Goal: Task Accomplishment & Management: Use online tool/utility

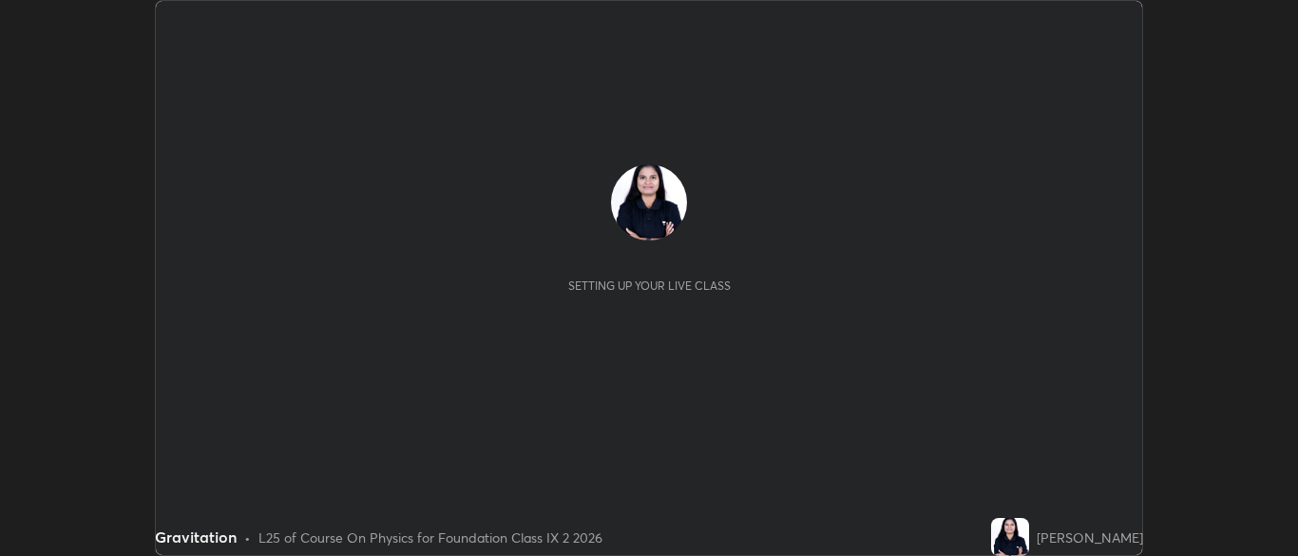
scroll to position [556, 1297]
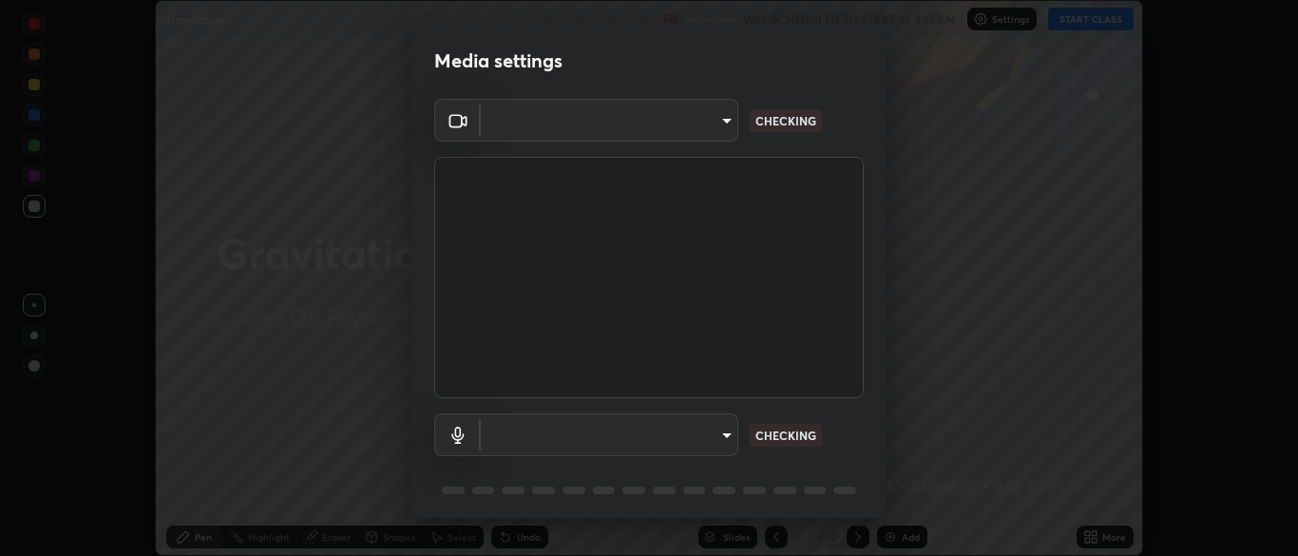
type input "7313fd45585aed834b6f1a7d948f9442f2d18b60722b63004f182b92f655e9b8"
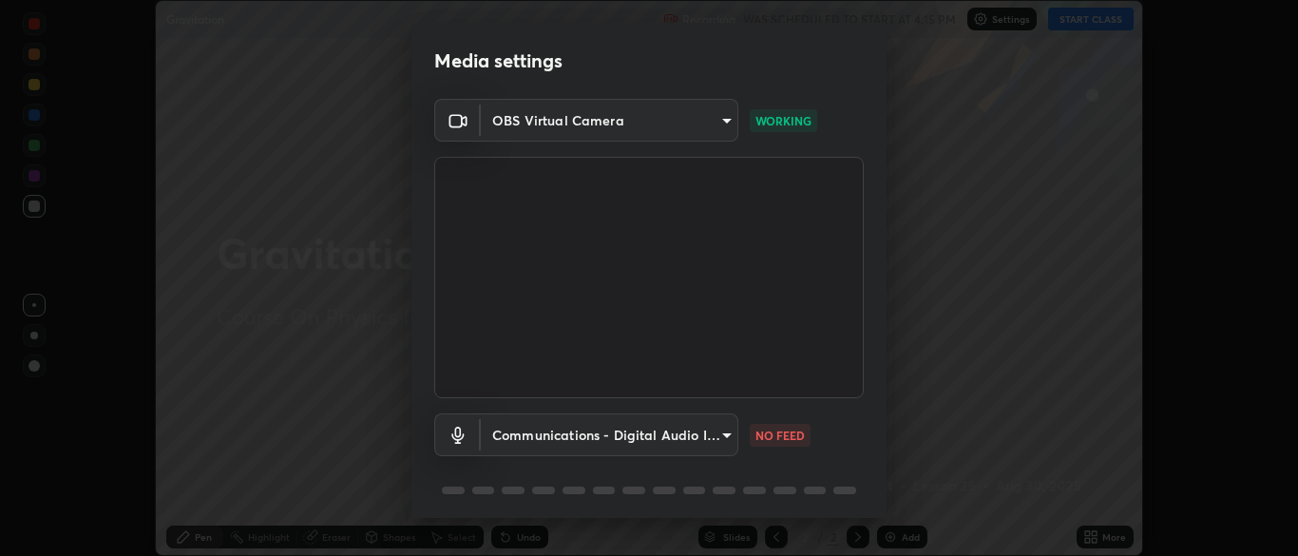
click at [713, 437] on body "Erase all Gravitation Recording WAS SCHEDULED TO START AT 4:15 PM Settings STAR…" at bounding box center [649, 278] width 1298 height 556
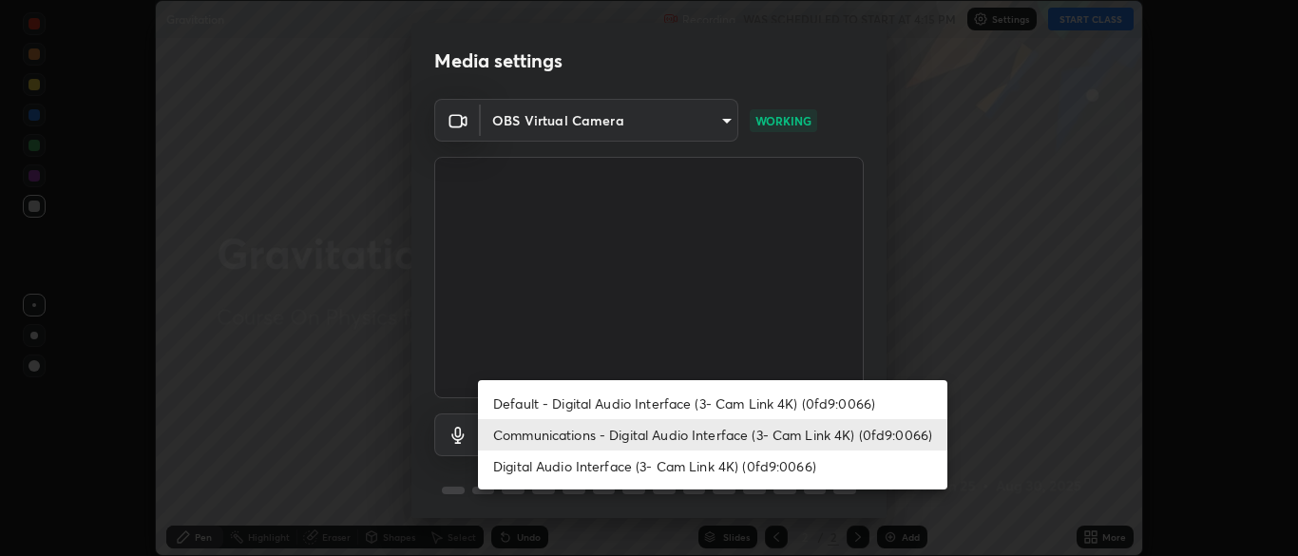
click at [748, 413] on li "Default - Digital Audio Interface (3- Cam Link 4K) (0fd9:0066)" at bounding box center [712, 403] width 469 height 31
type input "default"
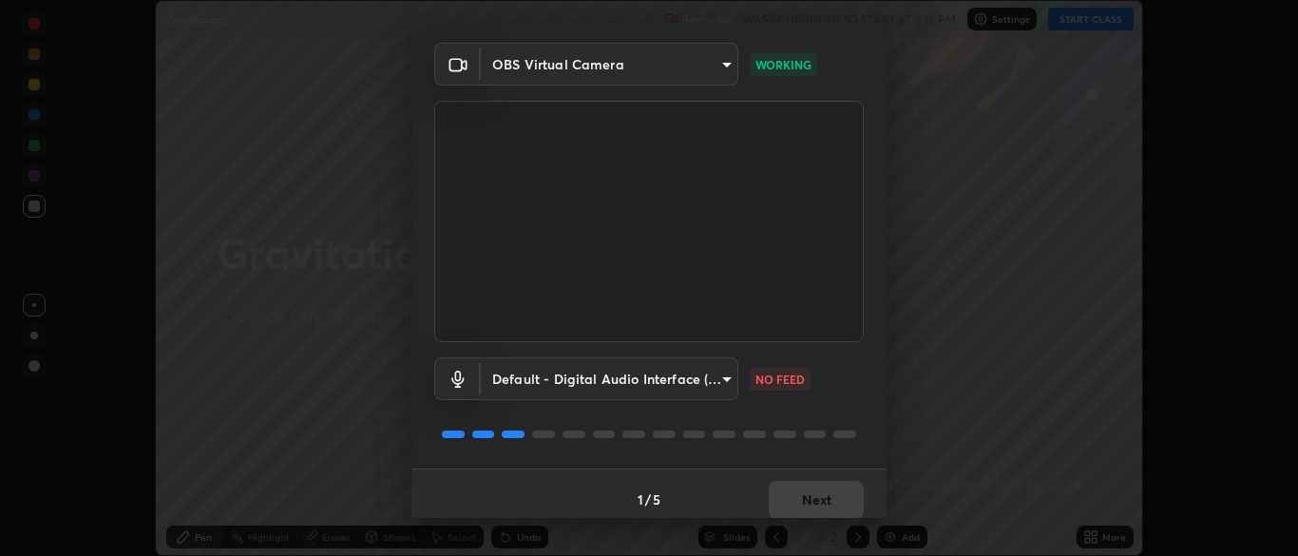
scroll to position [67, 0]
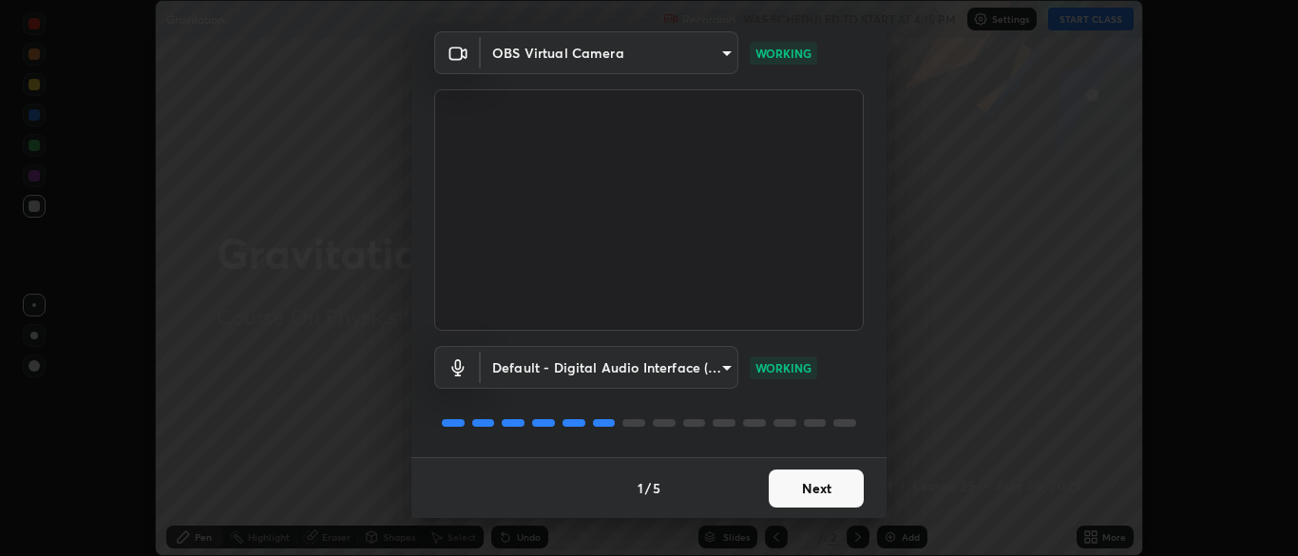
click at [793, 498] on button "Next" at bounding box center [816, 488] width 95 height 38
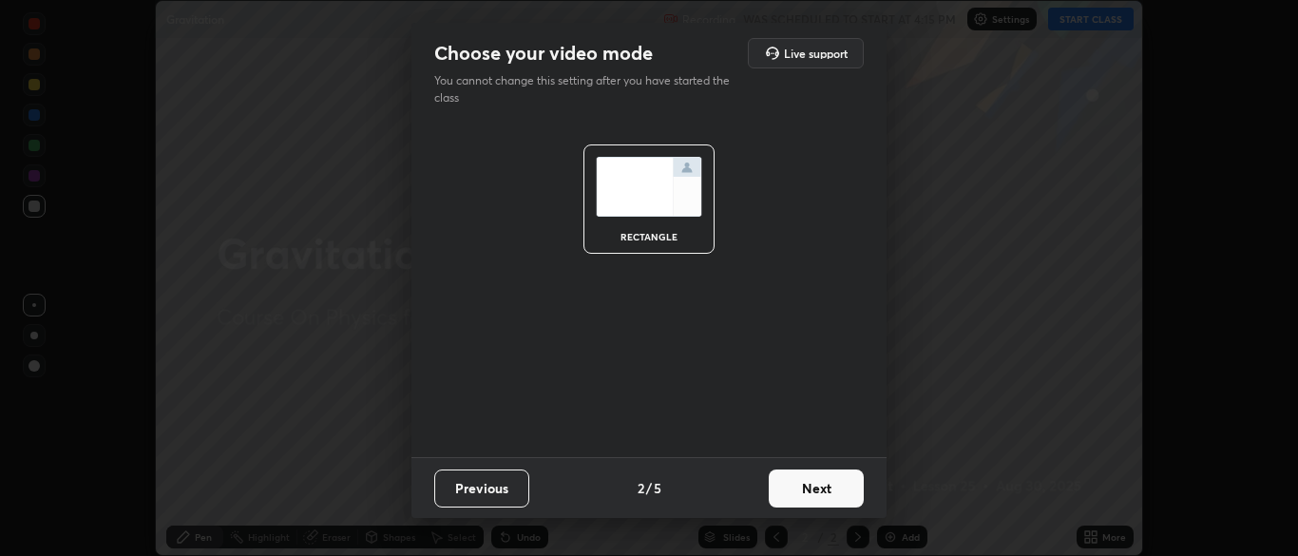
scroll to position [0, 0]
click at [796, 489] on button "Next" at bounding box center [816, 488] width 95 height 38
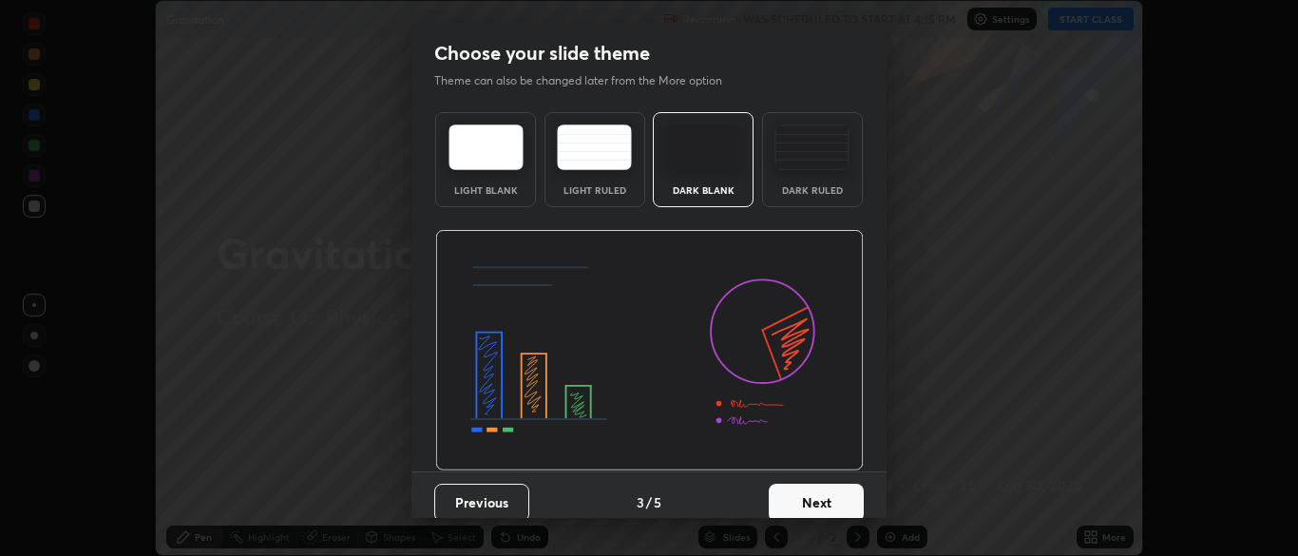
click at [807, 491] on button "Next" at bounding box center [816, 503] width 95 height 38
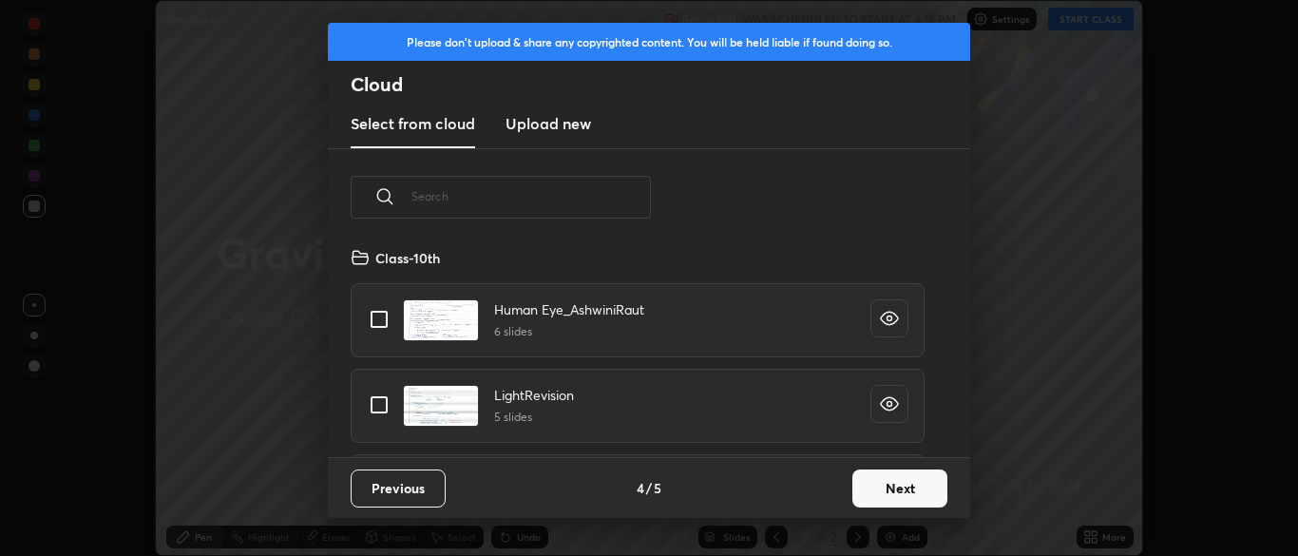
click at [874, 494] on button "Next" at bounding box center [899, 488] width 95 height 38
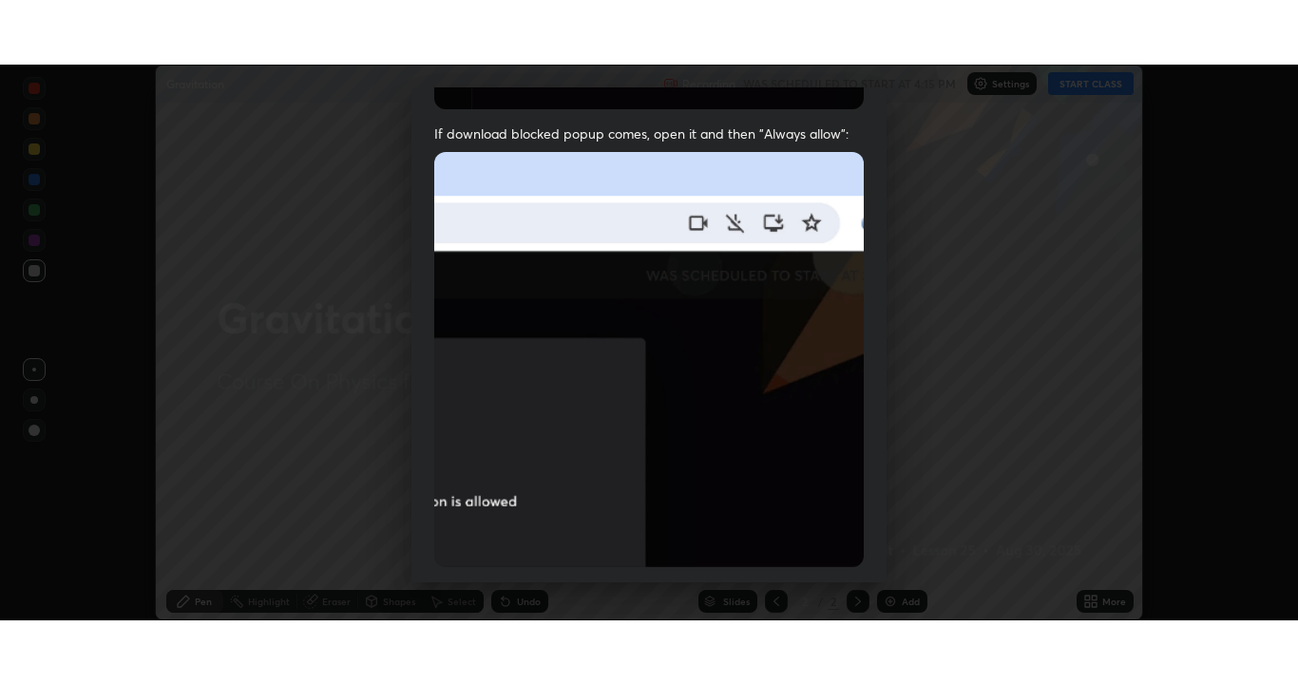
scroll to position [455, 0]
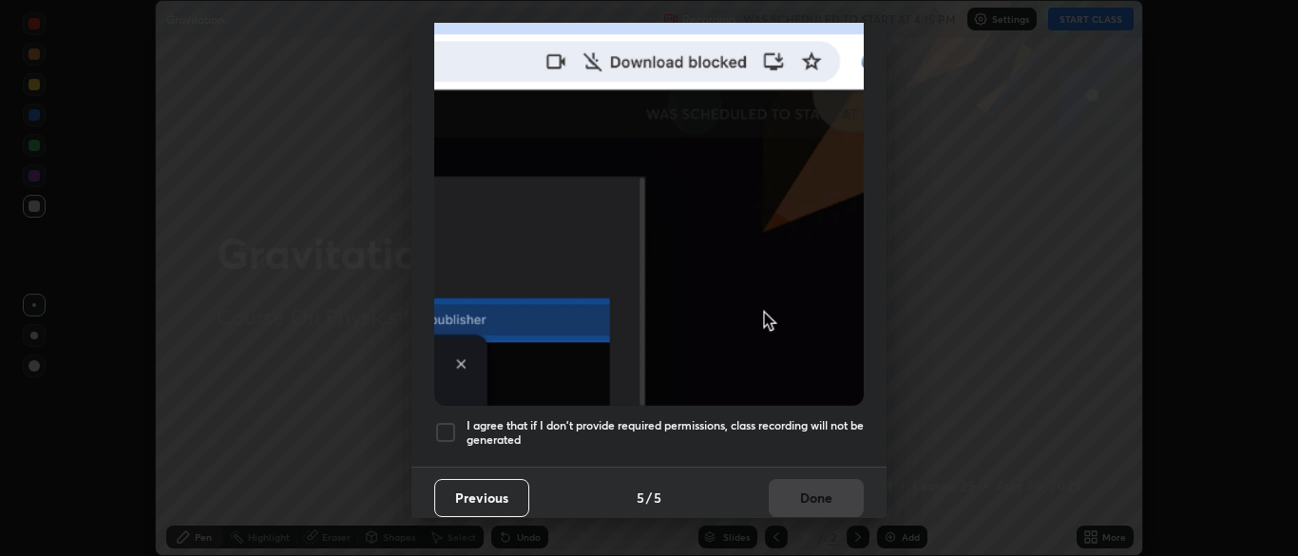
click at [454, 422] on div at bounding box center [445, 432] width 23 height 23
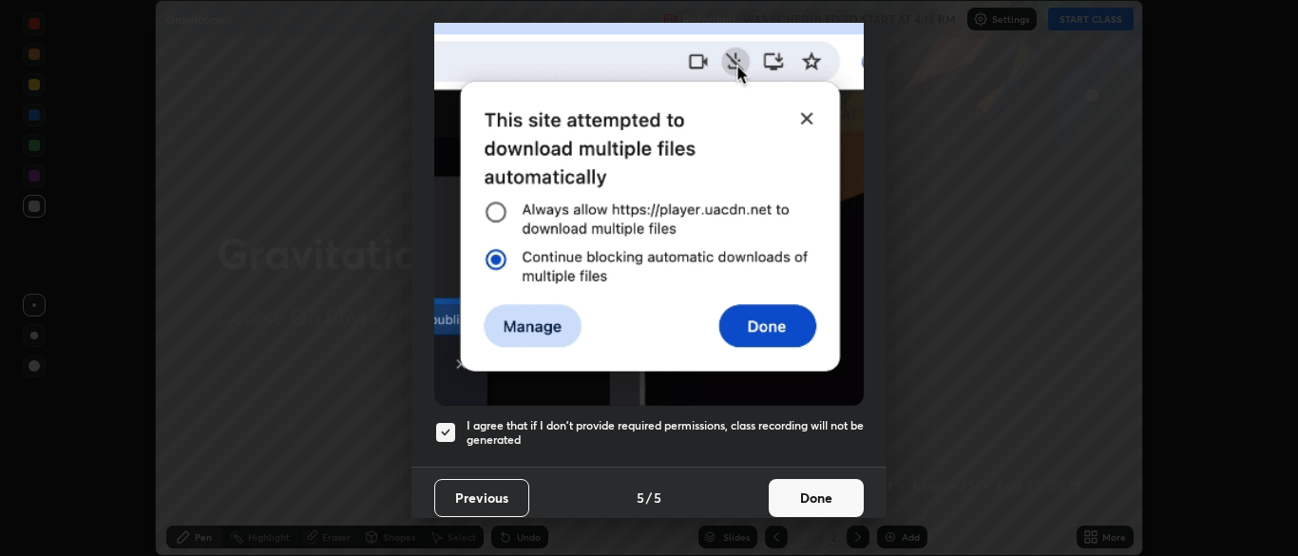
click at [804, 503] on button "Done" at bounding box center [816, 498] width 95 height 38
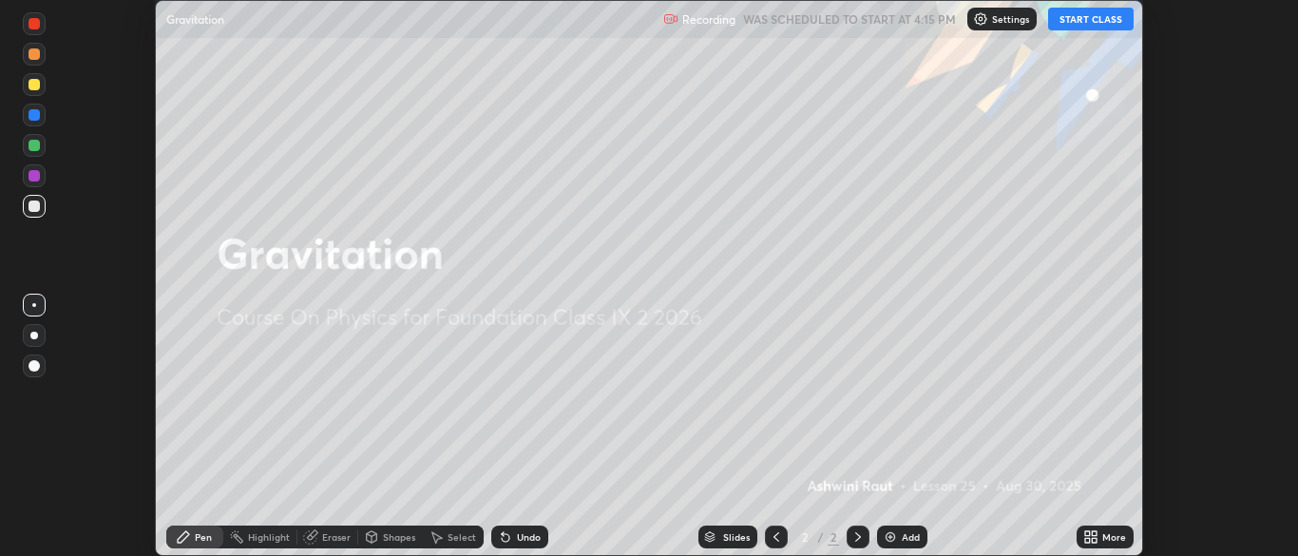
click at [1087, 533] on icon at bounding box center [1087, 533] width 5 height 5
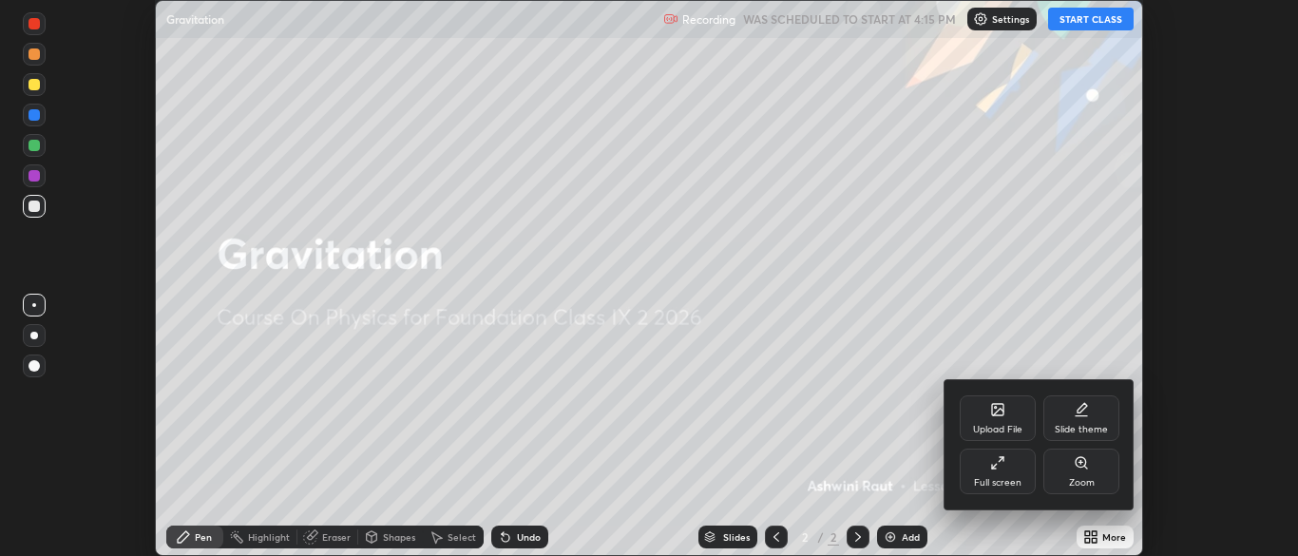
click at [1071, 413] on div "Slide theme" at bounding box center [1081, 418] width 76 height 46
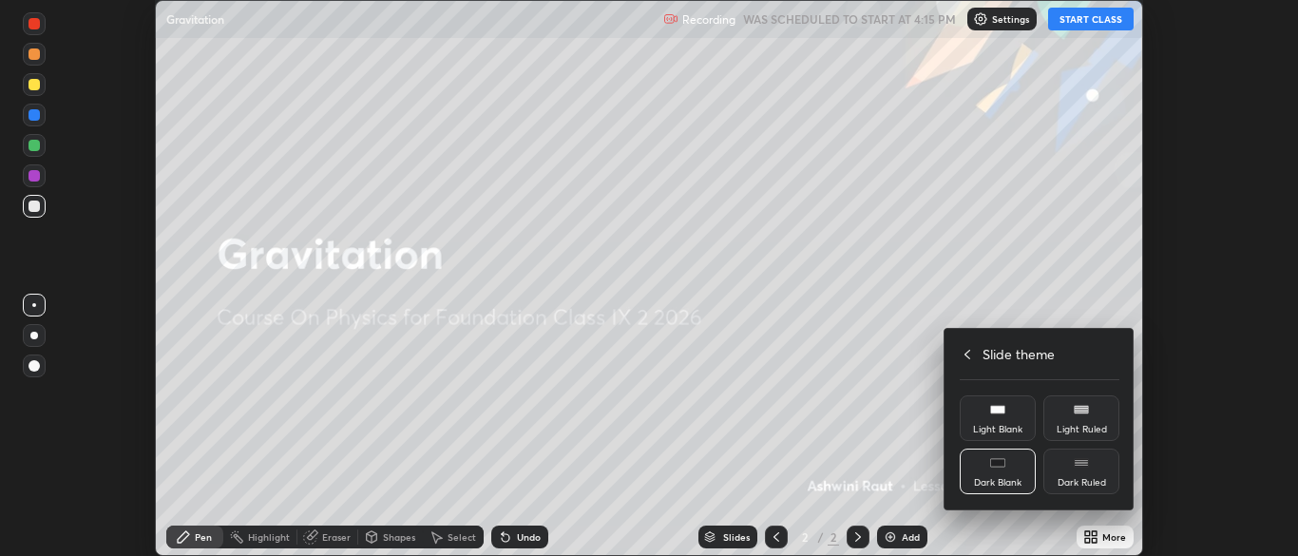
click at [1078, 482] on div "Dark Ruled" at bounding box center [1082, 483] width 48 height 10
click at [1046, 529] on div at bounding box center [649, 278] width 1298 height 556
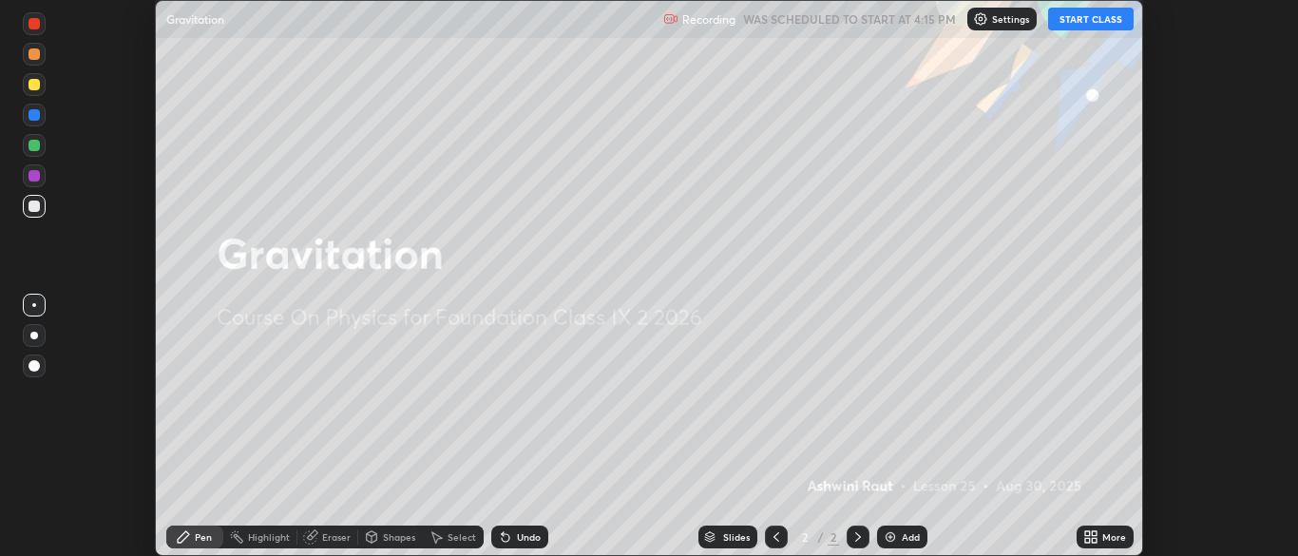
click at [887, 543] on img at bounding box center [890, 536] width 15 height 15
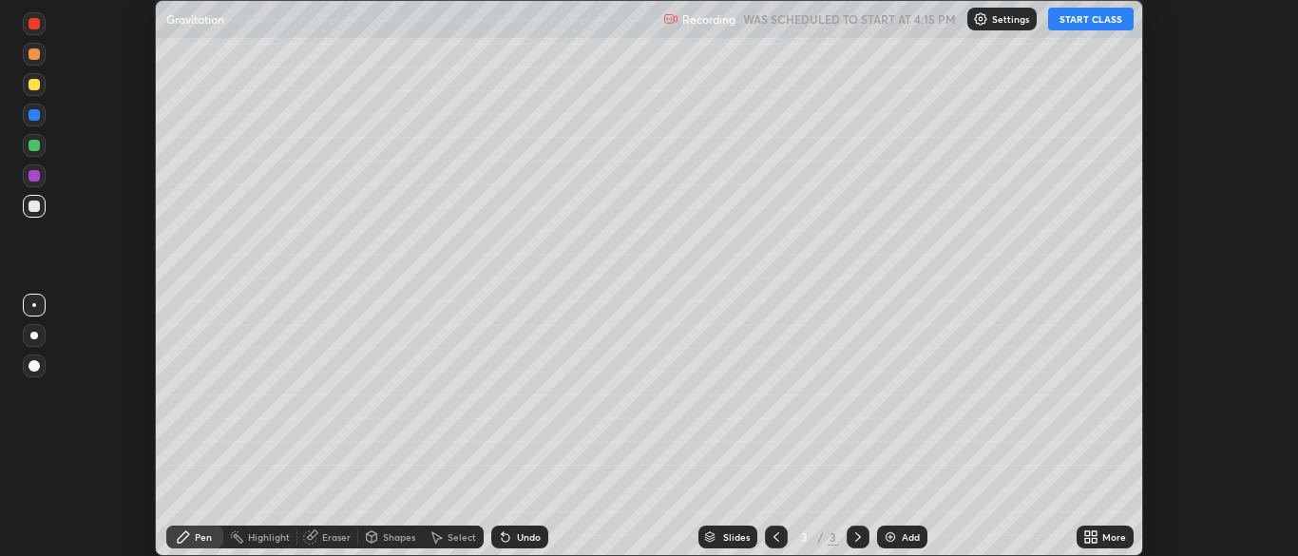
click at [1081, 28] on button "START CLASS" at bounding box center [1091, 19] width 86 height 23
click at [1089, 532] on icon at bounding box center [1087, 533] width 5 height 5
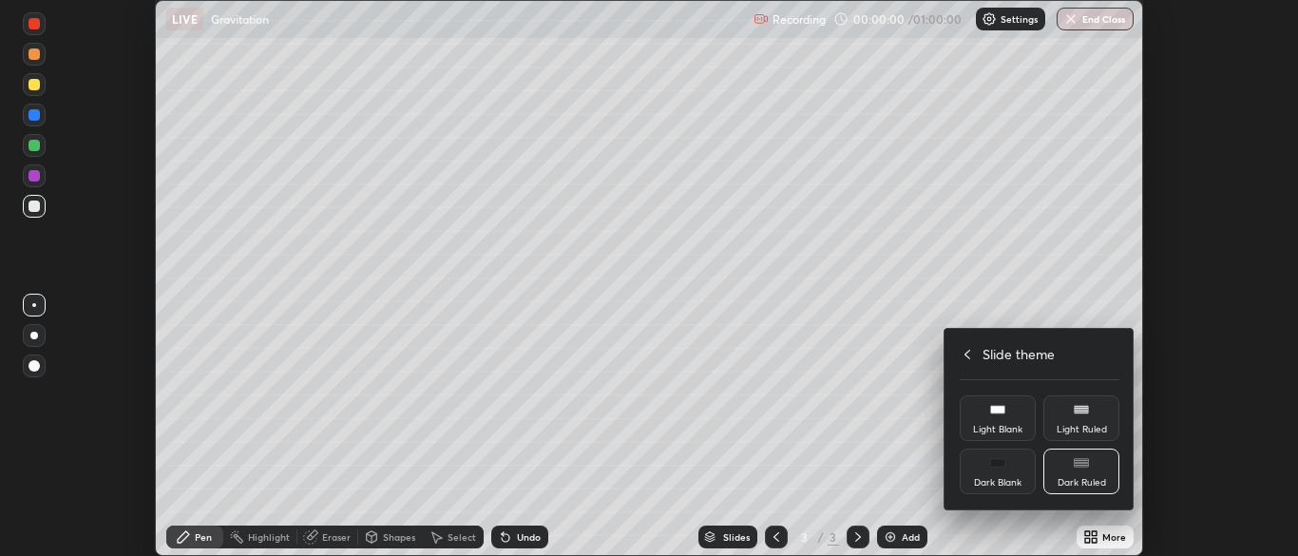
click at [964, 351] on icon at bounding box center [967, 354] width 15 height 15
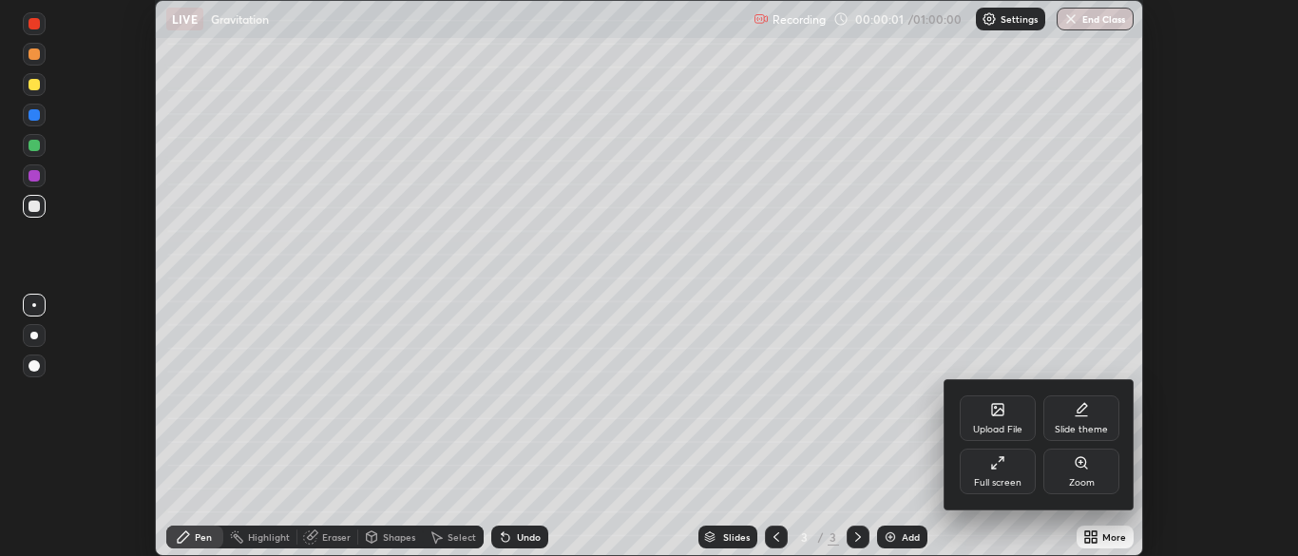
click at [996, 482] on div "Full screen" at bounding box center [998, 483] width 48 height 10
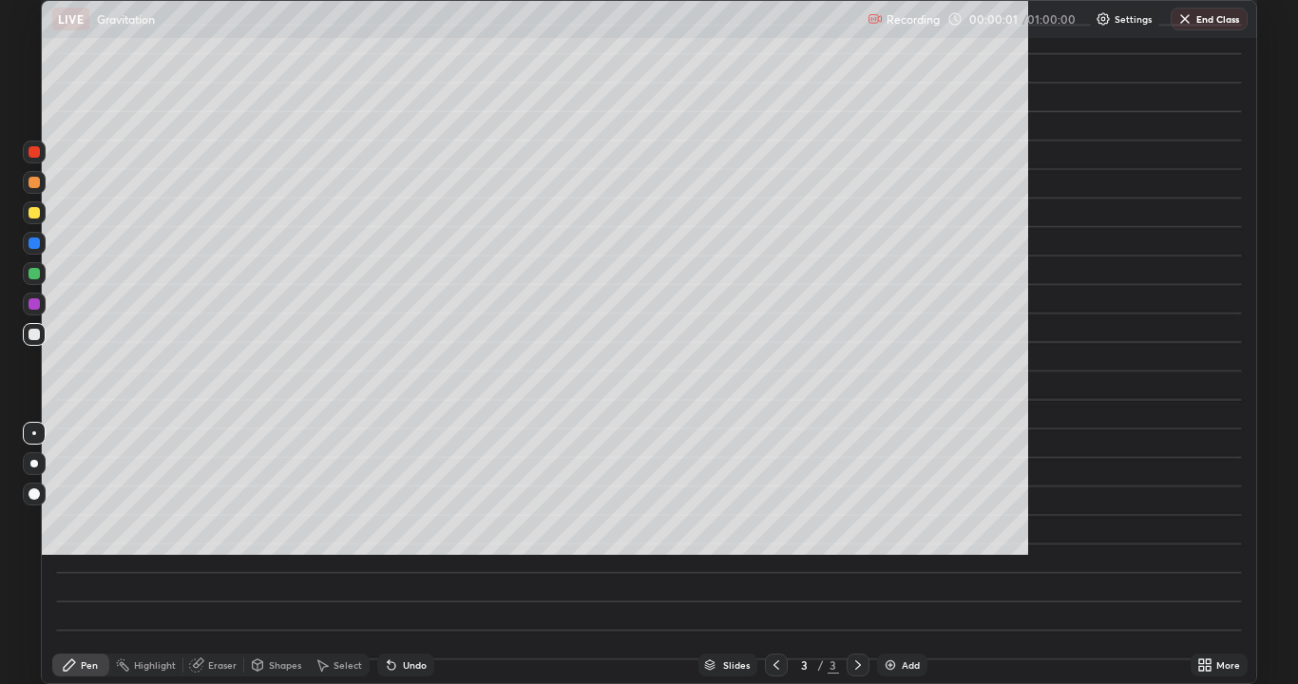
scroll to position [684, 1298]
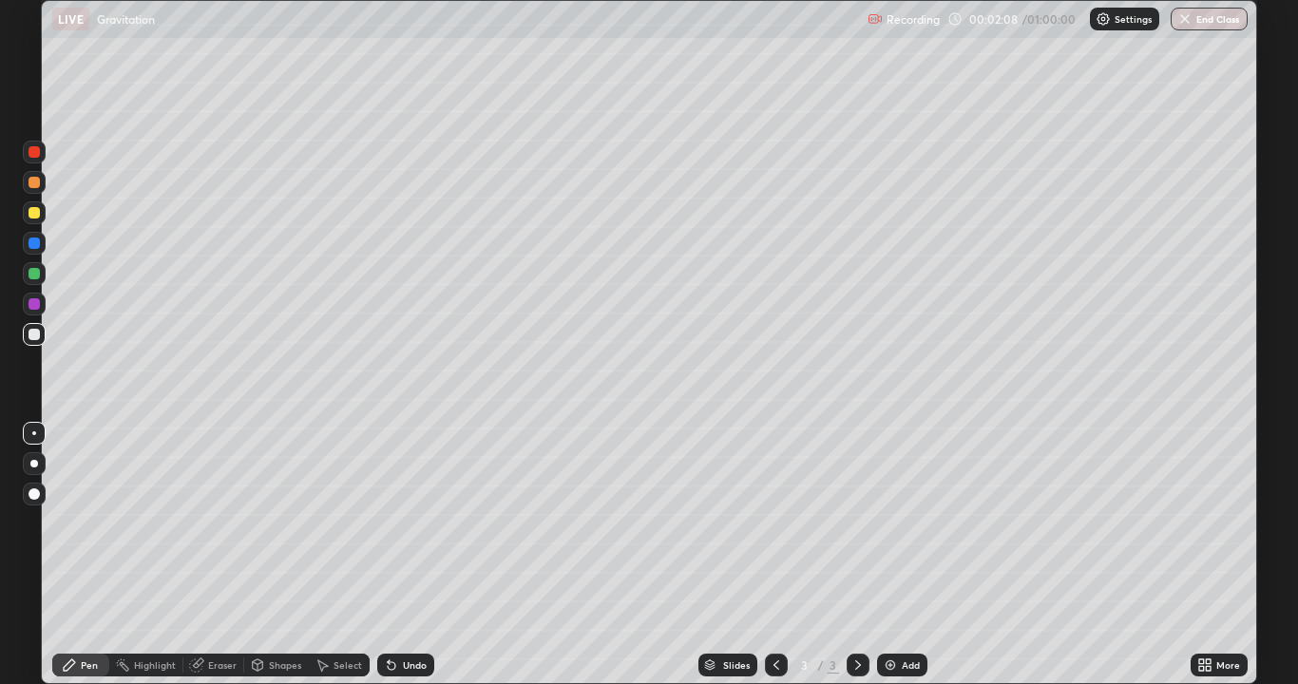
click at [39, 212] on div at bounding box center [34, 212] width 11 height 11
click at [278, 555] on div "Shapes" at bounding box center [285, 665] width 32 height 10
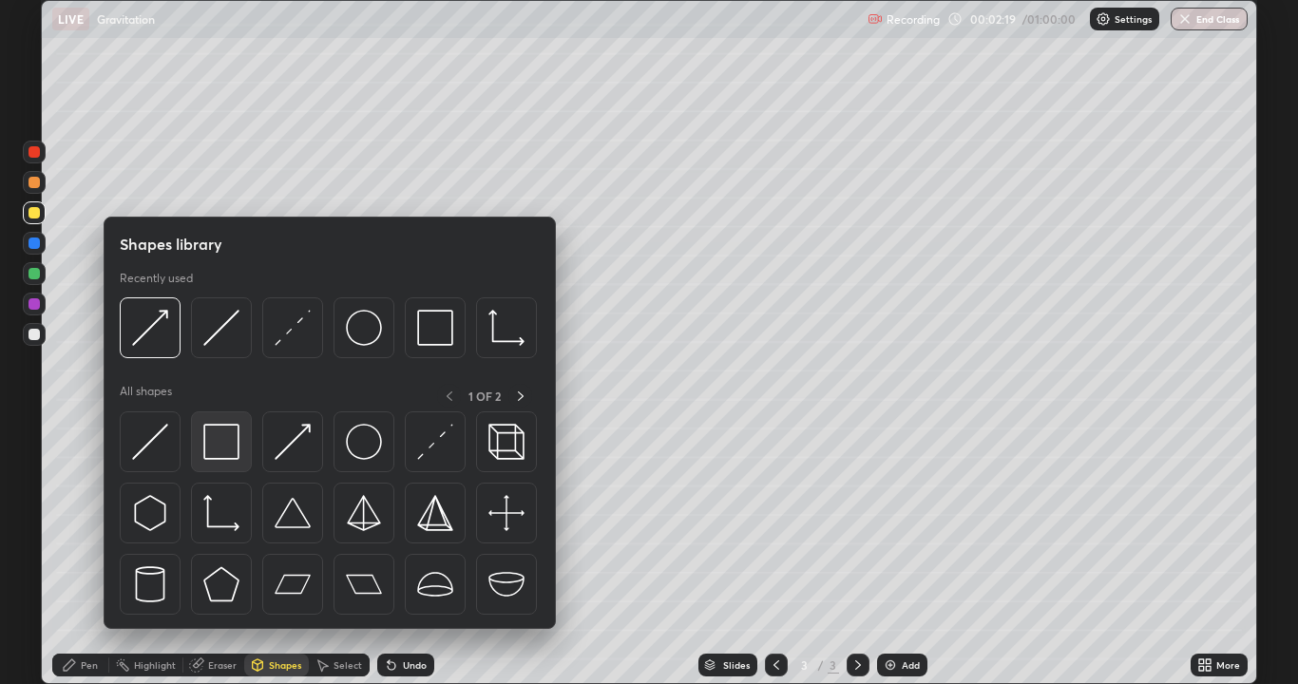
click at [238, 457] on img at bounding box center [221, 442] width 36 height 36
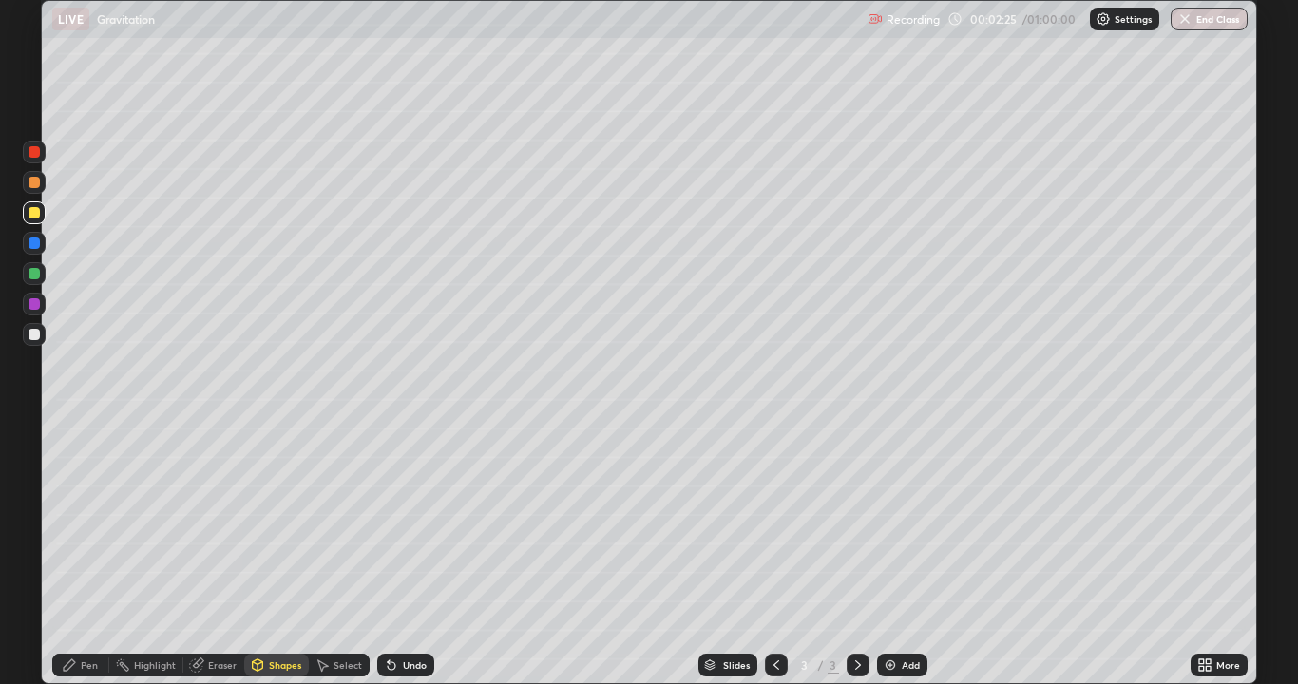
click at [84, 555] on div "Pen" at bounding box center [80, 665] width 57 height 23
click at [348, 555] on div "Select" at bounding box center [348, 665] width 29 height 10
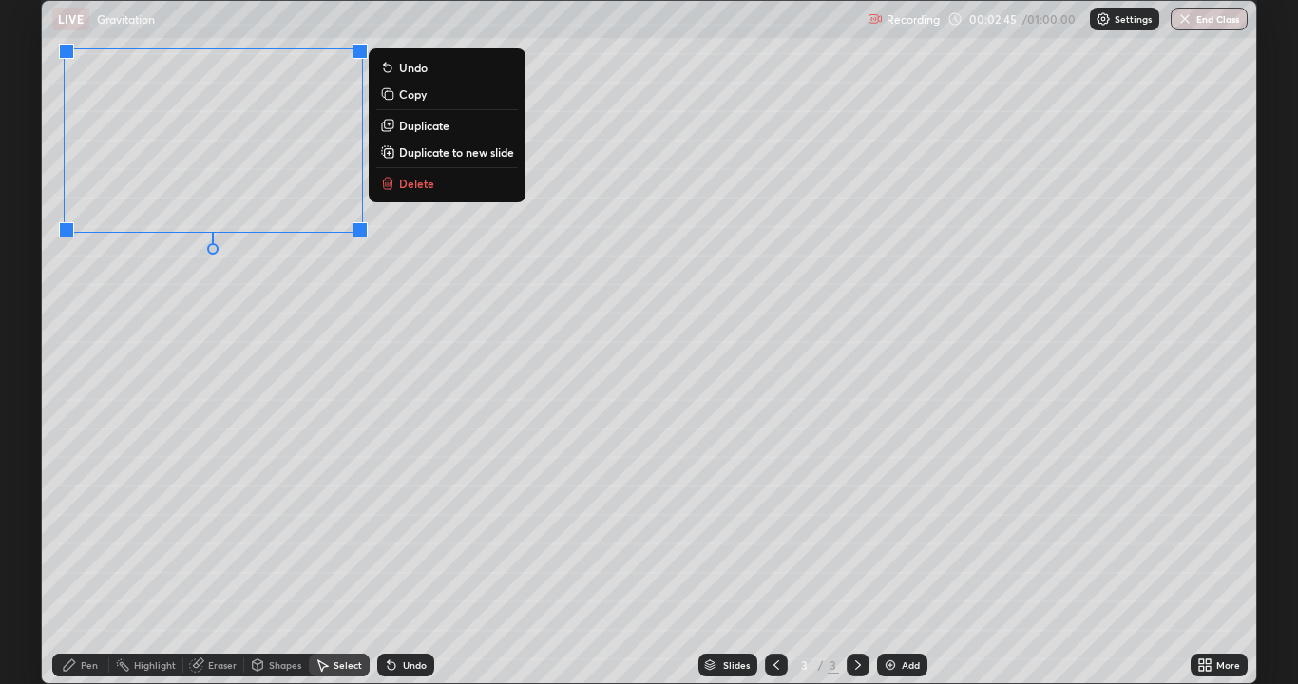
click at [159, 315] on div "0 ° Undo Copy Duplicate Duplicate to new slide Delete" at bounding box center [649, 342] width 1214 height 682
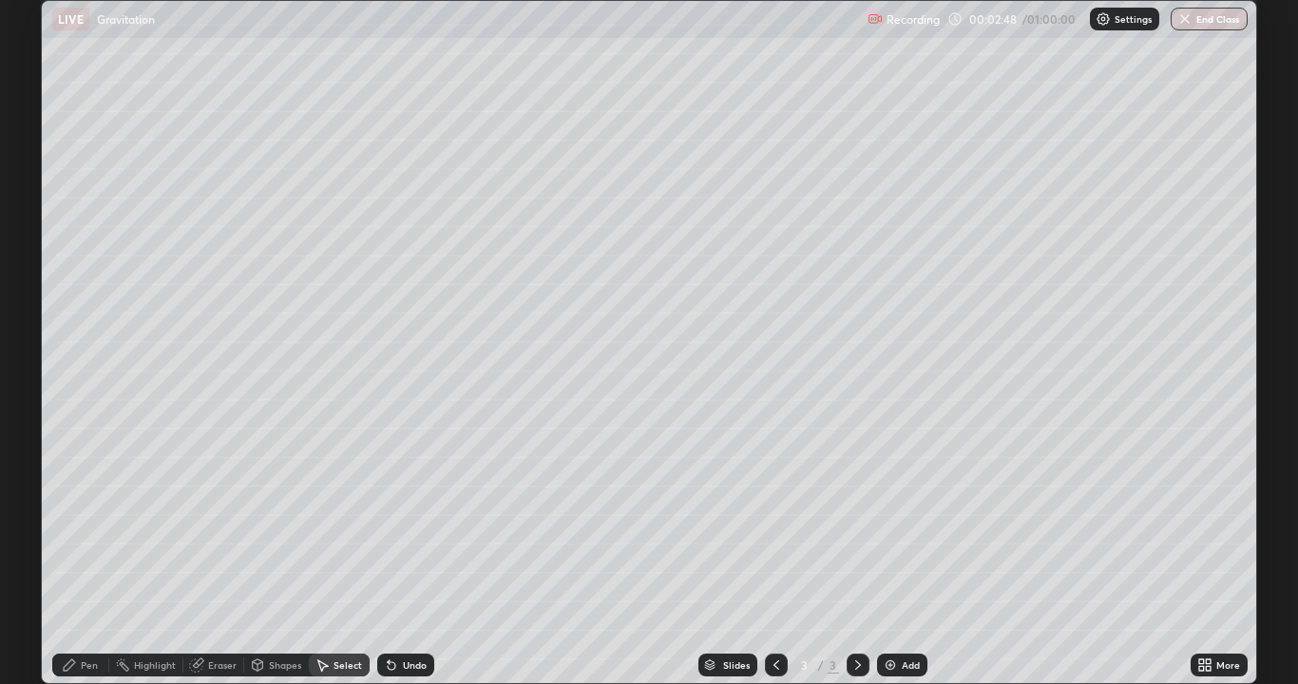
click at [83, 555] on div "Pen" at bounding box center [80, 665] width 57 height 23
click at [279, 555] on div "Shapes" at bounding box center [276, 665] width 65 height 23
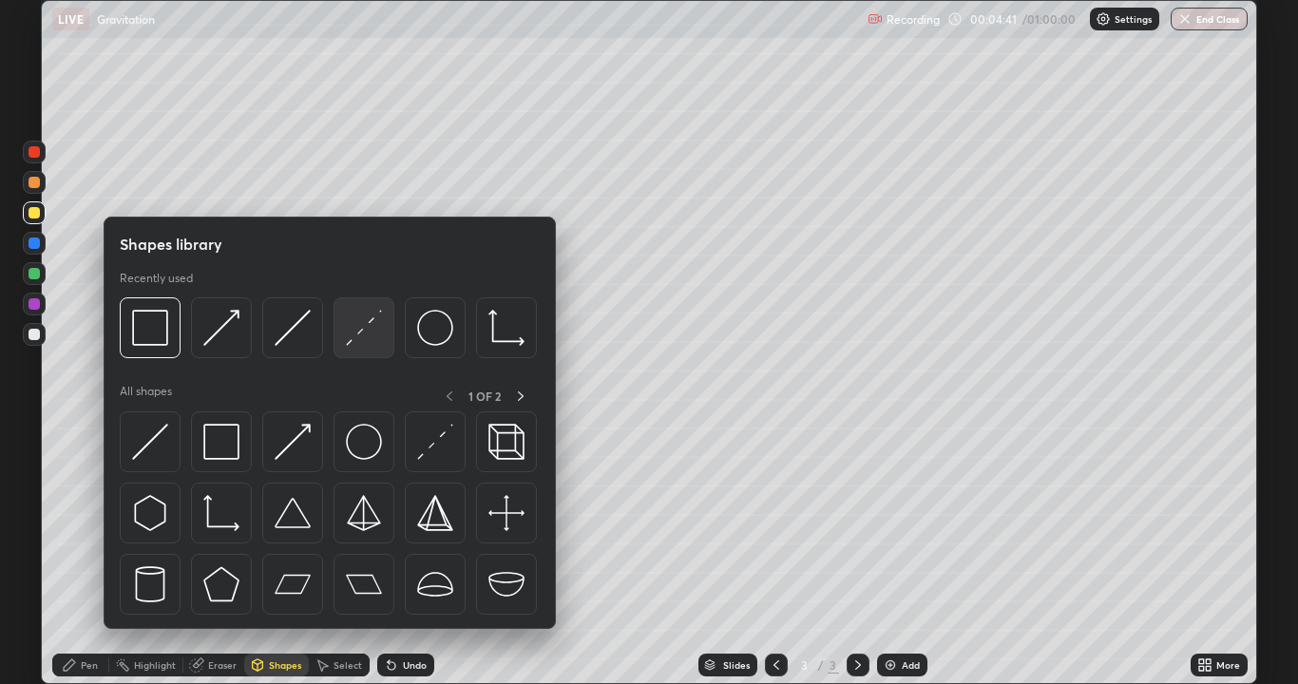
click at [353, 346] on img at bounding box center [364, 328] width 36 height 36
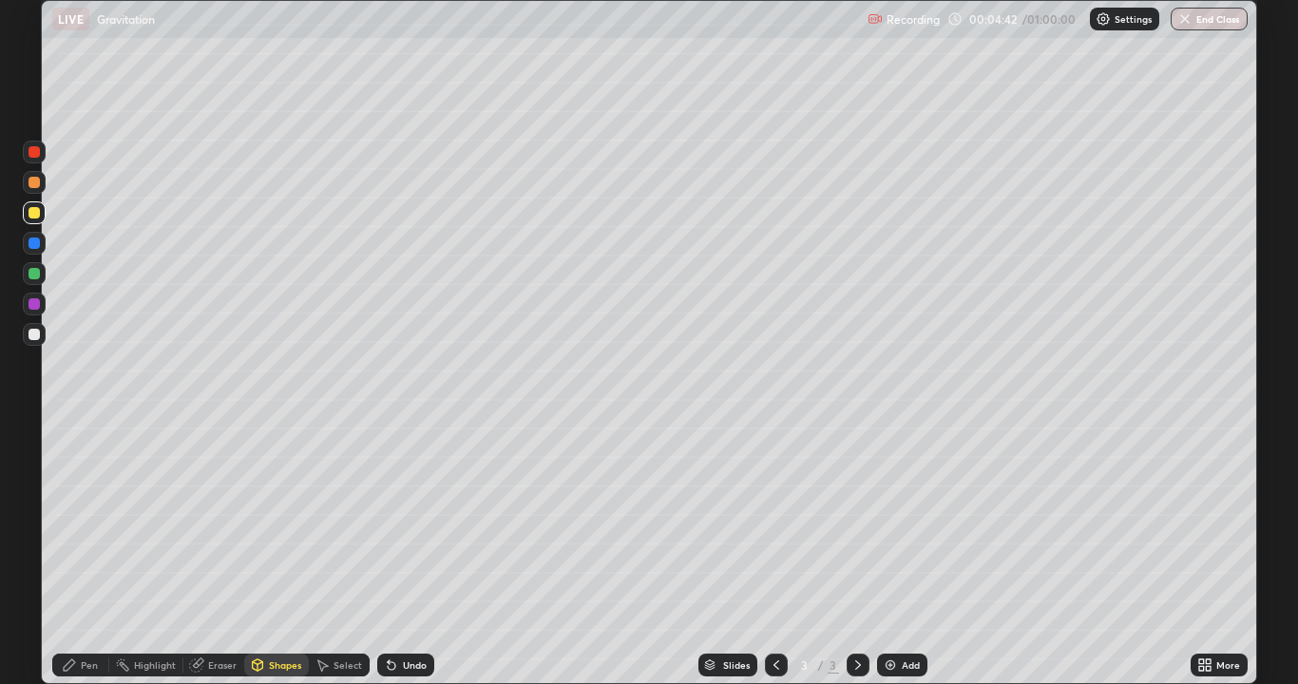
click at [45, 308] on div at bounding box center [34, 304] width 23 height 23
click at [97, 555] on div "Pen" at bounding box center [80, 665] width 57 height 23
click at [49, 211] on div "Erase all" at bounding box center [34, 342] width 46 height 608
click at [38, 209] on div at bounding box center [34, 212] width 11 height 11
click at [336, 555] on div "Select" at bounding box center [339, 665] width 61 height 23
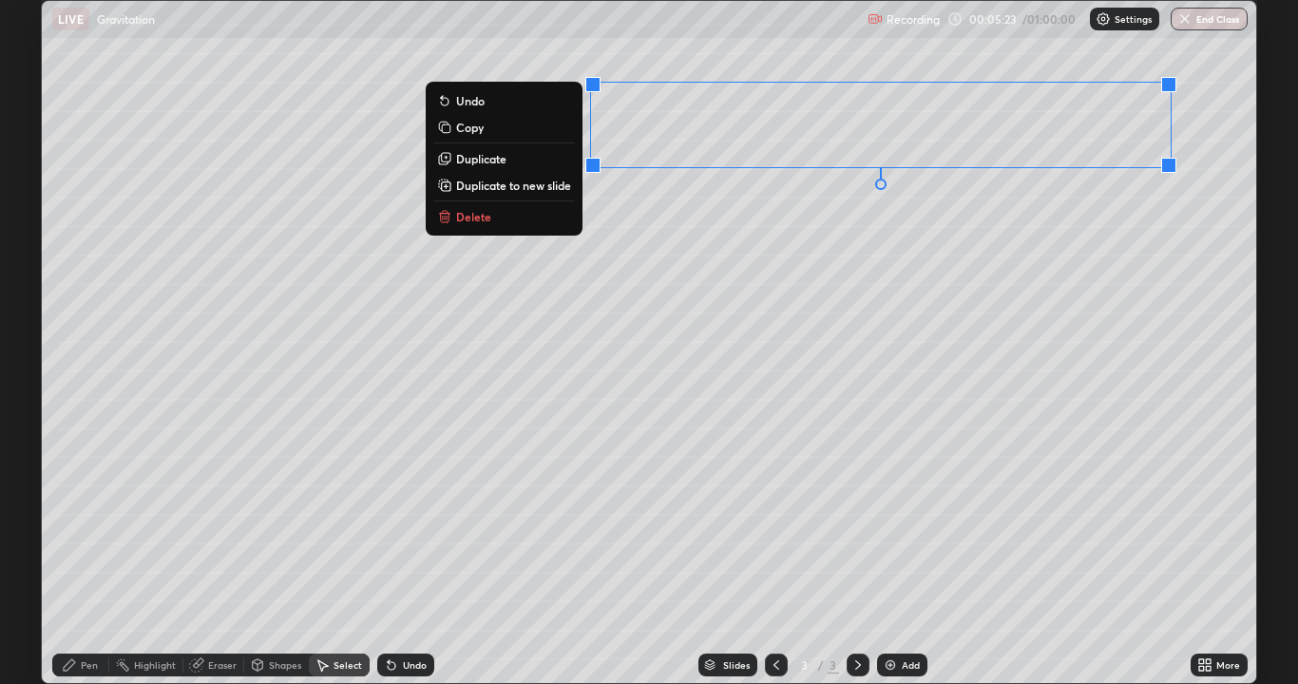
click at [773, 325] on div "0 ° Undo Copy Duplicate Duplicate to new slide Delete" at bounding box center [649, 342] width 1214 height 682
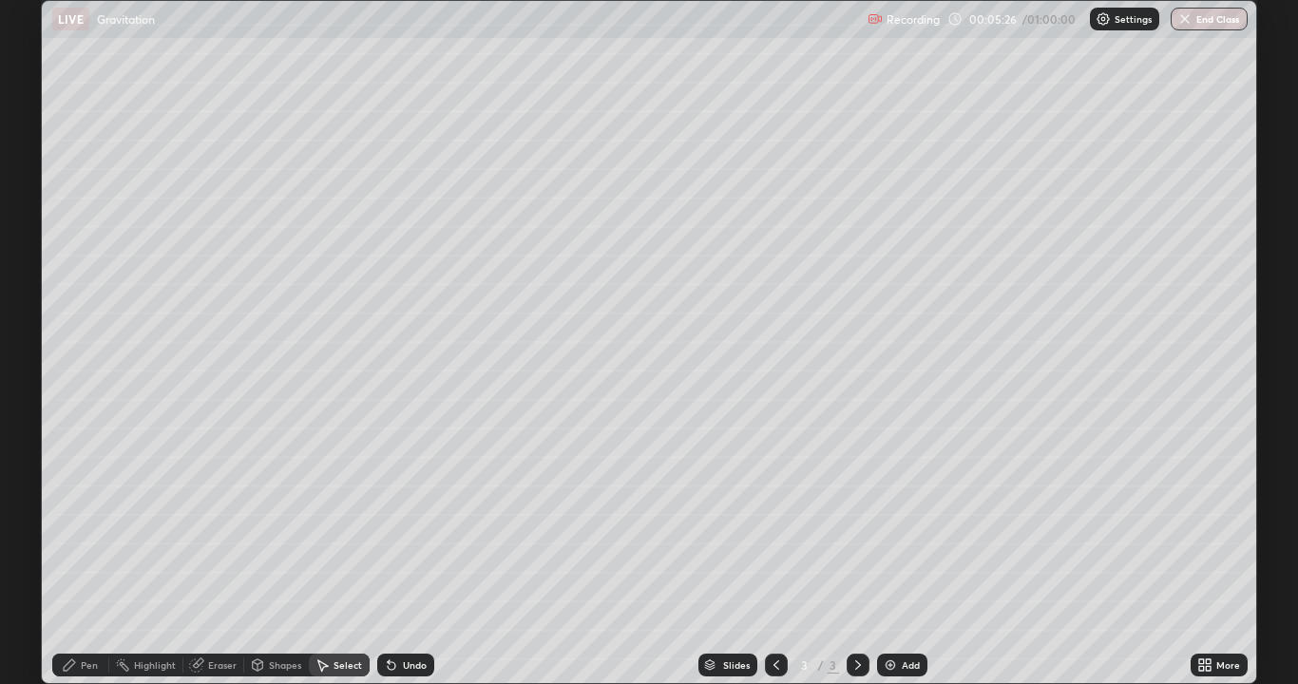
click at [74, 555] on div "Pen" at bounding box center [80, 665] width 57 height 23
click at [888, 555] on img at bounding box center [890, 665] width 15 height 15
click at [345, 555] on div "Select" at bounding box center [348, 665] width 29 height 10
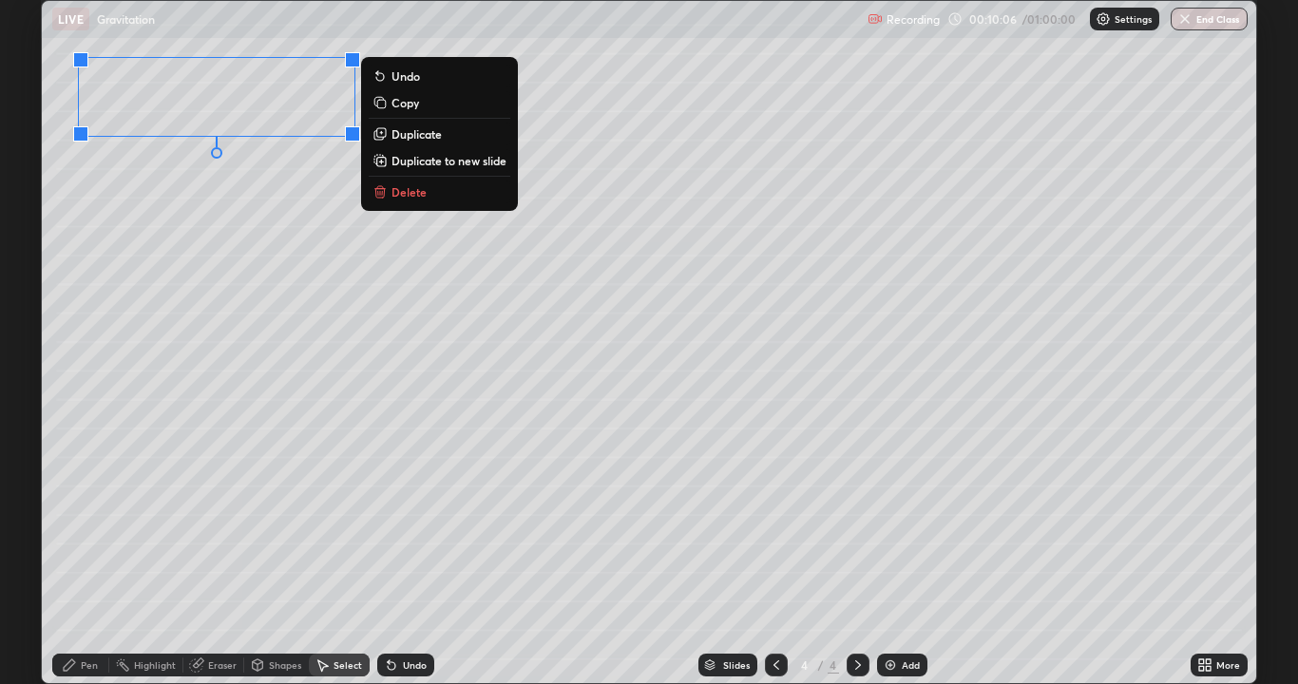
click at [124, 276] on div "0 ° Undo Copy Duplicate Duplicate to new slide Delete" at bounding box center [649, 342] width 1214 height 682
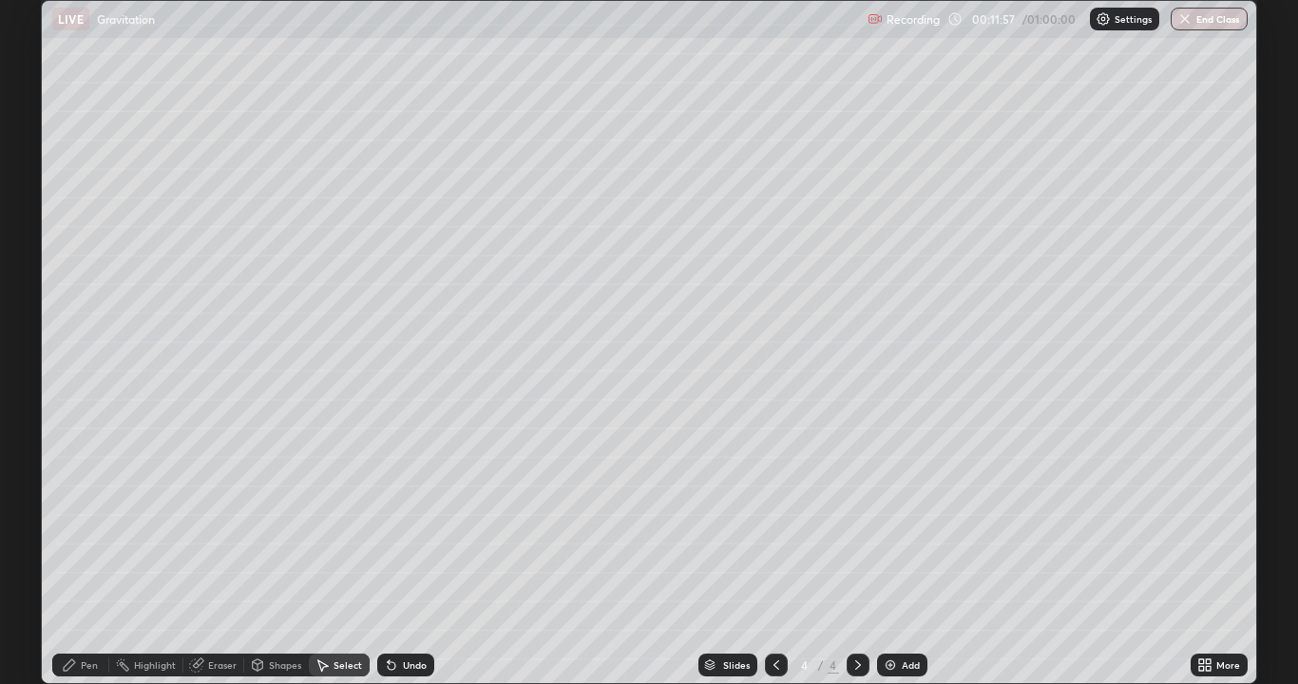
click at [100, 555] on div "Pen" at bounding box center [80, 665] width 57 height 23
click at [208, 555] on div "Eraser" at bounding box center [222, 665] width 29 height 10
click at [86, 555] on div "Pen" at bounding box center [80, 665] width 57 height 38
click at [350, 555] on div "Select" at bounding box center [339, 665] width 61 height 23
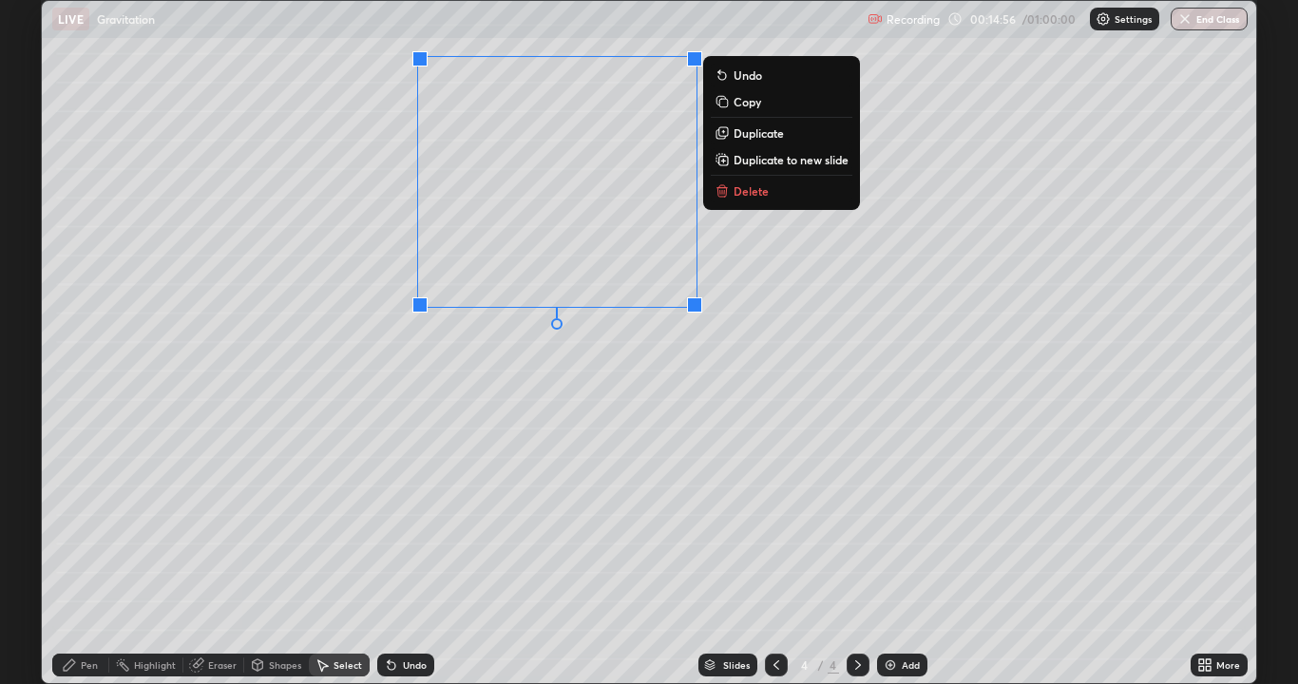
click at [472, 389] on div "0 ° Undo Copy Duplicate Duplicate to new slide Delete" at bounding box center [649, 342] width 1214 height 682
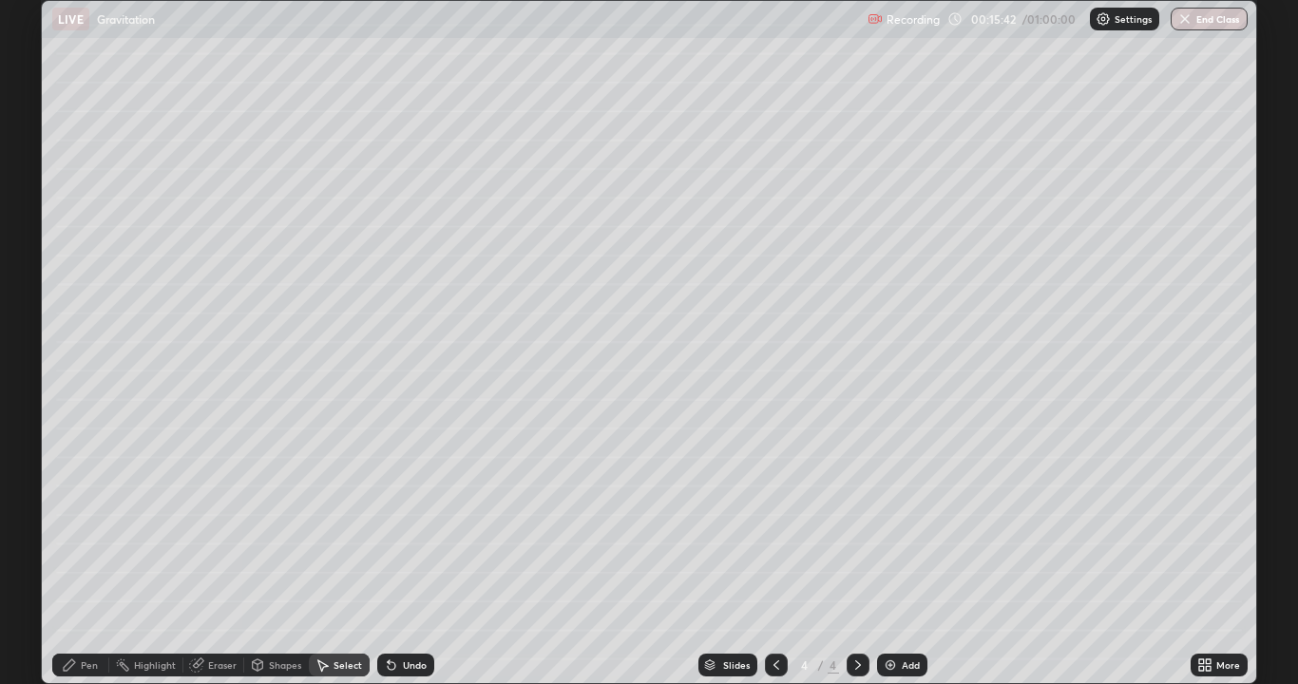
click at [88, 555] on div "Pen" at bounding box center [80, 665] width 57 height 38
click at [338, 555] on div "Select" at bounding box center [348, 665] width 29 height 10
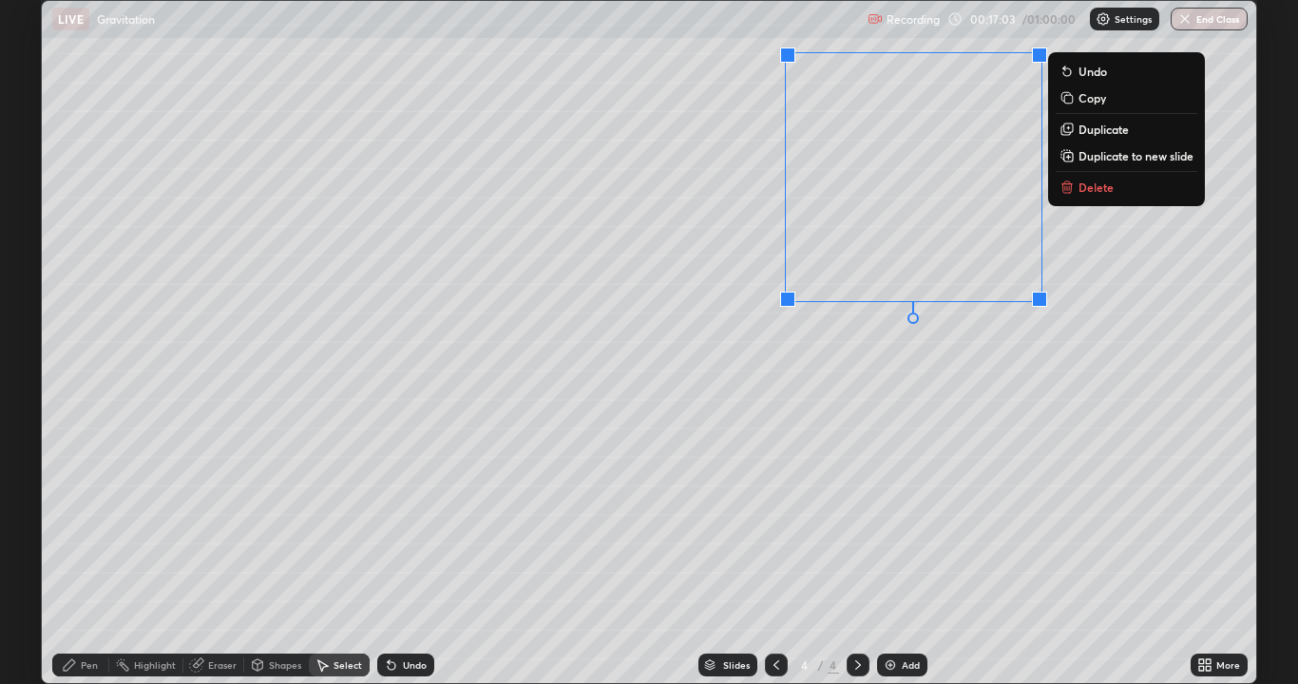
click at [894, 418] on div "0 ° Undo Copy Duplicate Duplicate to new slide Delete" at bounding box center [649, 342] width 1214 height 682
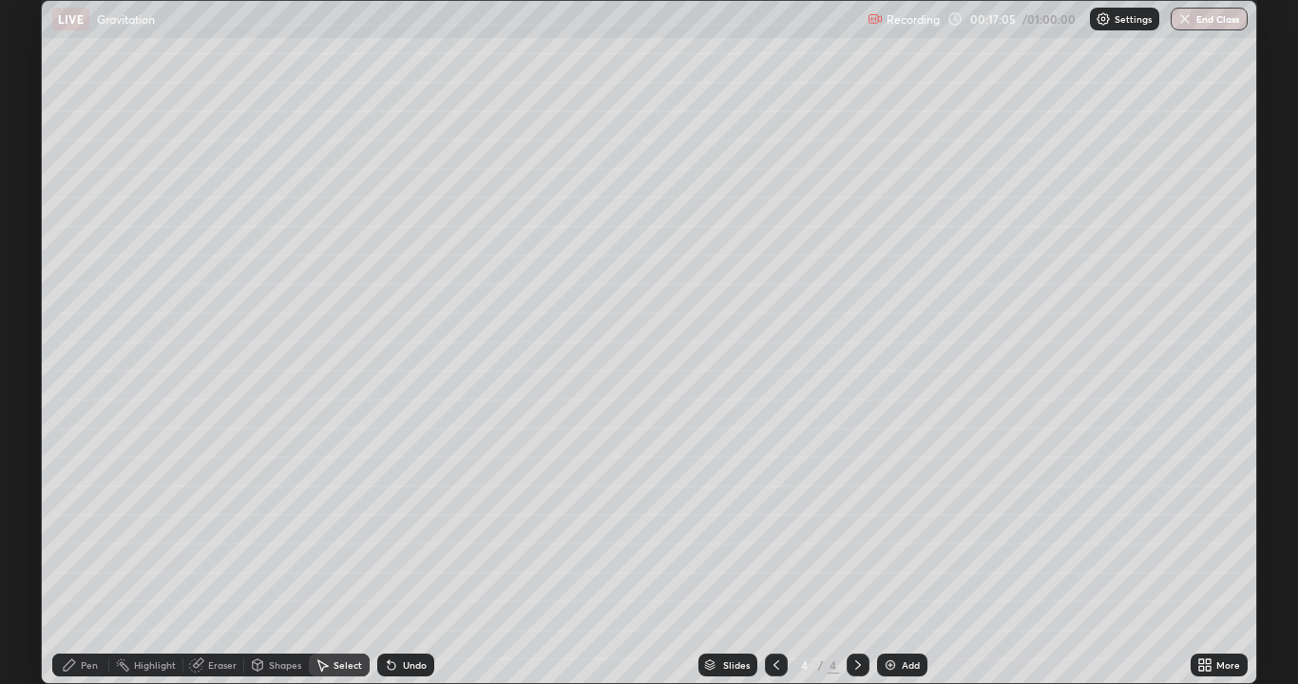
click at [80, 555] on div "Pen" at bounding box center [80, 665] width 57 height 23
click at [887, 555] on img at bounding box center [890, 665] width 15 height 15
click at [334, 555] on div "Select" at bounding box center [348, 665] width 29 height 10
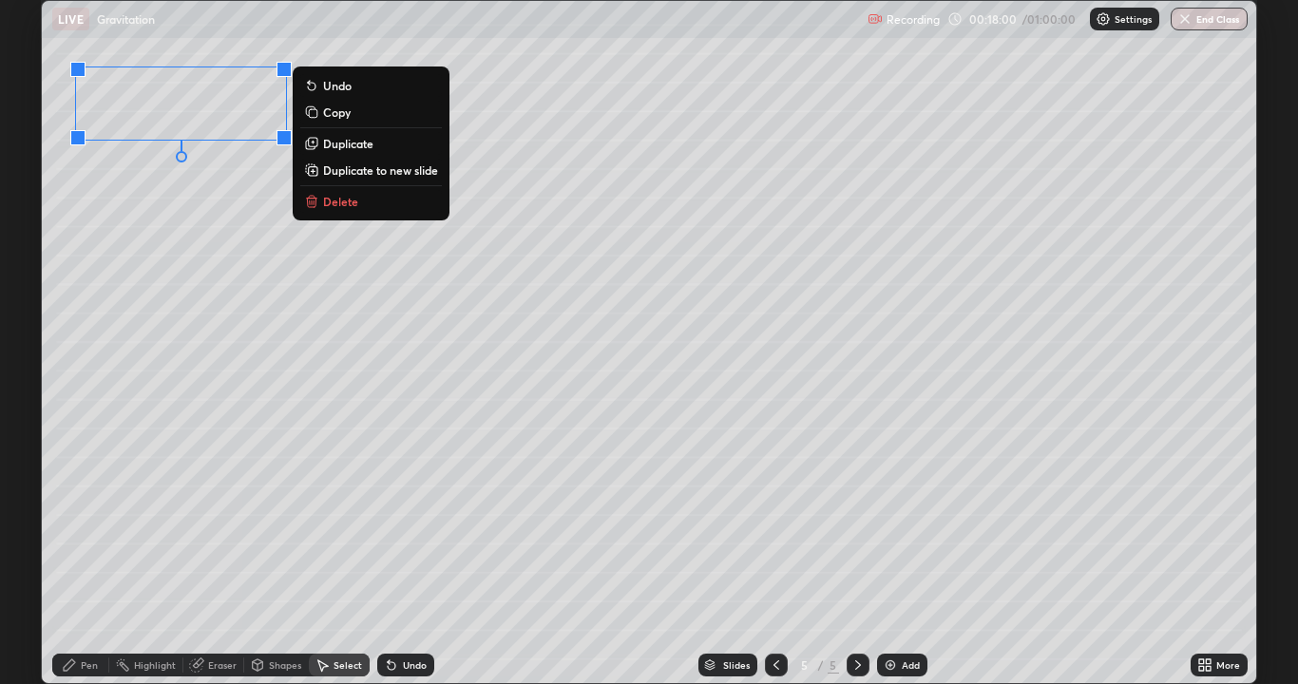
click at [128, 226] on div "0 ° Undo Copy Duplicate Duplicate to new slide Delete" at bounding box center [649, 342] width 1214 height 682
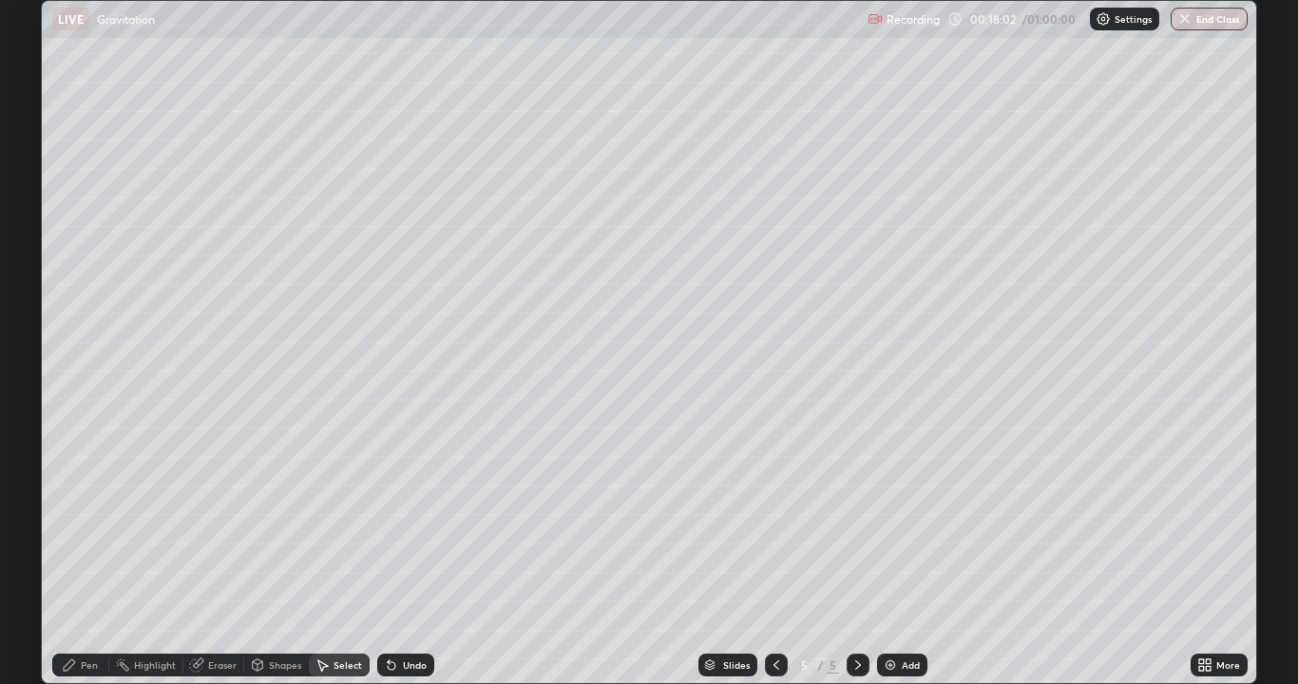
click at [265, 555] on div "Shapes" at bounding box center [276, 665] width 65 height 23
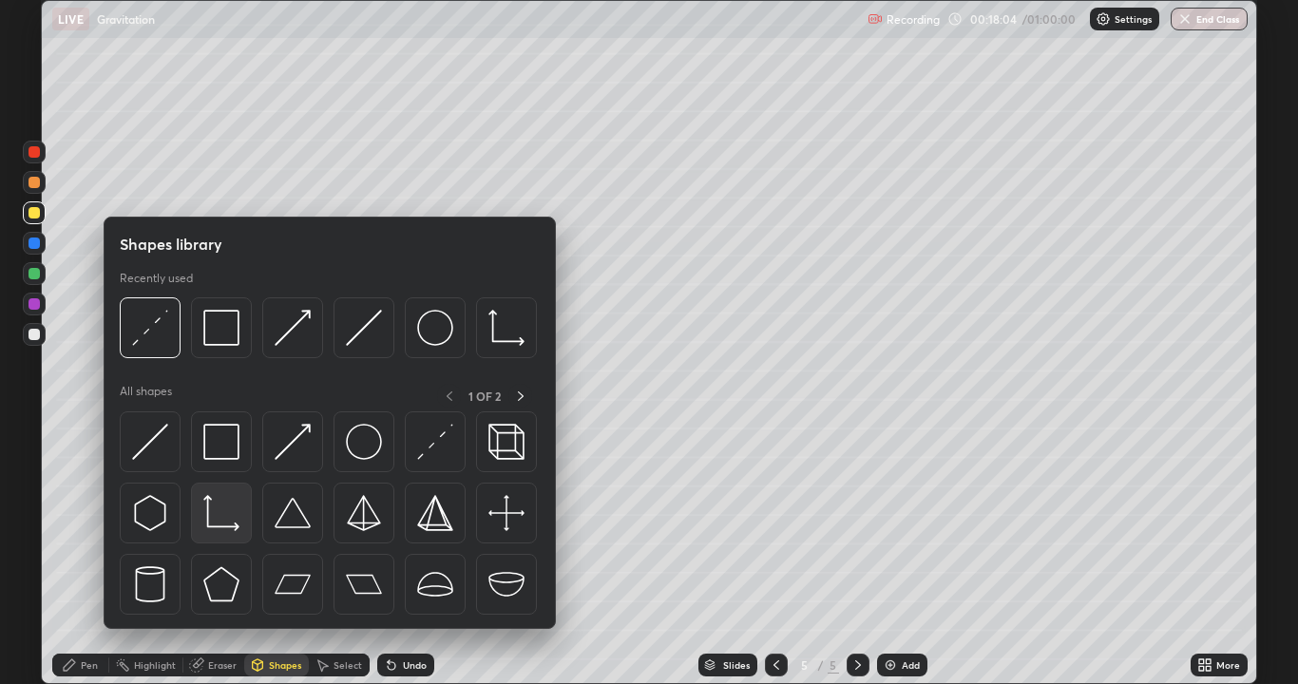
click at [223, 542] on div at bounding box center [221, 513] width 61 height 61
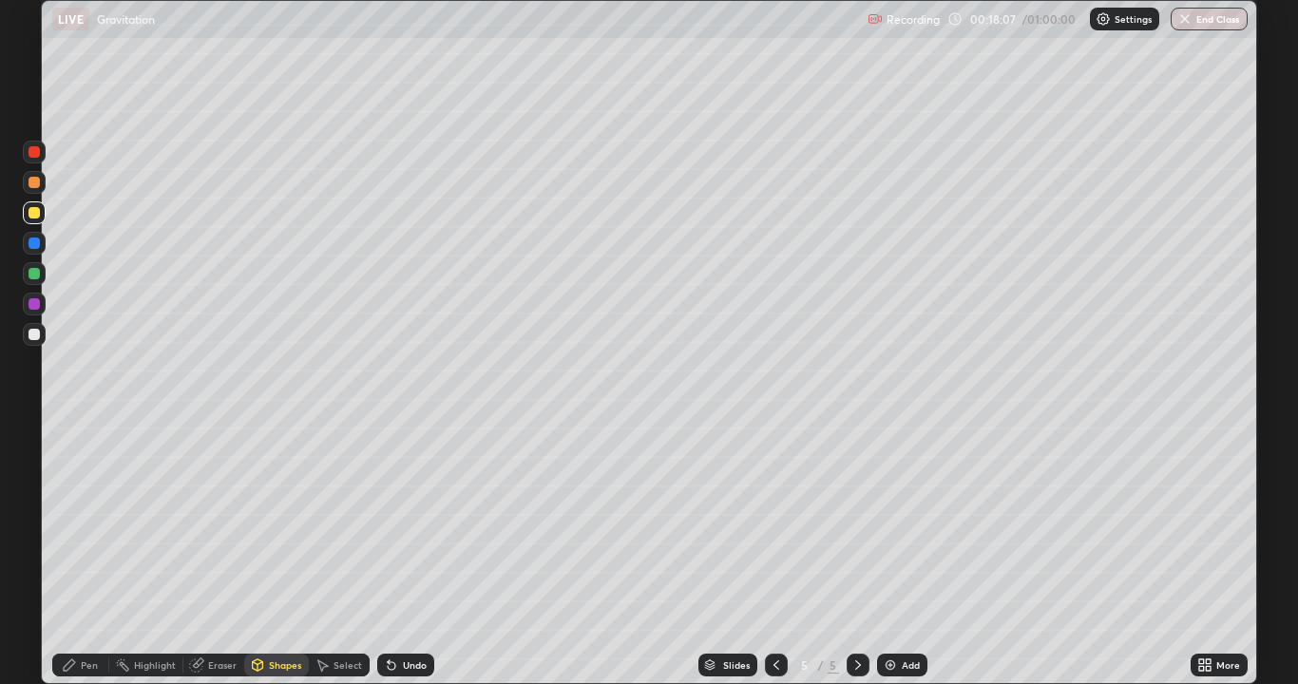
click at [91, 555] on div "Pen" at bounding box center [89, 665] width 17 height 10
click at [208, 555] on div "Eraser" at bounding box center [222, 665] width 29 height 10
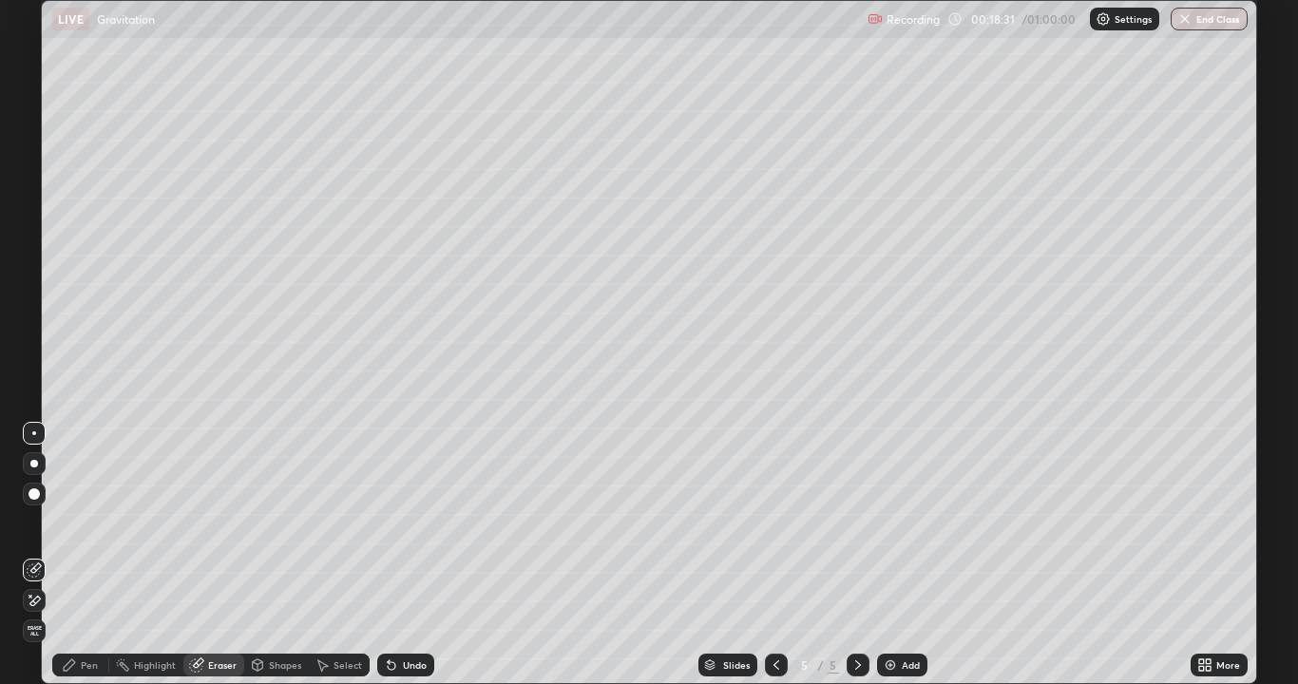
click at [83, 555] on div "Pen" at bounding box center [80, 665] width 57 height 23
click at [330, 555] on div "Select" at bounding box center [339, 665] width 61 height 23
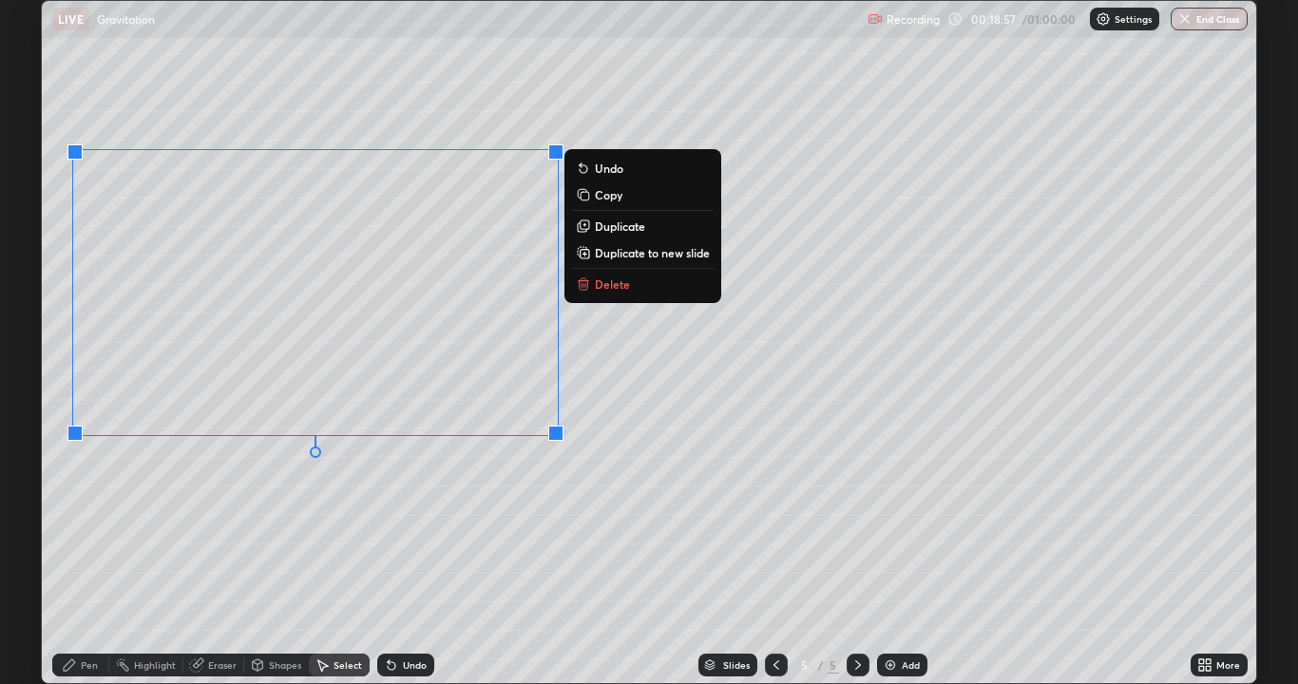
click at [184, 500] on div "0 ° Undo Copy Duplicate Duplicate to new slide Delete" at bounding box center [649, 342] width 1214 height 682
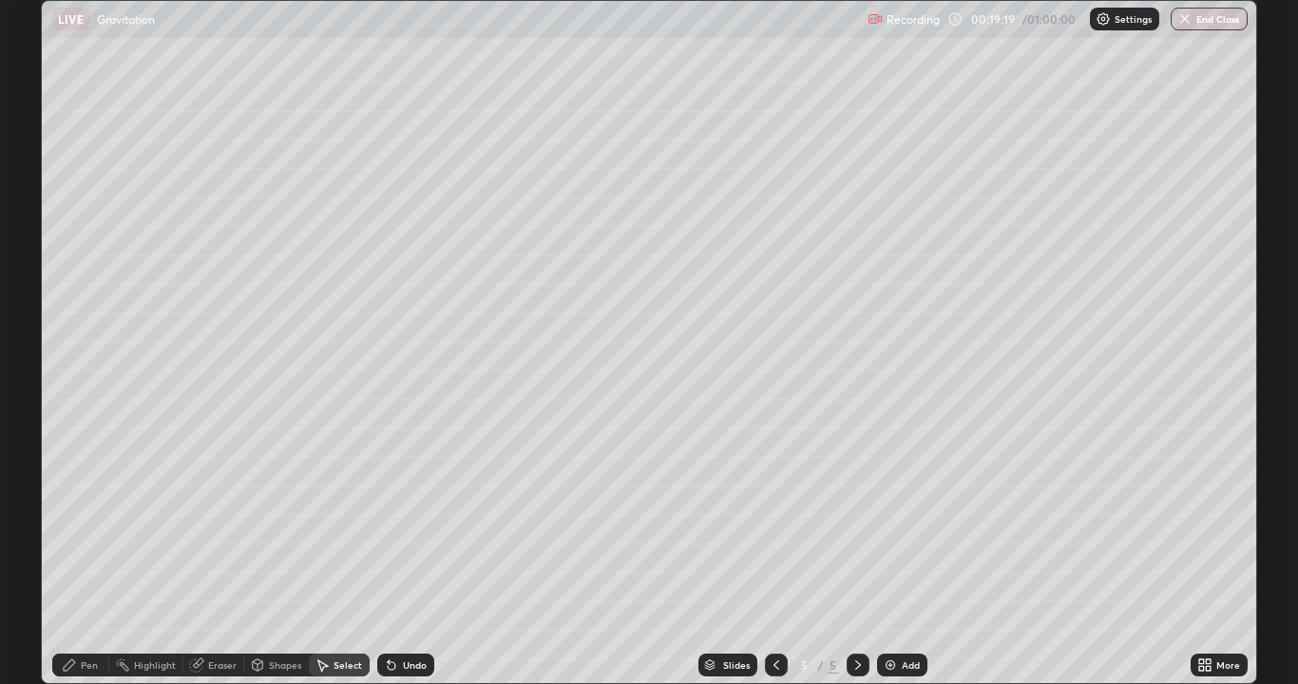
click at [85, 555] on div "Pen" at bounding box center [89, 665] width 17 height 10
click at [259, 555] on icon at bounding box center [257, 665] width 15 height 15
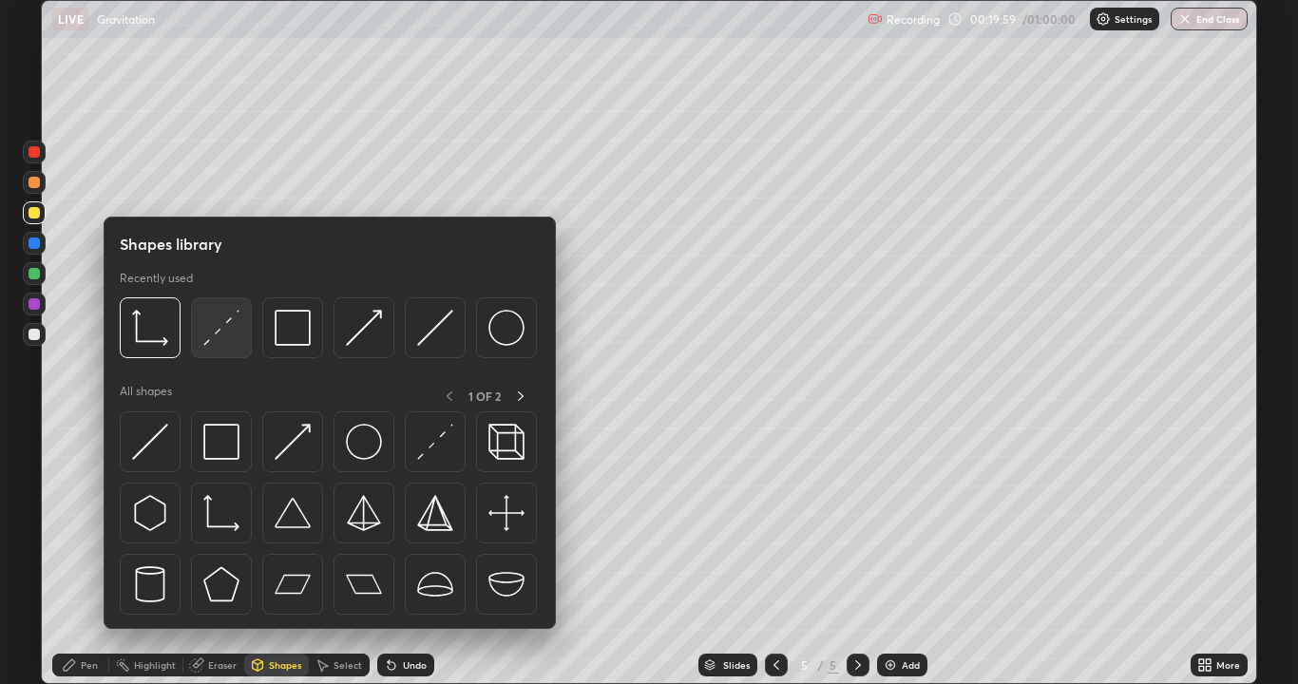
click at [211, 346] on img at bounding box center [221, 328] width 36 height 36
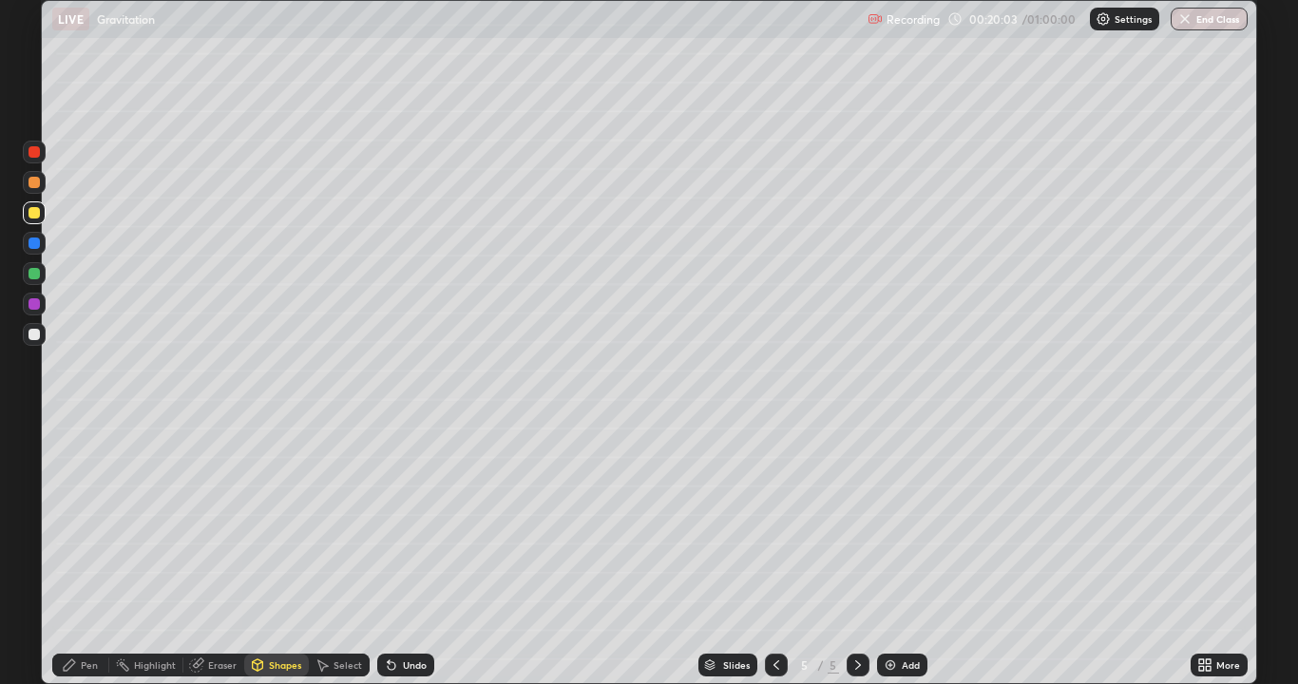
click at [79, 555] on div "Pen" at bounding box center [80, 665] width 57 height 23
click at [39, 272] on div at bounding box center [34, 273] width 11 height 11
click at [346, 555] on div "Select" at bounding box center [339, 665] width 61 height 23
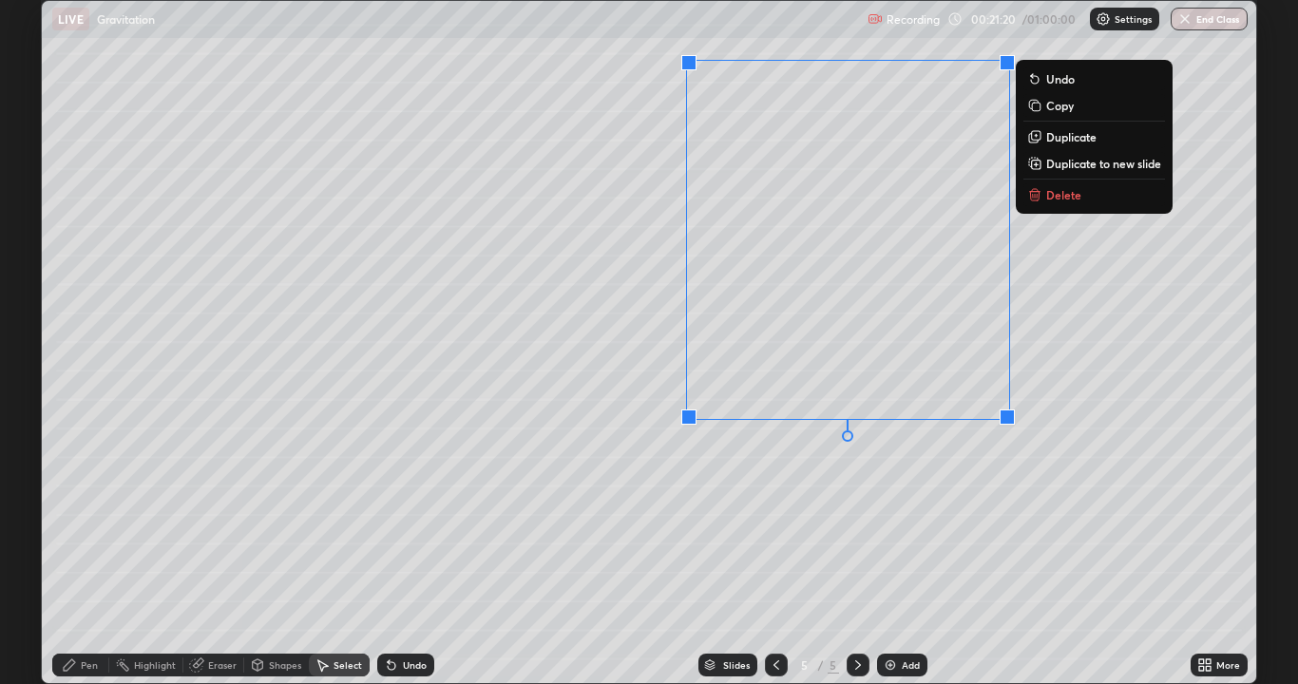
click at [792, 511] on div "0 ° Undo Copy Duplicate Duplicate to new slide Delete" at bounding box center [649, 342] width 1214 height 682
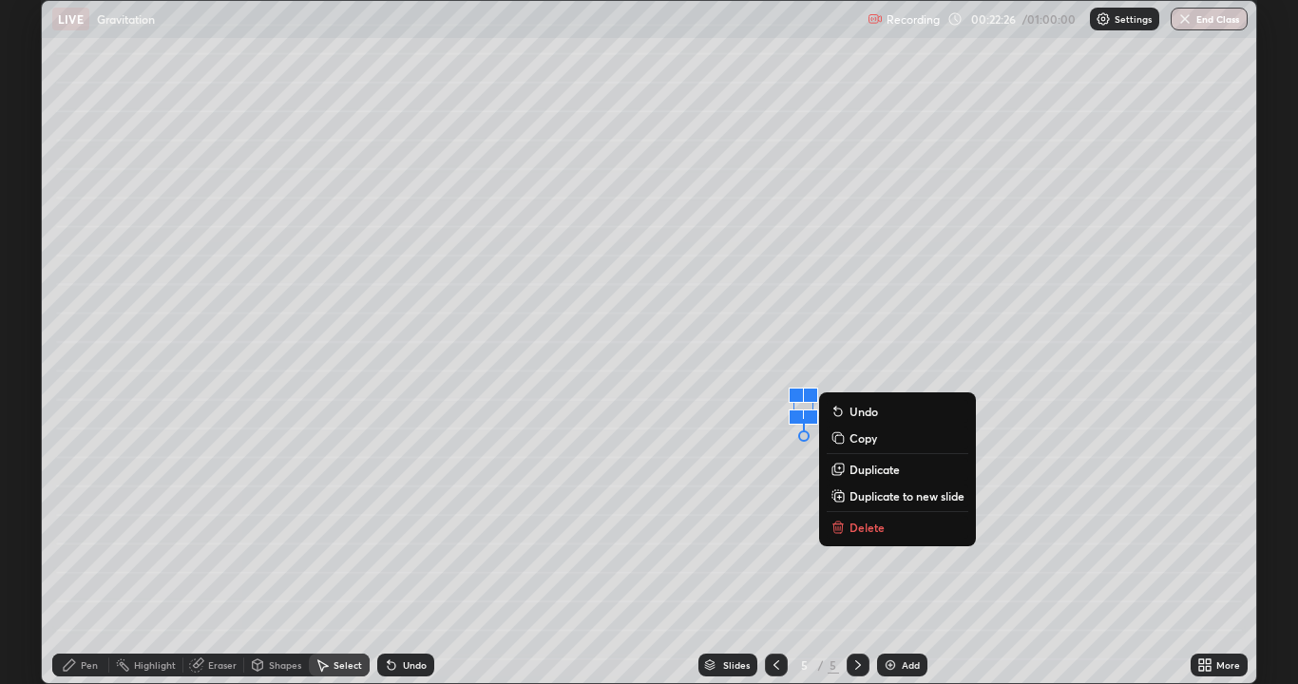
click at [84, 555] on div "Pen" at bounding box center [89, 665] width 17 height 10
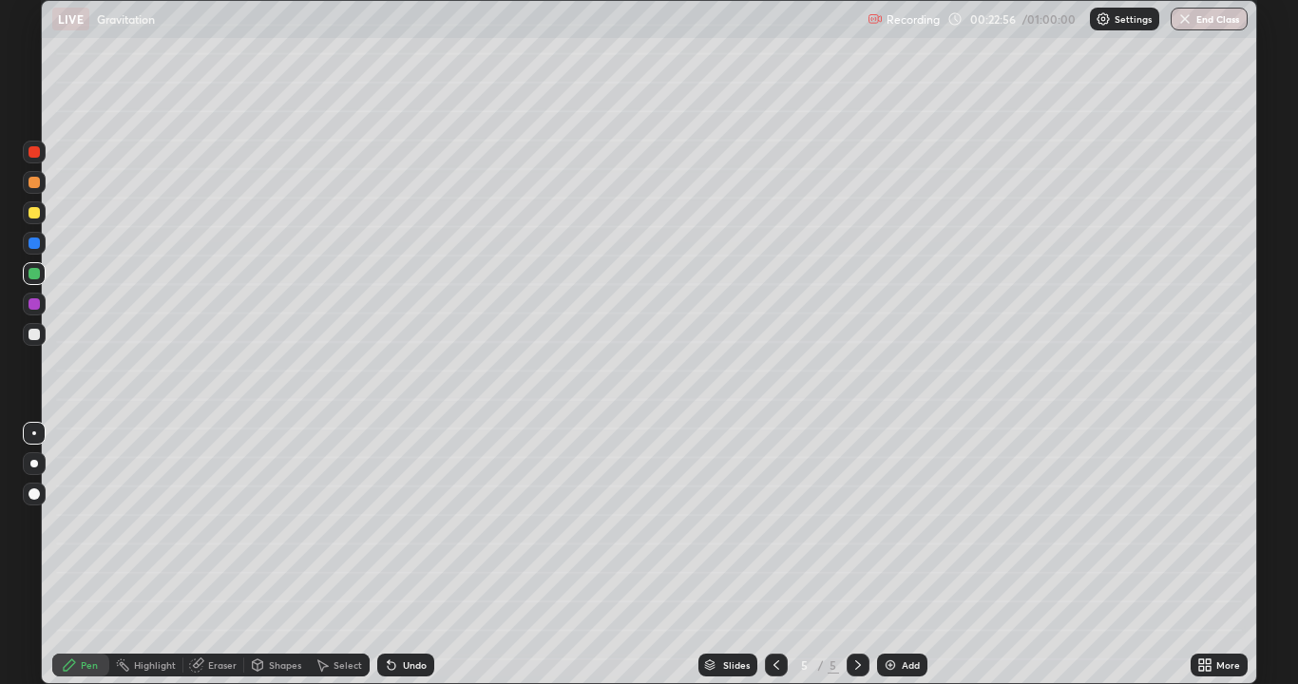
click at [198, 555] on icon at bounding box center [196, 665] width 12 height 12
click at [78, 555] on div "Pen" at bounding box center [80, 665] width 57 height 23
click at [887, 555] on div "Add" at bounding box center [902, 665] width 50 height 23
click at [38, 337] on div at bounding box center [34, 334] width 11 height 11
click at [342, 555] on div "Select" at bounding box center [348, 665] width 29 height 10
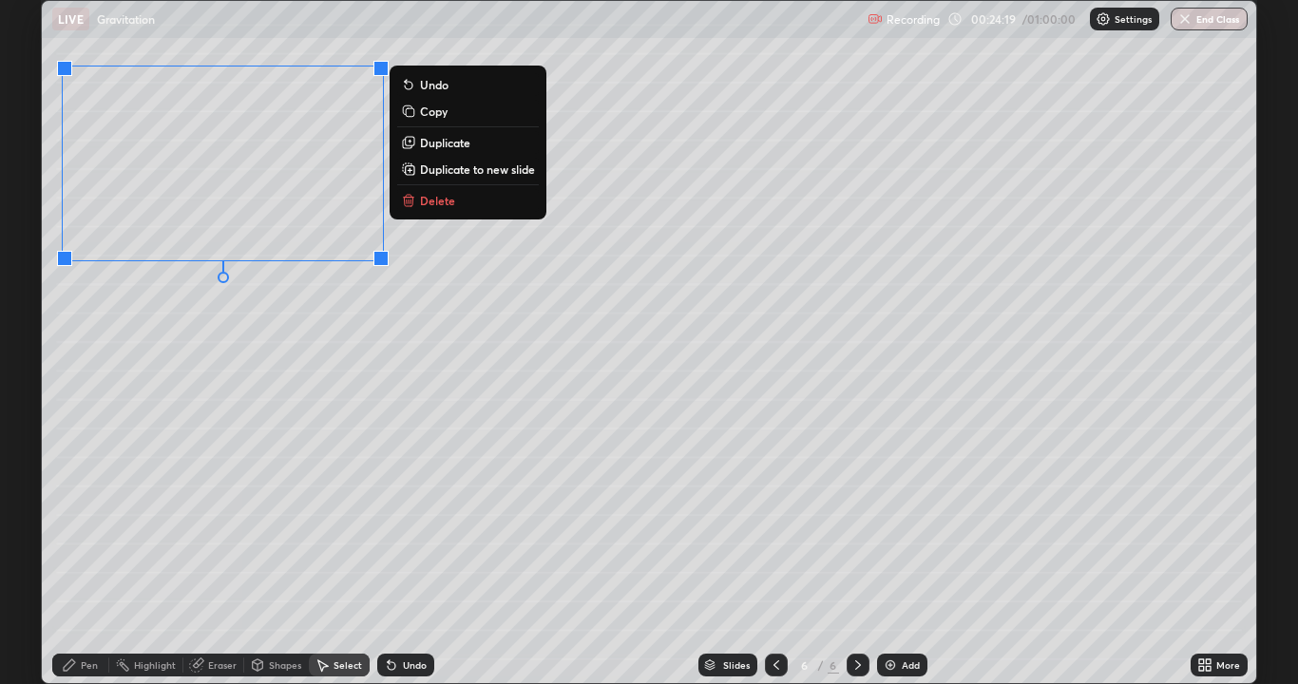
click at [136, 422] on div "0 ° Undo Copy Duplicate Duplicate to new slide Delete" at bounding box center [649, 342] width 1214 height 682
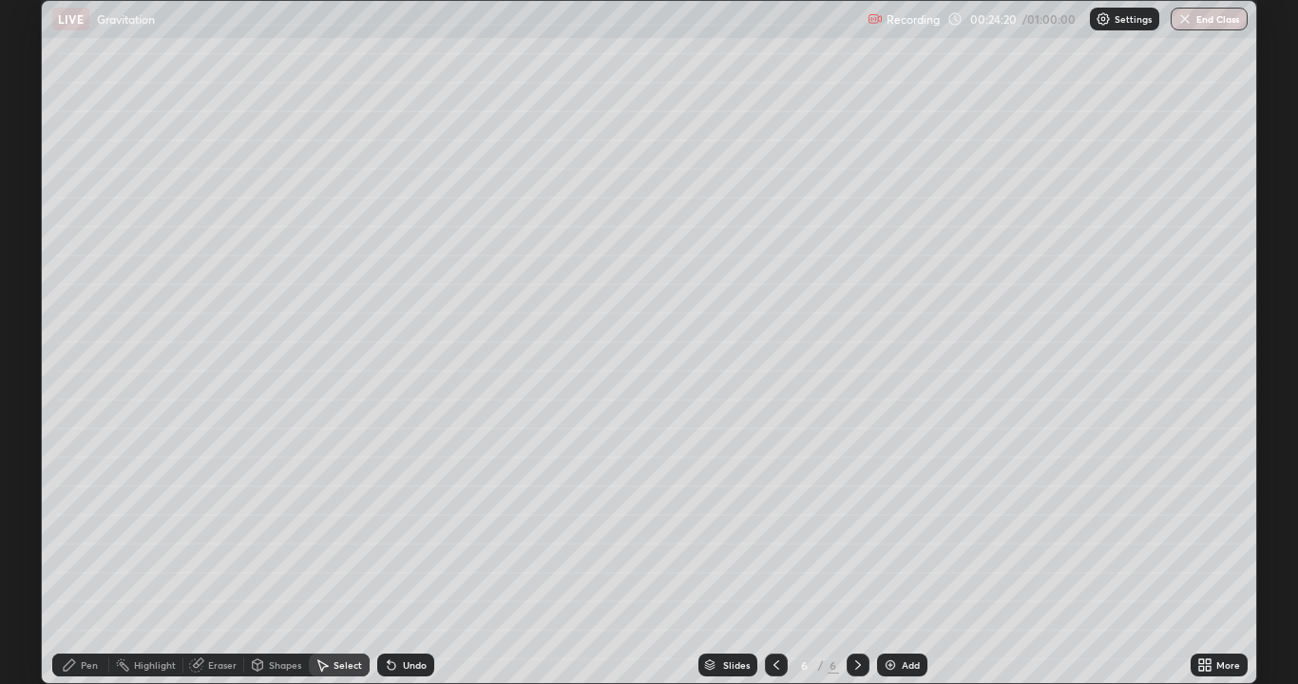
click at [85, 555] on div "Pen" at bounding box center [80, 665] width 57 height 38
click at [349, 555] on div "Select" at bounding box center [348, 665] width 29 height 10
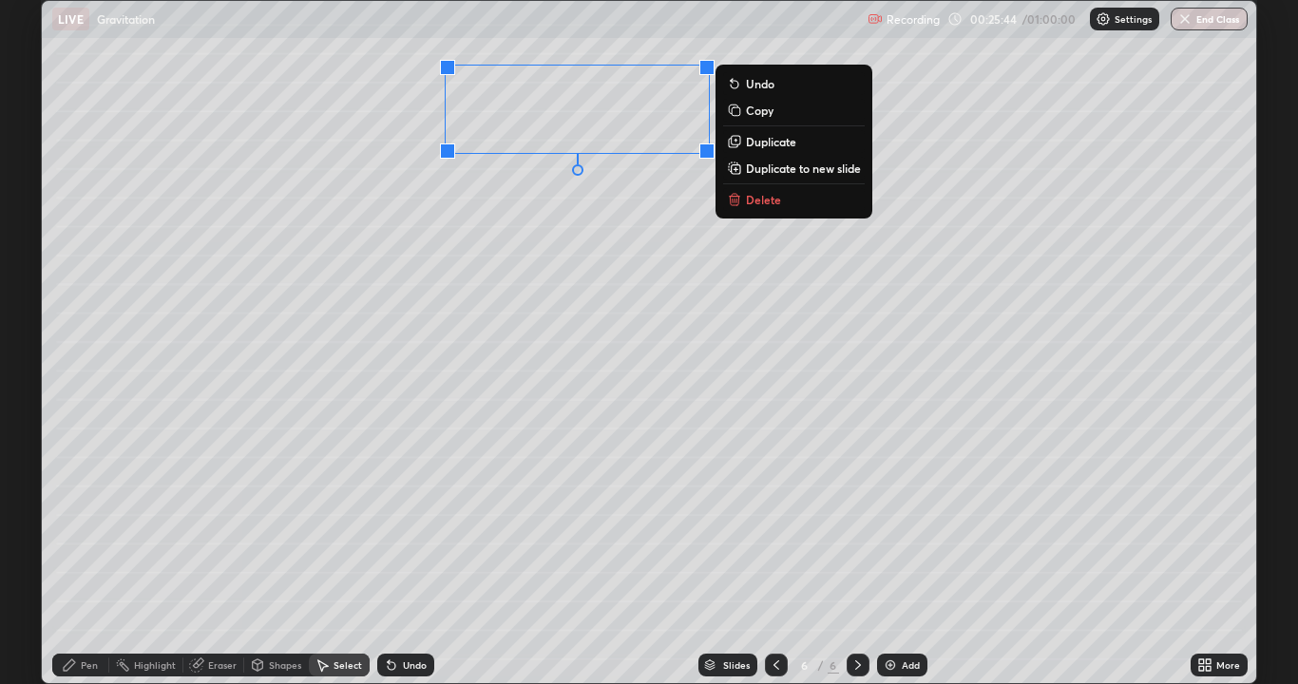
click at [490, 303] on div "0 ° Undo Copy Duplicate Duplicate to new slide Delete" at bounding box center [649, 342] width 1214 height 682
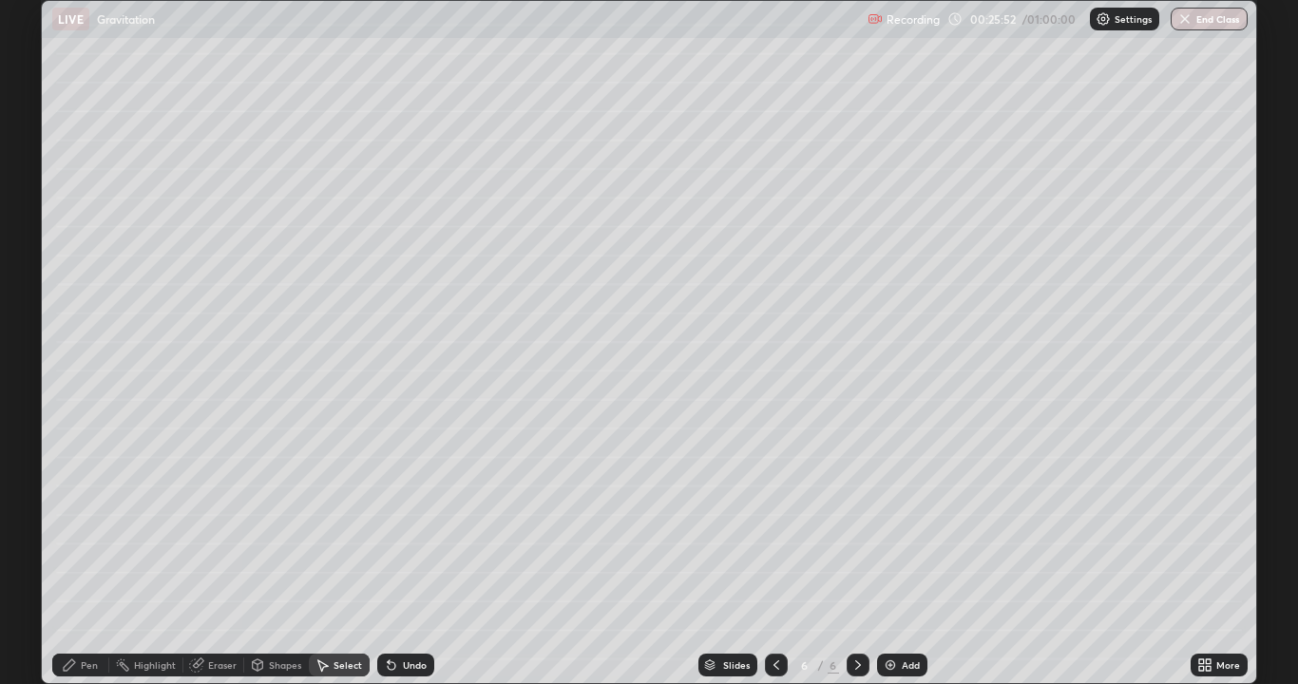
click at [85, 555] on div "Pen" at bounding box center [80, 665] width 57 height 23
click at [889, 555] on img at bounding box center [890, 665] width 15 height 15
click at [338, 555] on div "Select" at bounding box center [348, 665] width 29 height 10
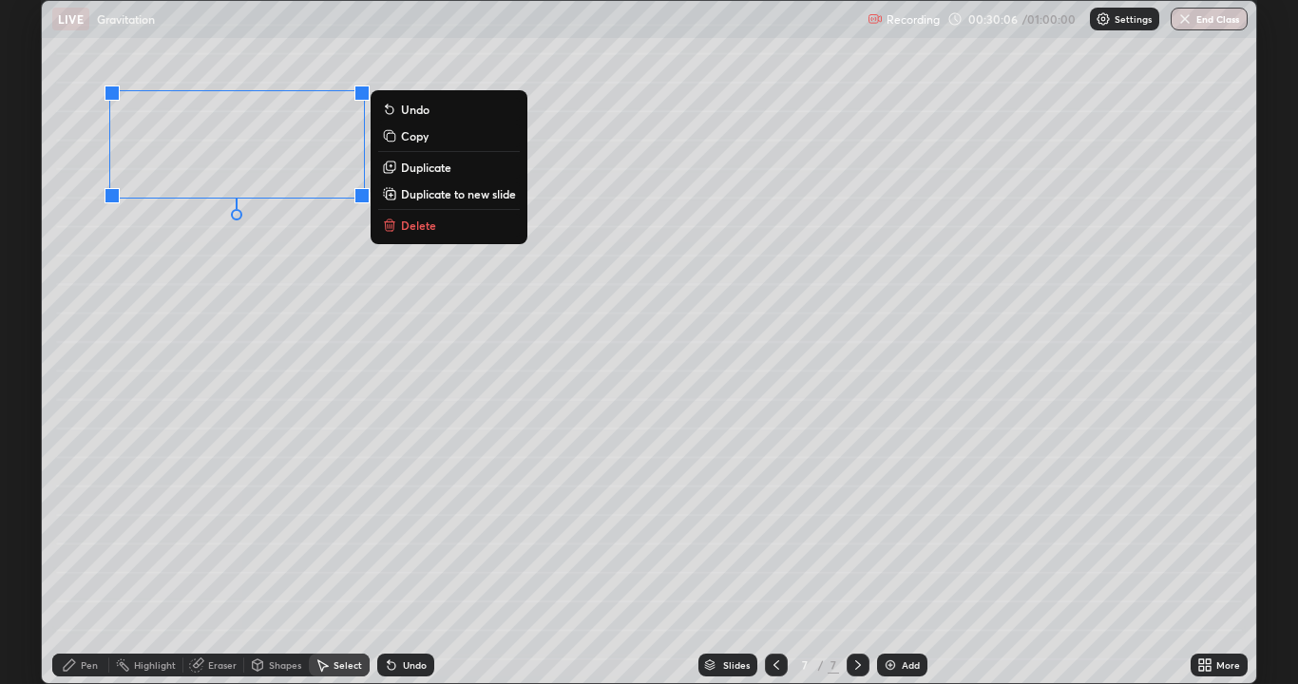
click at [81, 555] on div "Pen" at bounding box center [89, 665] width 17 height 10
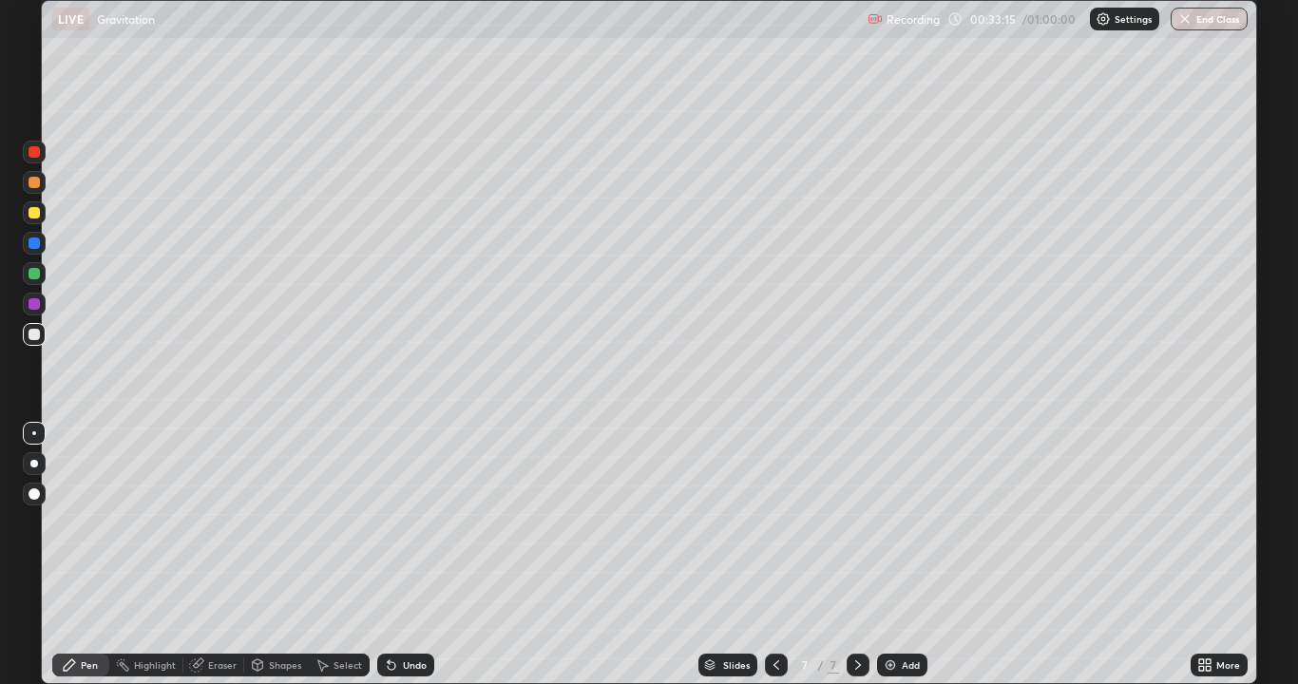
click at [282, 555] on div "Shapes" at bounding box center [285, 665] width 32 height 10
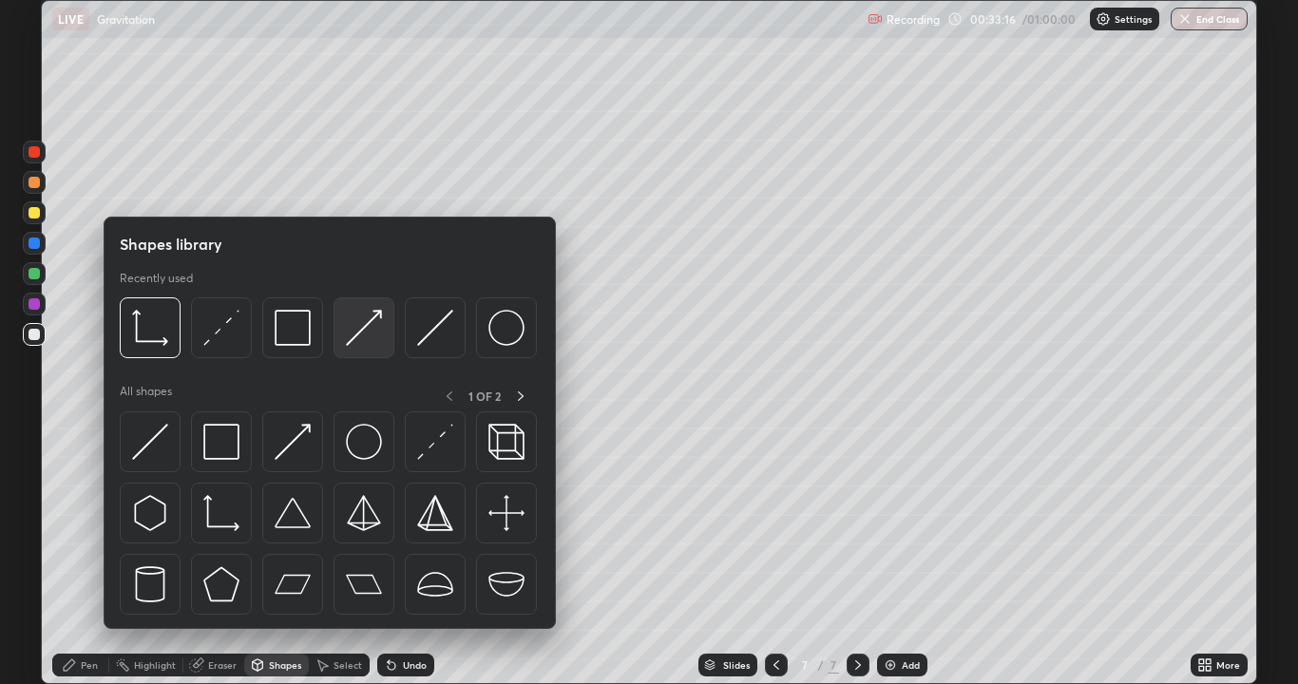
click at [359, 336] on img at bounding box center [364, 328] width 36 height 36
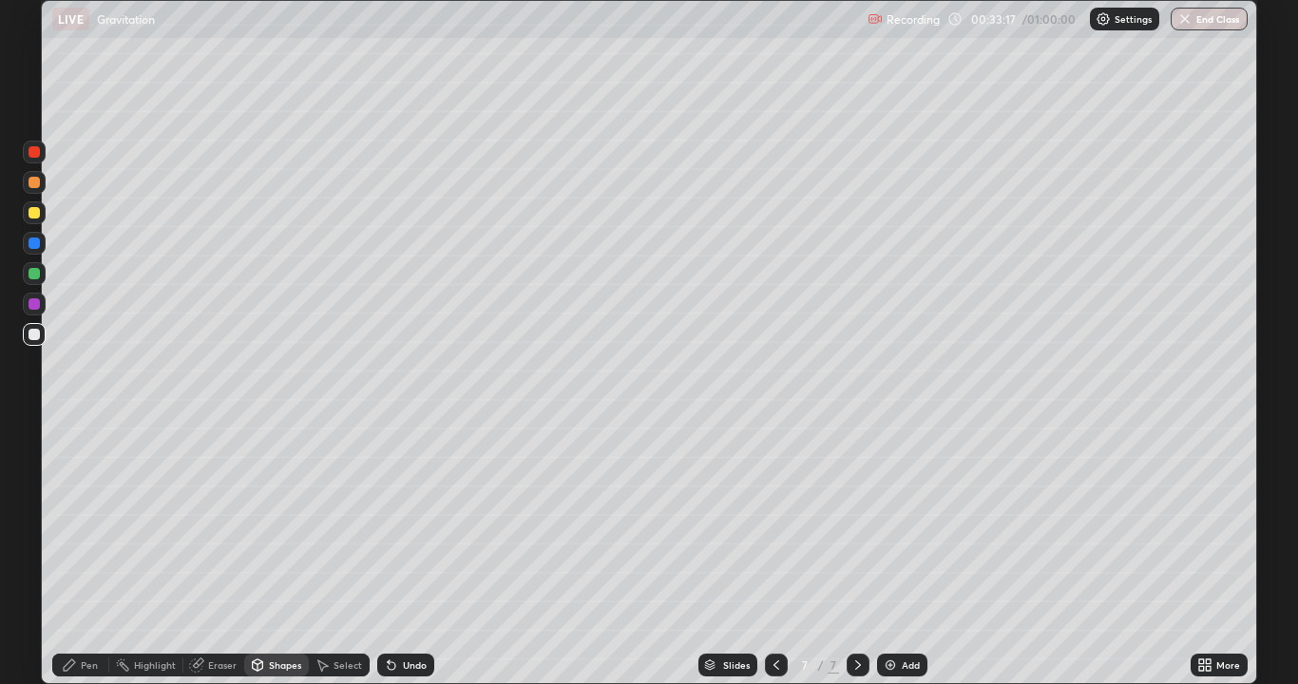
click at [282, 555] on div "Shapes" at bounding box center [285, 665] width 32 height 10
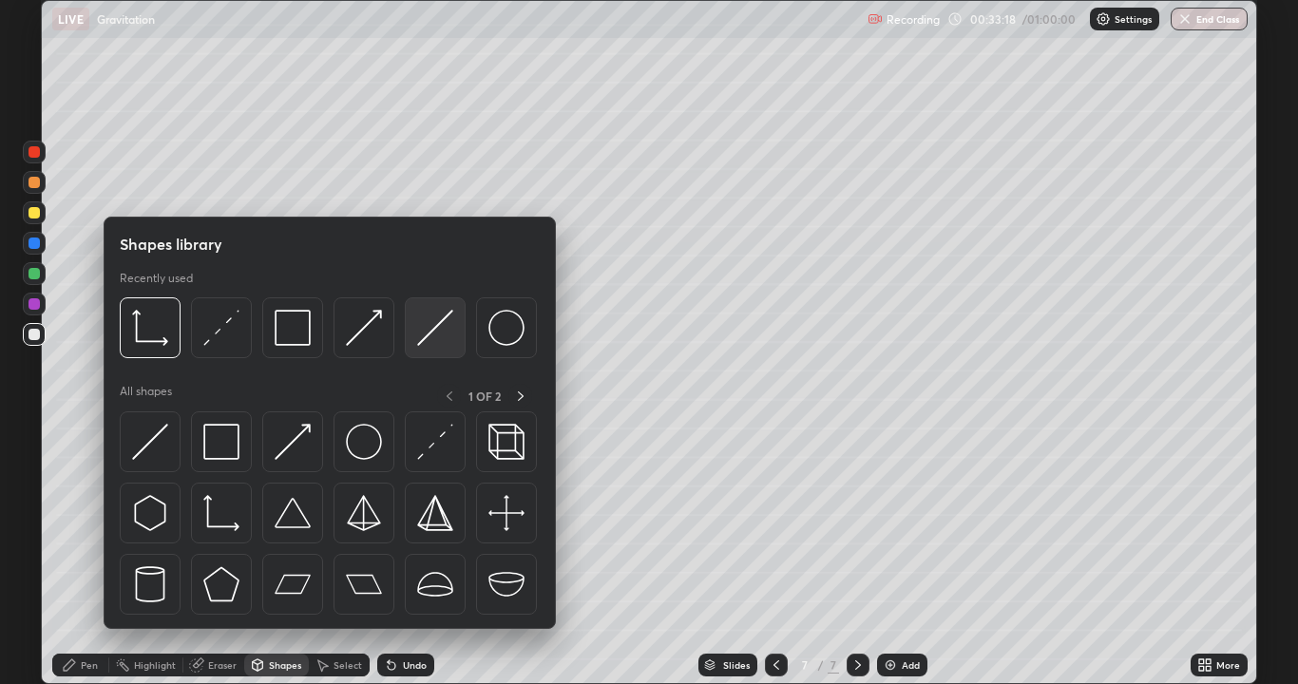
click at [434, 341] on img at bounding box center [435, 328] width 36 height 36
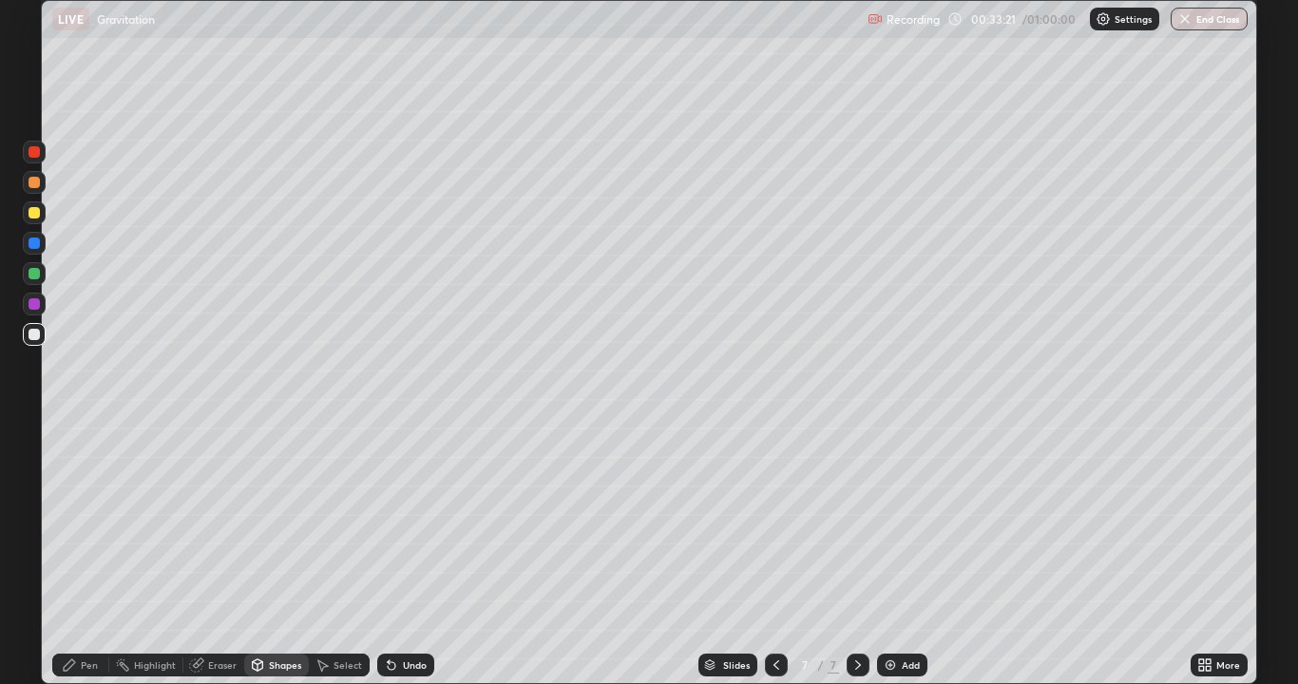
click at [82, 555] on div "Pen" at bounding box center [89, 665] width 17 height 10
click at [890, 555] on img at bounding box center [890, 665] width 15 height 15
click at [40, 211] on div at bounding box center [34, 212] width 23 height 23
click at [347, 555] on div "Select" at bounding box center [339, 665] width 61 height 38
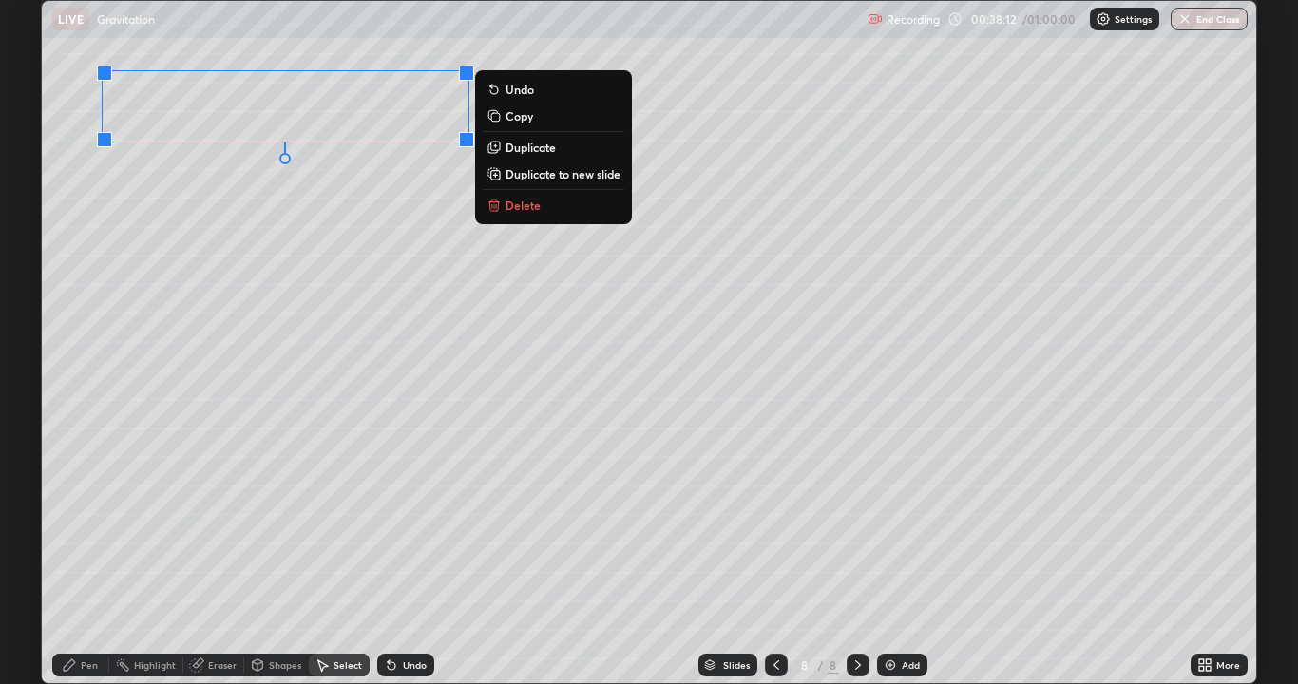
click at [143, 240] on div "0 ° Undo Copy Duplicate Duplicate to new slide Delete" at bounding box center [649, 342] width 1214 height 682
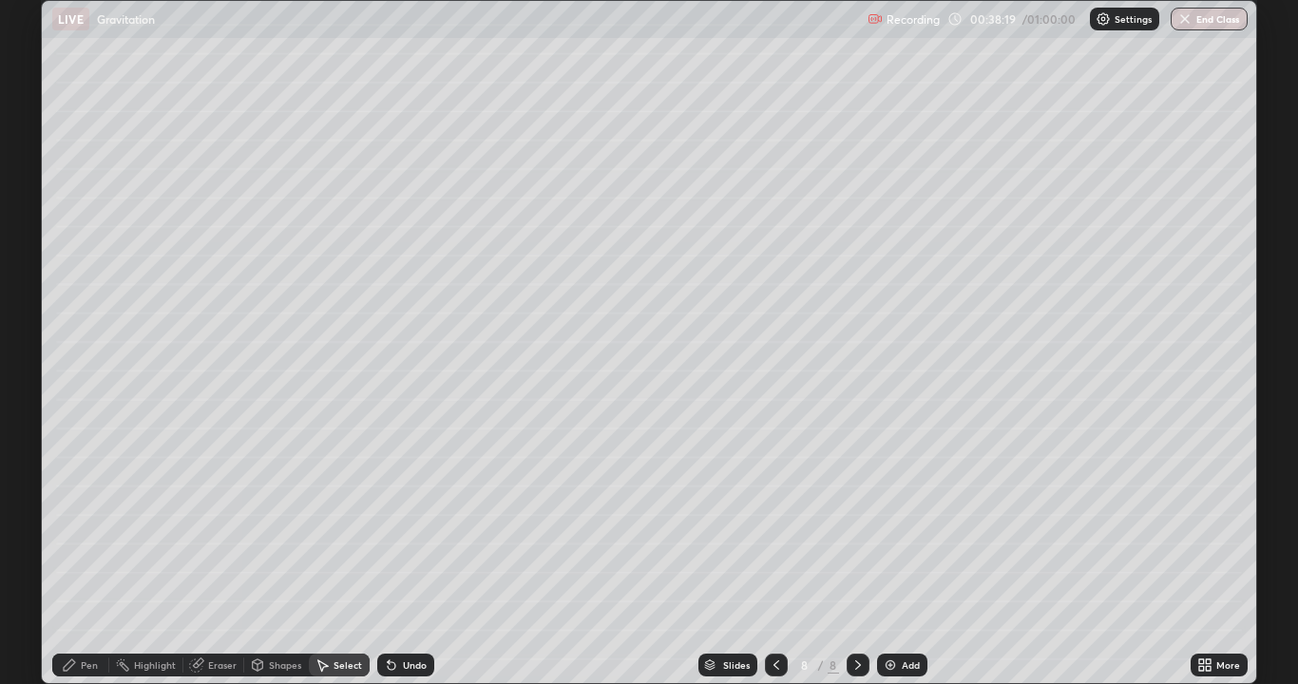
click at [86, 555] on div "Pen" at bounding box center [80, 665] width 57 height 23
click at [46, 273] on div at bounding box center [34, 273] width 30 height 30
click at [342, 555] on div "Select" at bounding box center [339, 665] width 61 height 23
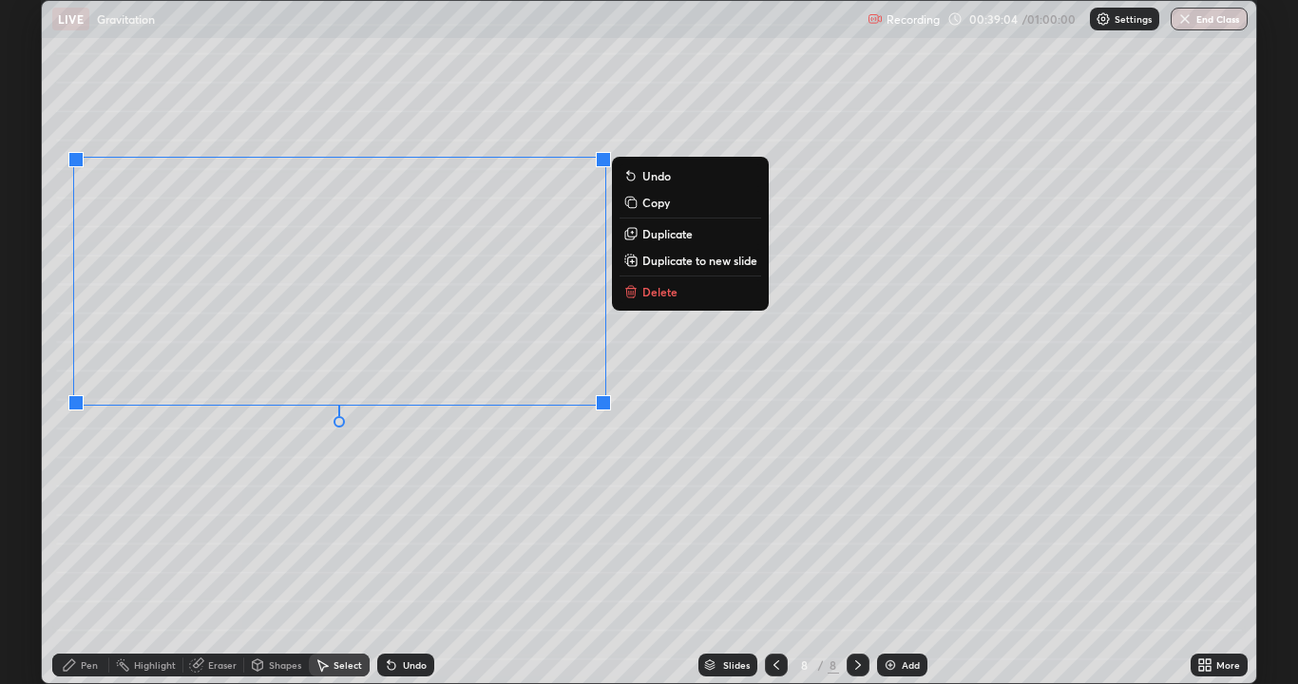
click at [224, 534] on div "0 ° Undo Copy Duplicate Duplicate to new slide Delete" at bounding box center [649, 342] width 1214 height 682
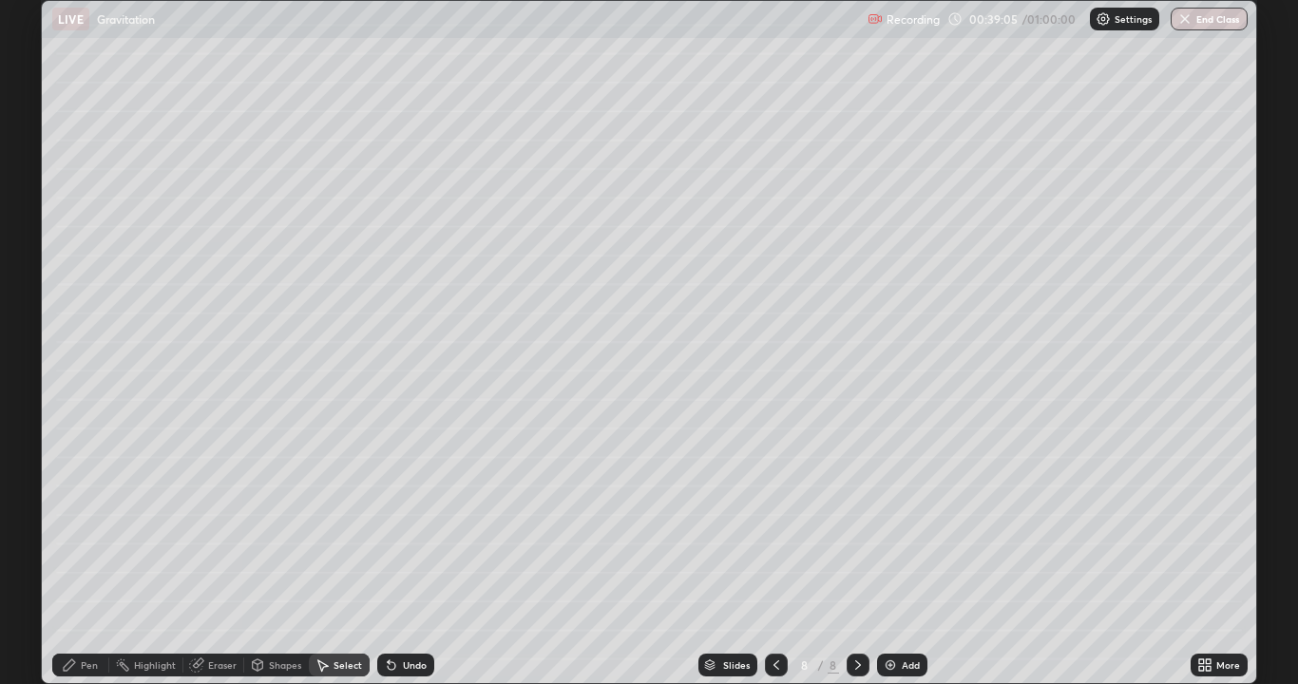
click at [88, 555] on div "Pen" at bounding box center [89, 665] width 17 height 10
click at [407, 555] on div "Undo" at bounding box center [415, 665] width 24 height 10
click at [415, 555] on div "Undo" at bounding box center [415, 665] width 24 height 10
click at [227, 555] on div "Eraser" at bounding box center [222, 665] width 29 height 10
click at [92, 555] on div "Pen" at bounding box center [89, 665] width 17 height 10
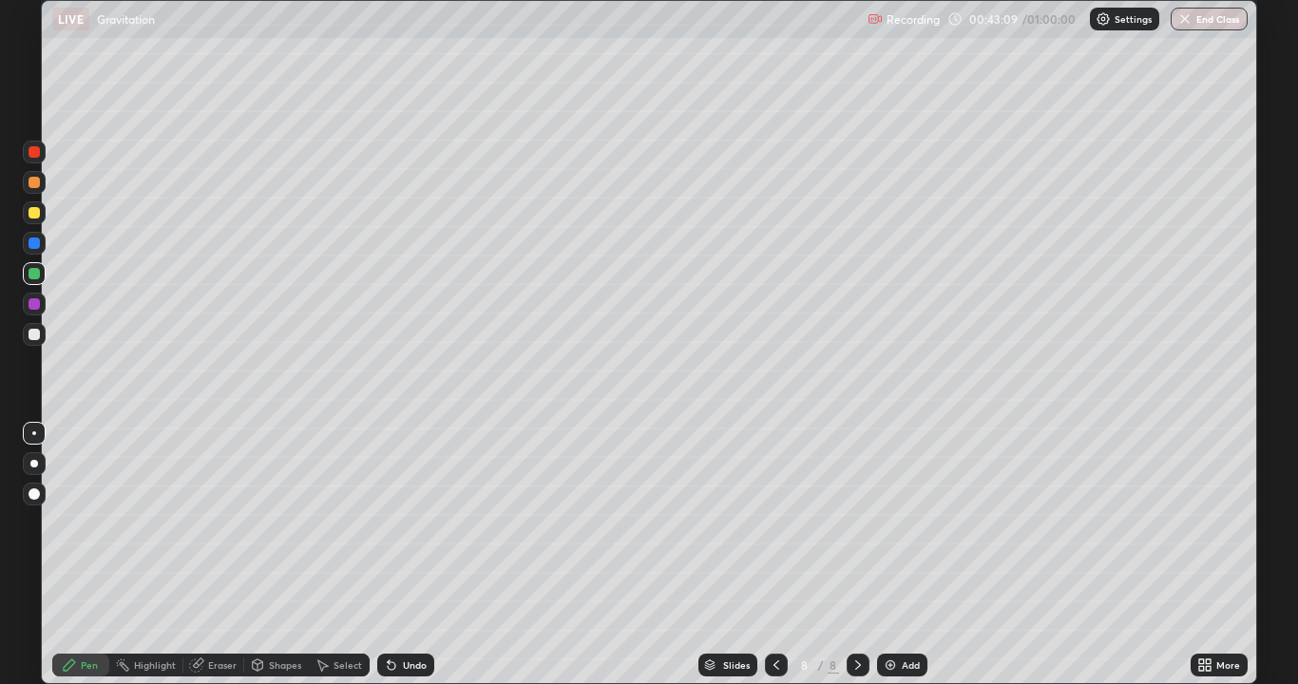
click at [46, 211] on div at bounding box center [34, 213] width 30 height 30
click at [40, 277] on div at bounding box center [34, 273] width 23 height 23
click at [216, 555] on div "Eraser" at bounding box center [213, 665] width 61 height 23
click at [885, 555] on img at bounding box center [890, 665] width 15 height 15
click at [260, 555] on icon at bounding box center [258, 664] width 10 height 11
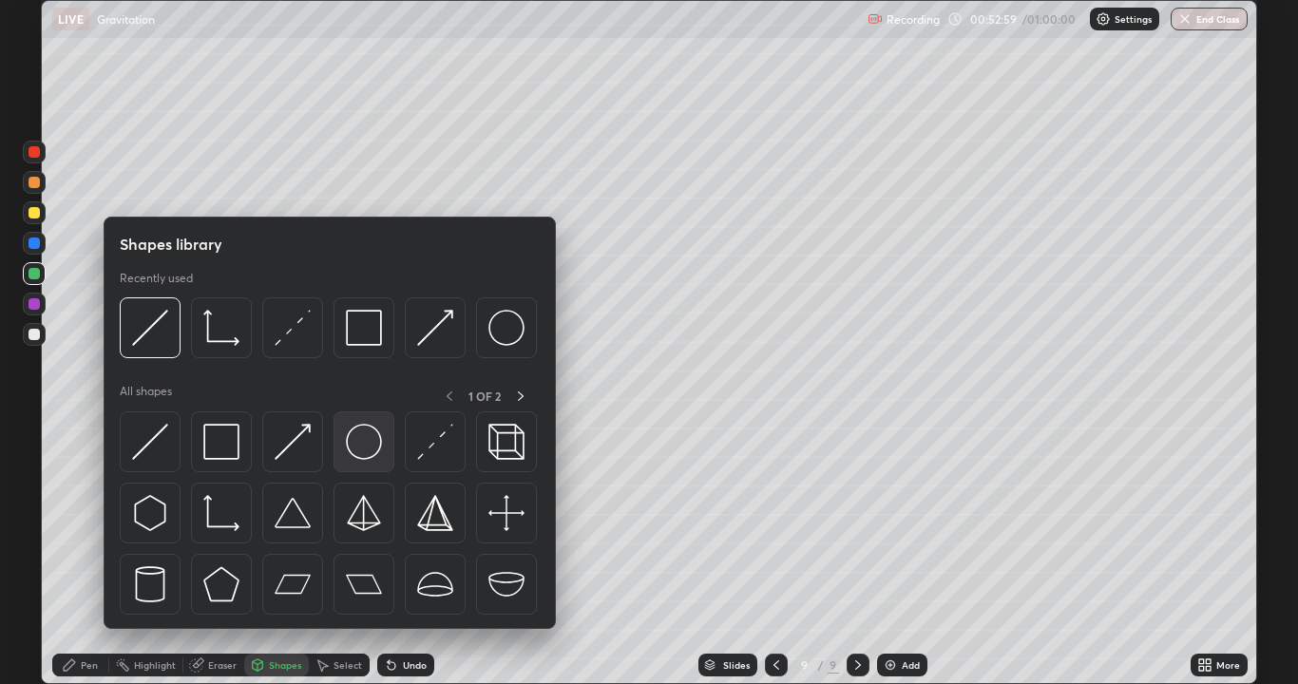
click at [365, 457] on img at bounding box center [364, 442] width 36 height 36
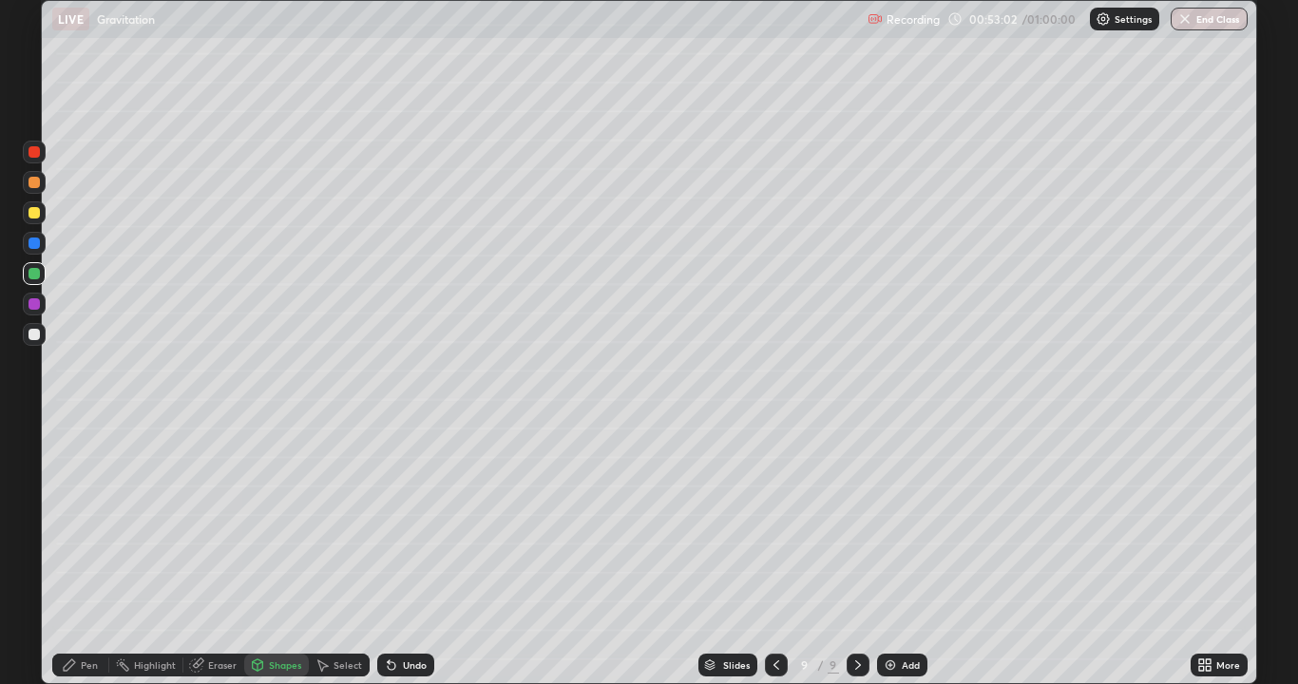
click at [261, 555] on icon at bounding box center [257, 665] width 15 height 15
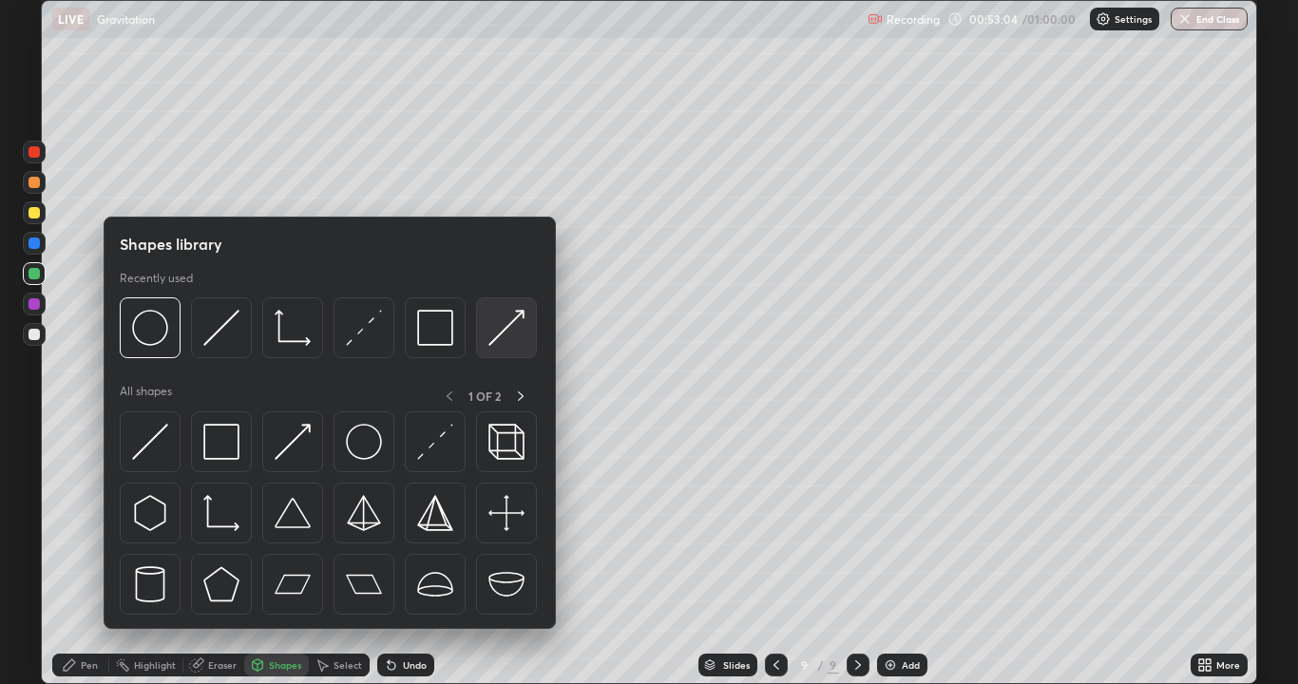
click at [487, 344] on div at bounding box center [506, 327] width 61 height 61
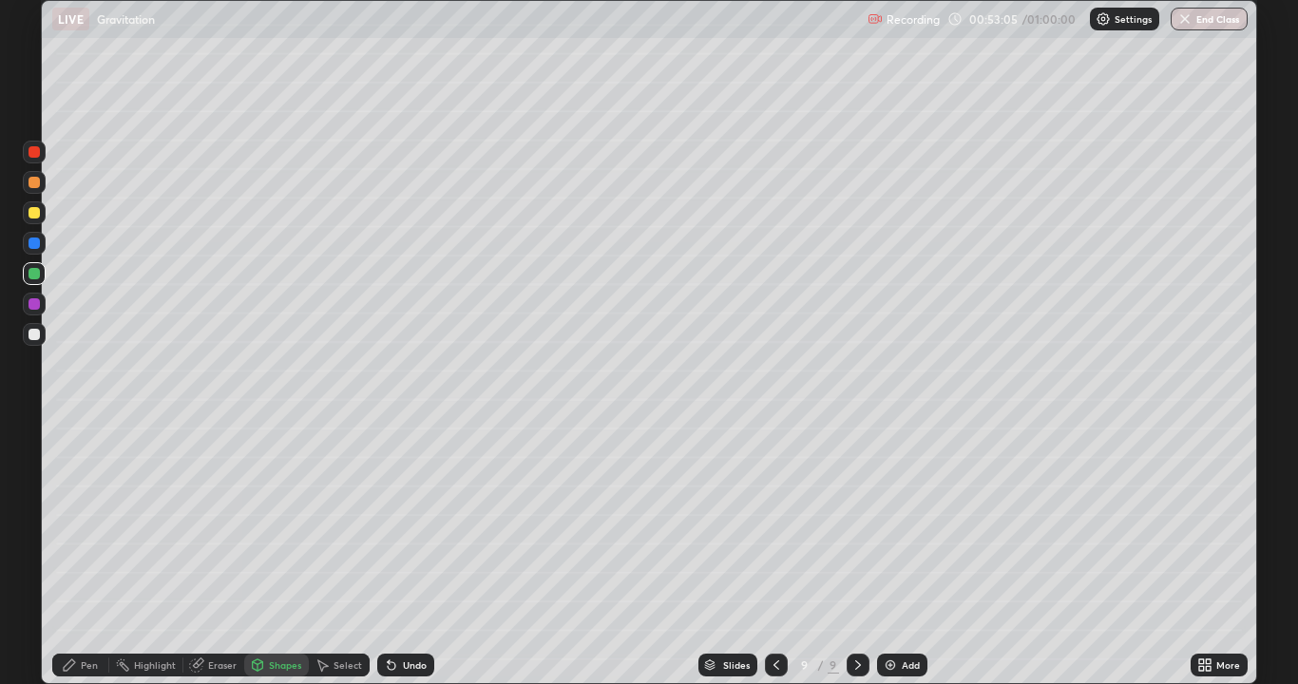
click at [84, 555] on div "Pen" at bounding box center [89, 665] width 17 height 10
click at [272, 555] on div "Shapes" at bounding box center [285, 665] width 32 height 10
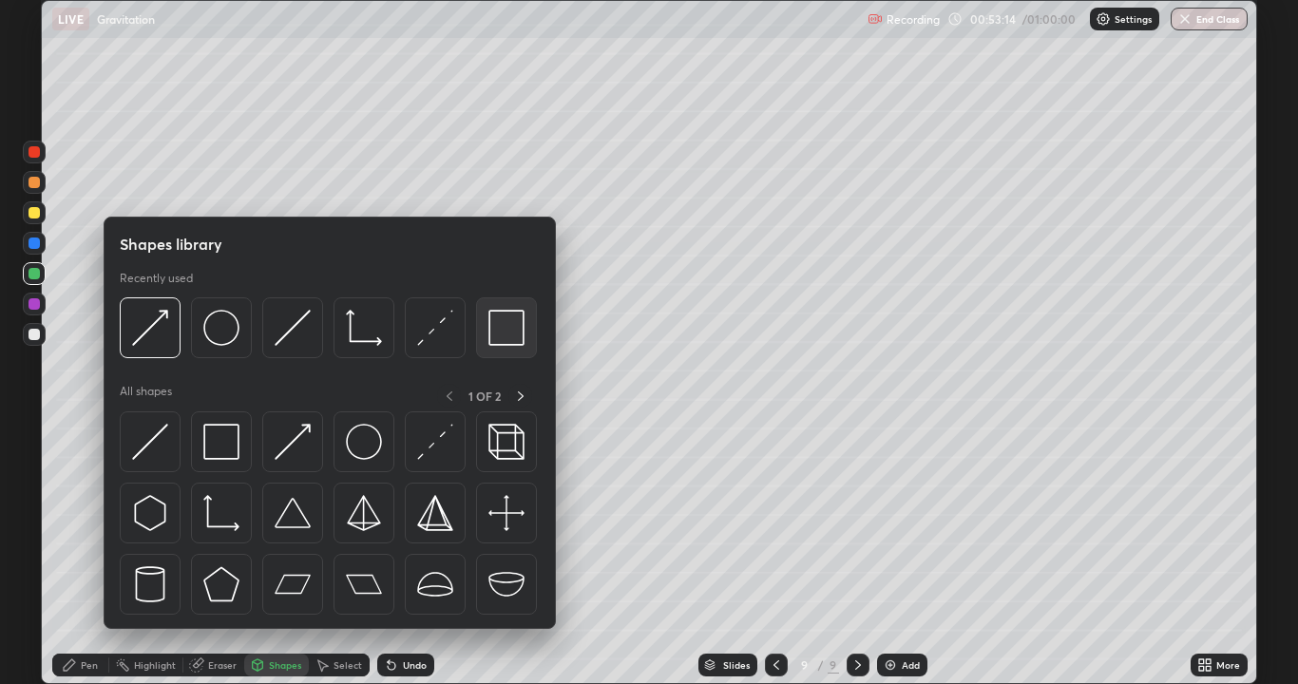
click at [508, 346] on img at bounding box center [506, 328] width 36 height 36
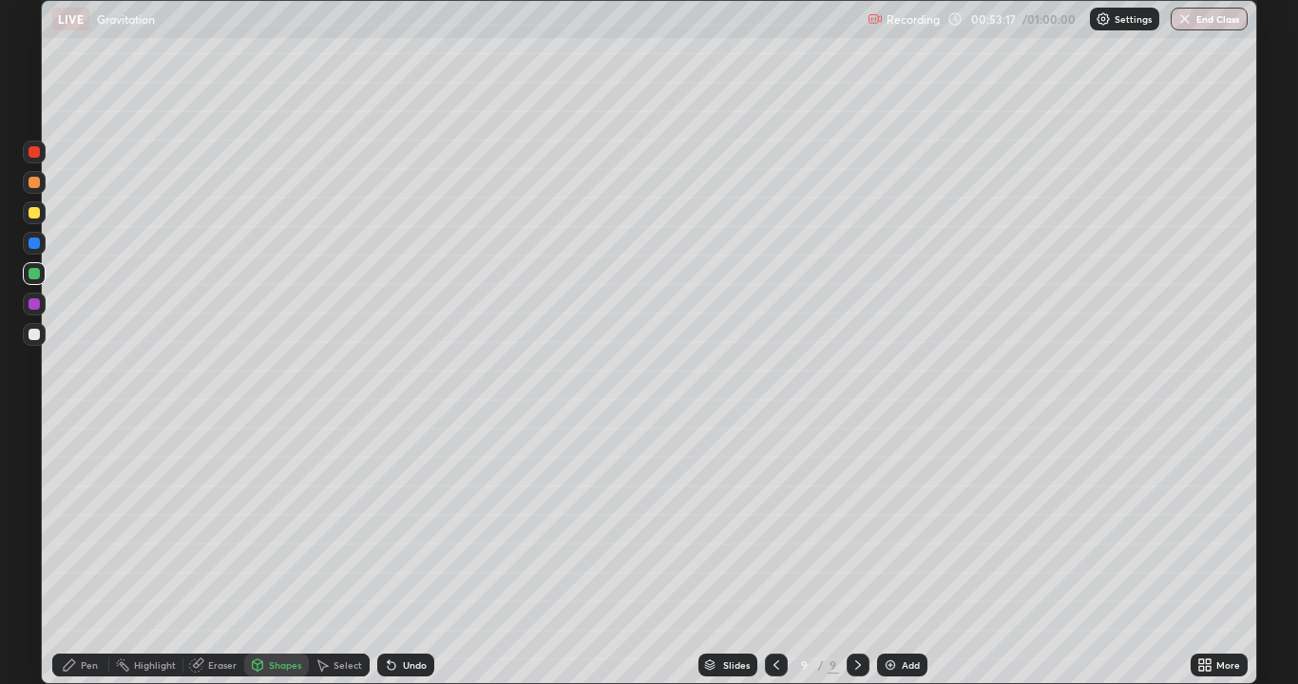
click at [215, 555] on div "Eraser" at bounding box center [213, 665] width 61 height 23
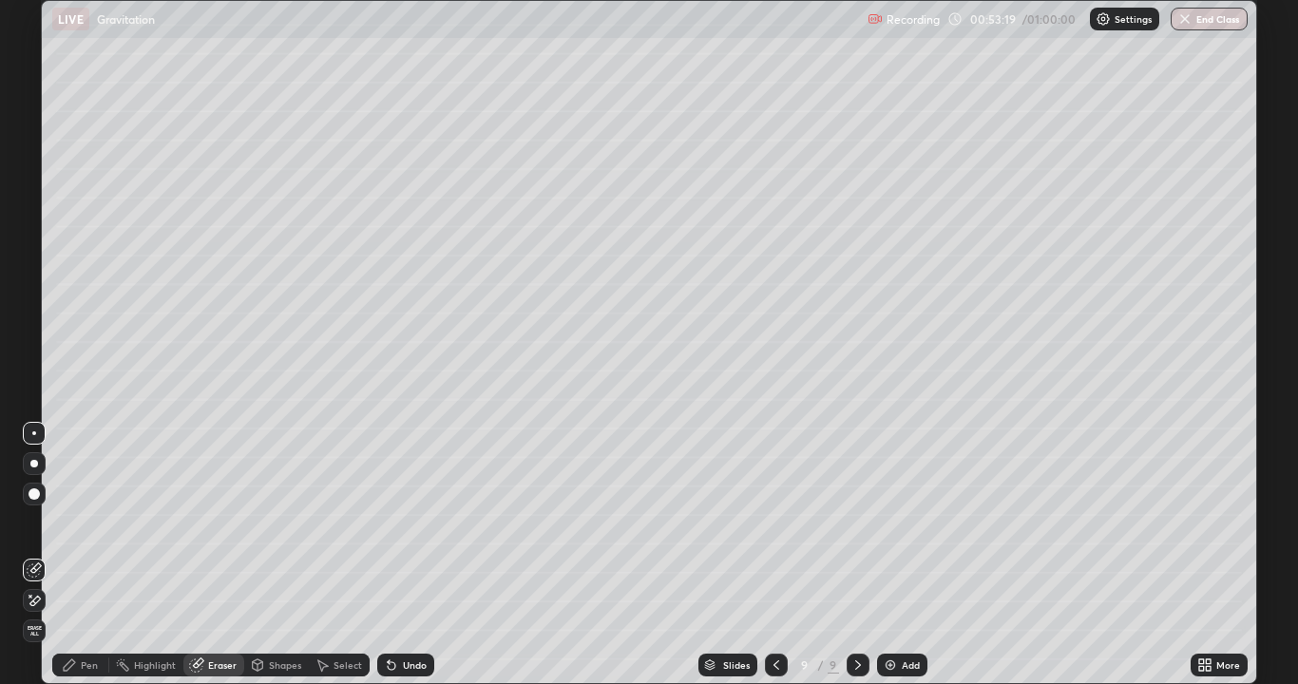
click at [285, 555] on div "Shapes" at bounding box center [285, 665] width 32 height 10
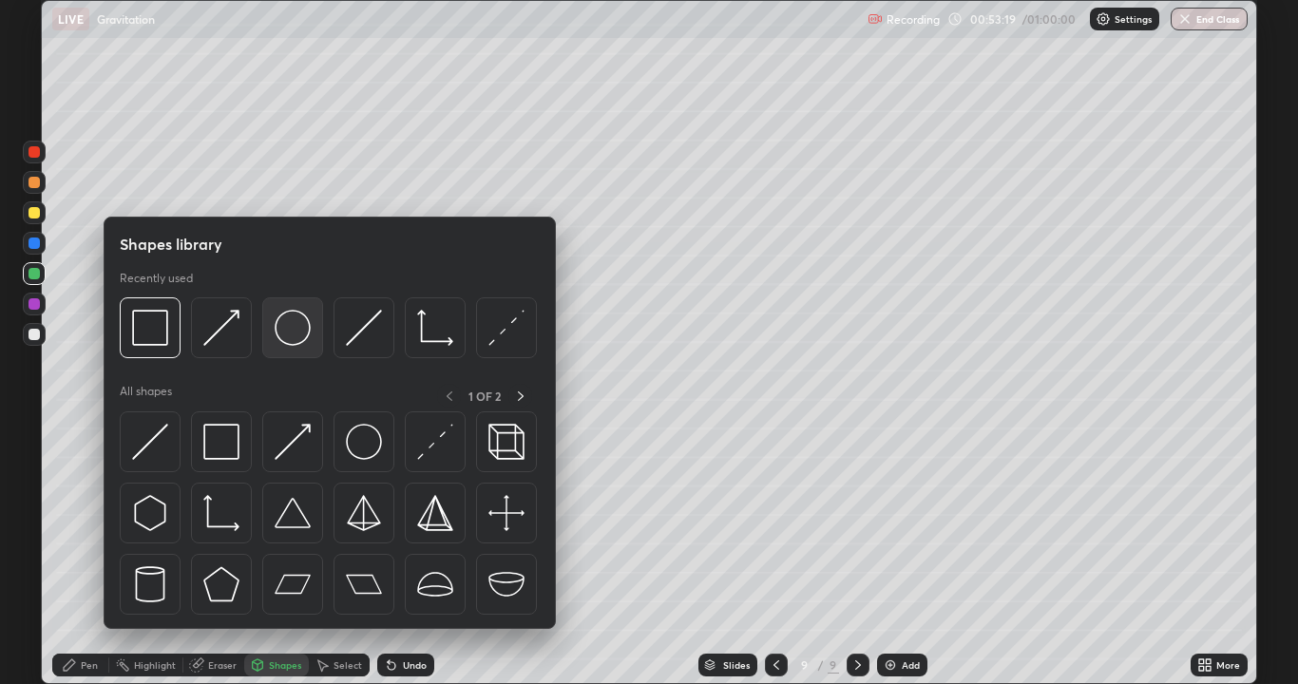
click at [295, 343] on img at bounding box center [293, 328] width 36 height 36
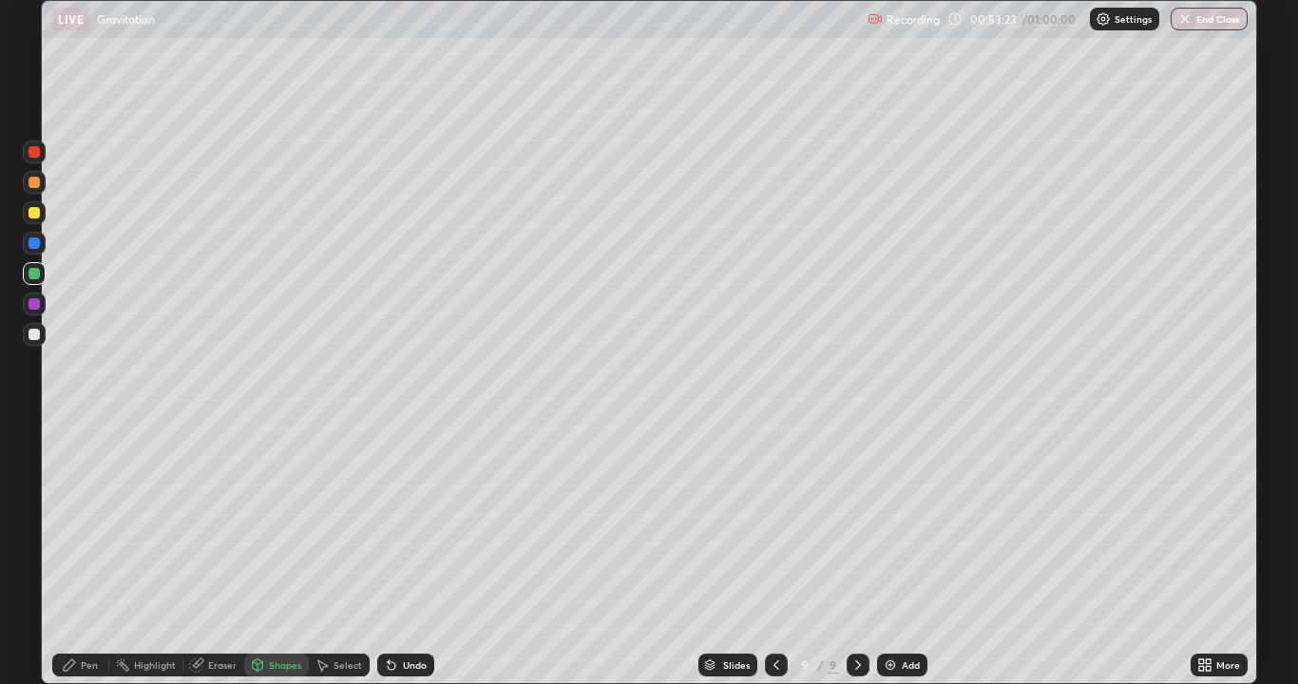
click at [272, 555] on div "Shapes" at bounding box center [276, 665] width 65 height 23
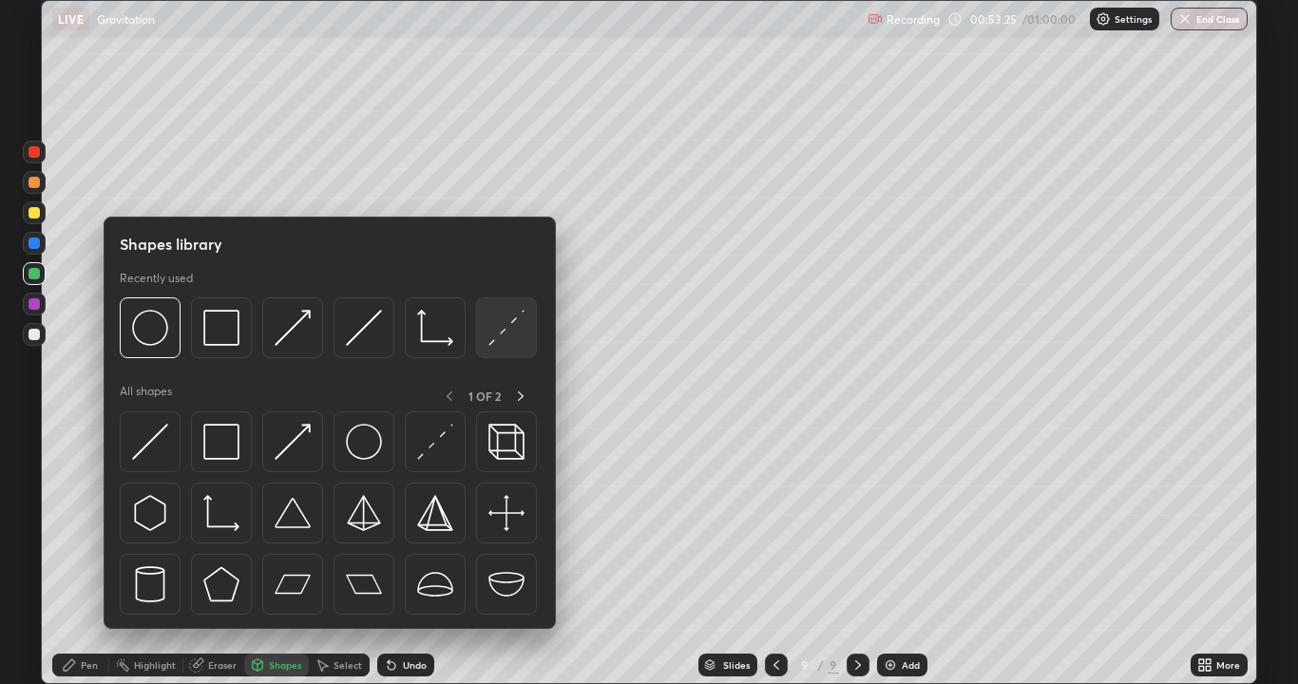
click at [488, 339] on img at bounding box center [506, 328] width 36 height 36
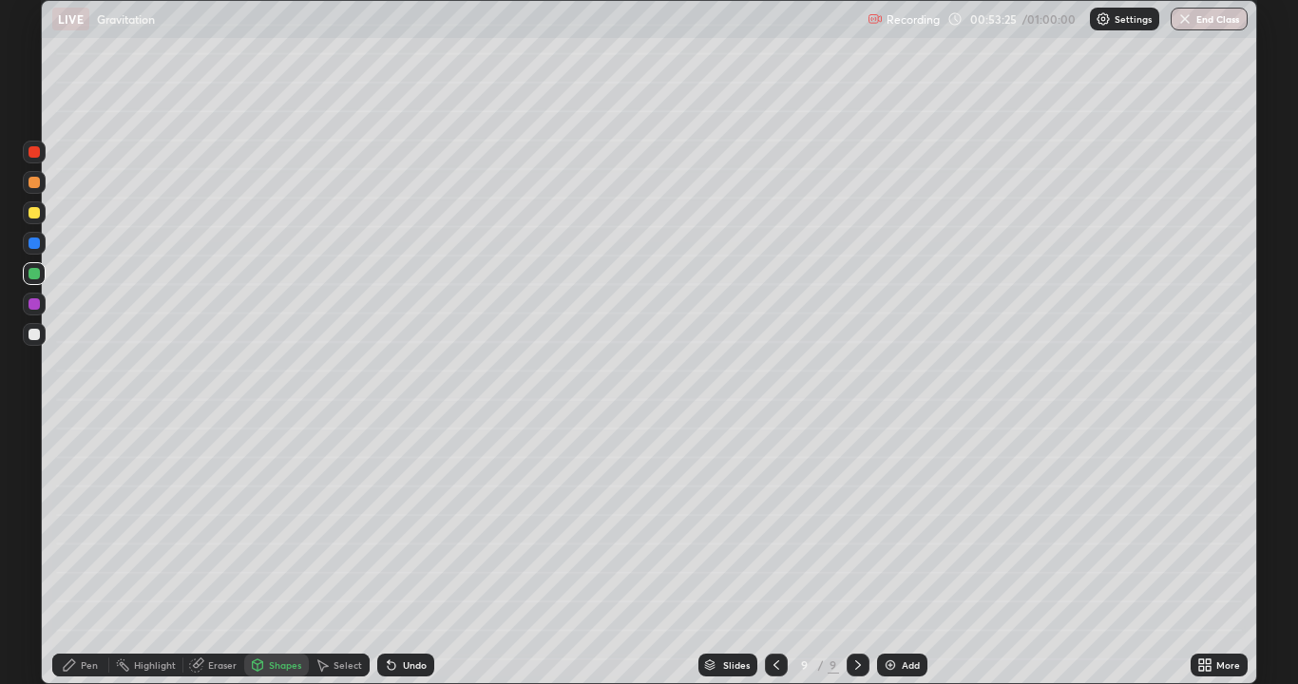
click at [37, 343] on div at bounding box center [34, 334] width 23 height 23
click at [89, 555] on div "Pen" at bounding box center [89, 665] width 17 height 10
click at [337, 555] on div "Select" at bounding box center [339, 665] width 61 height 23
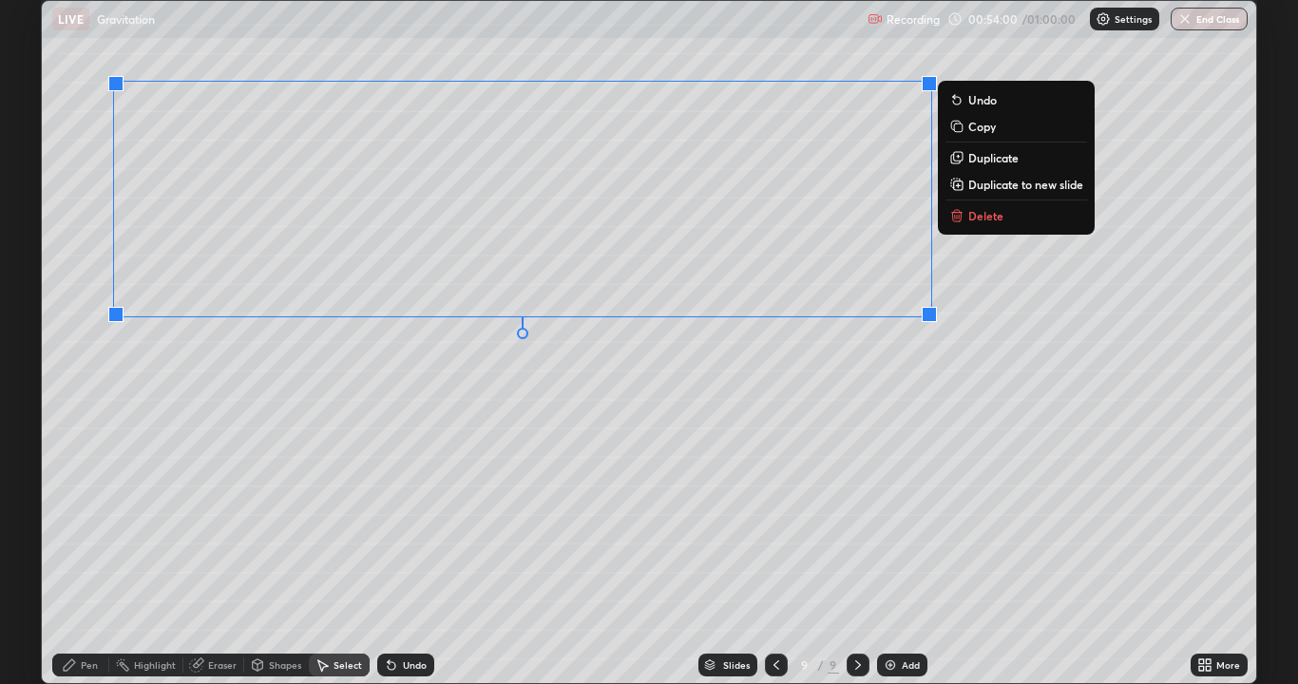
click at [403, 487] on div "0 ° Undo Copy Duplicate Duplicate to new slide Delete" at bounding box center [649, 342] width 1214 height 682
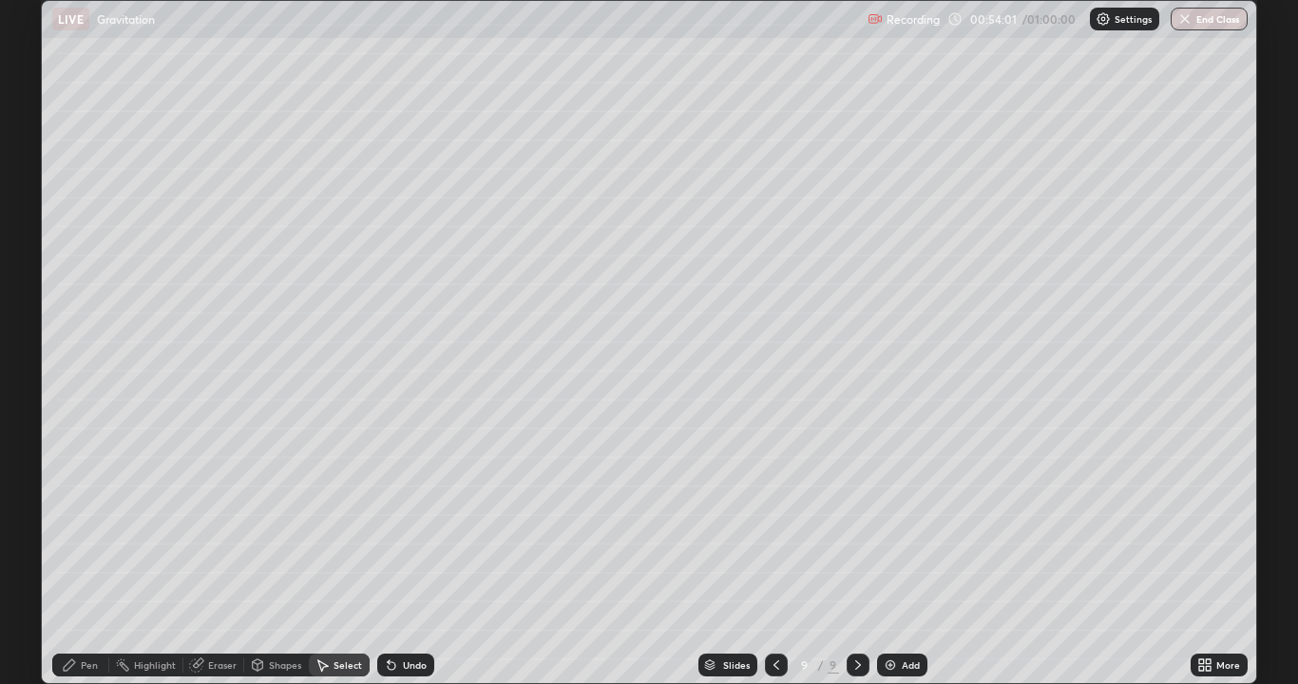
click at [347, 555] on div "Select" at bounding box center [339, 665] width 61 height 38
click at [331, 555] on div "Select" at bounding box center [339, 665] width 61 height 23
click at [268, 555] on div "Shapes" at bounding box center [276, 665] width 65 height 23
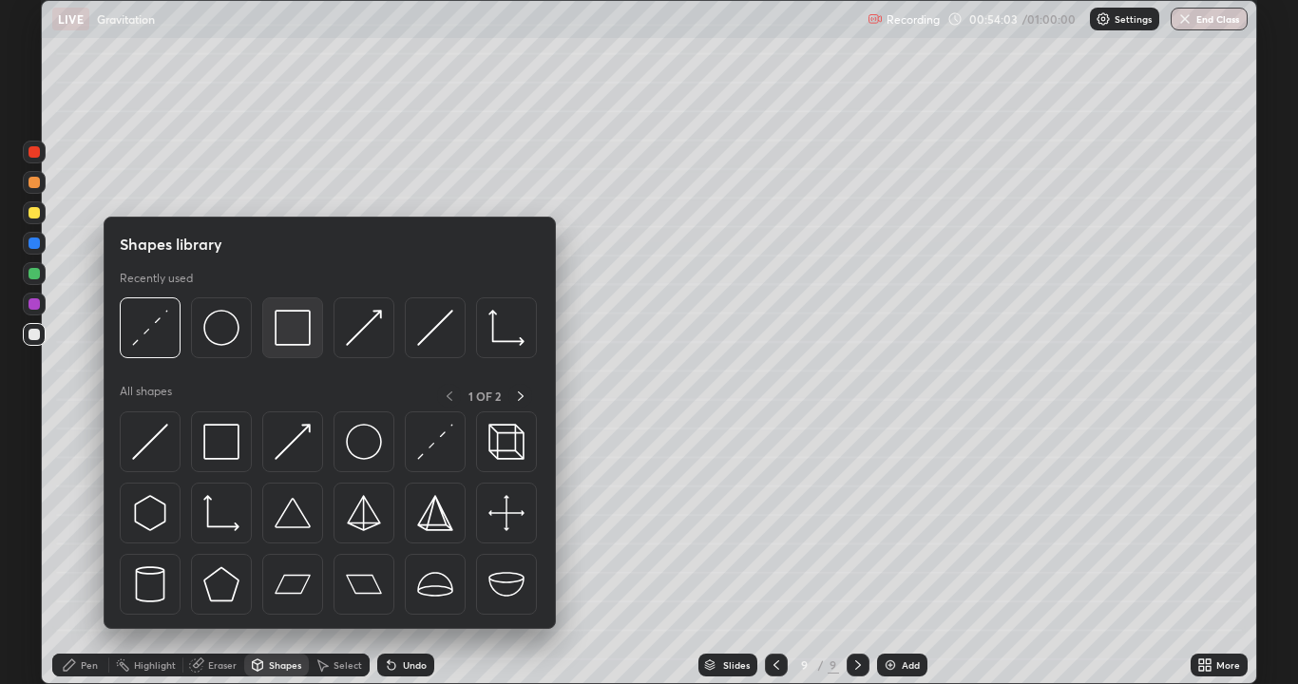
click at [304, 347] on div at bounding box center [292, 327] width 61 height 61
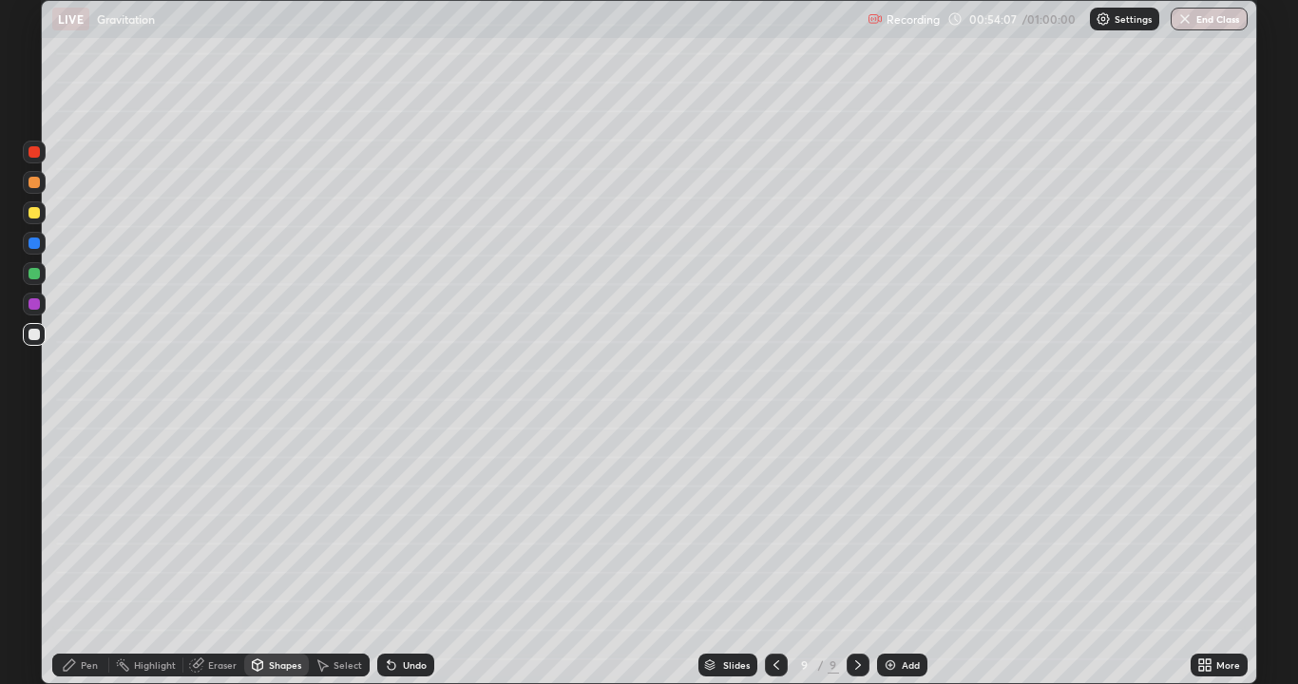
click at [273, 555] on div "Shapes" at bounding box center [285, 665] width 32 height 10
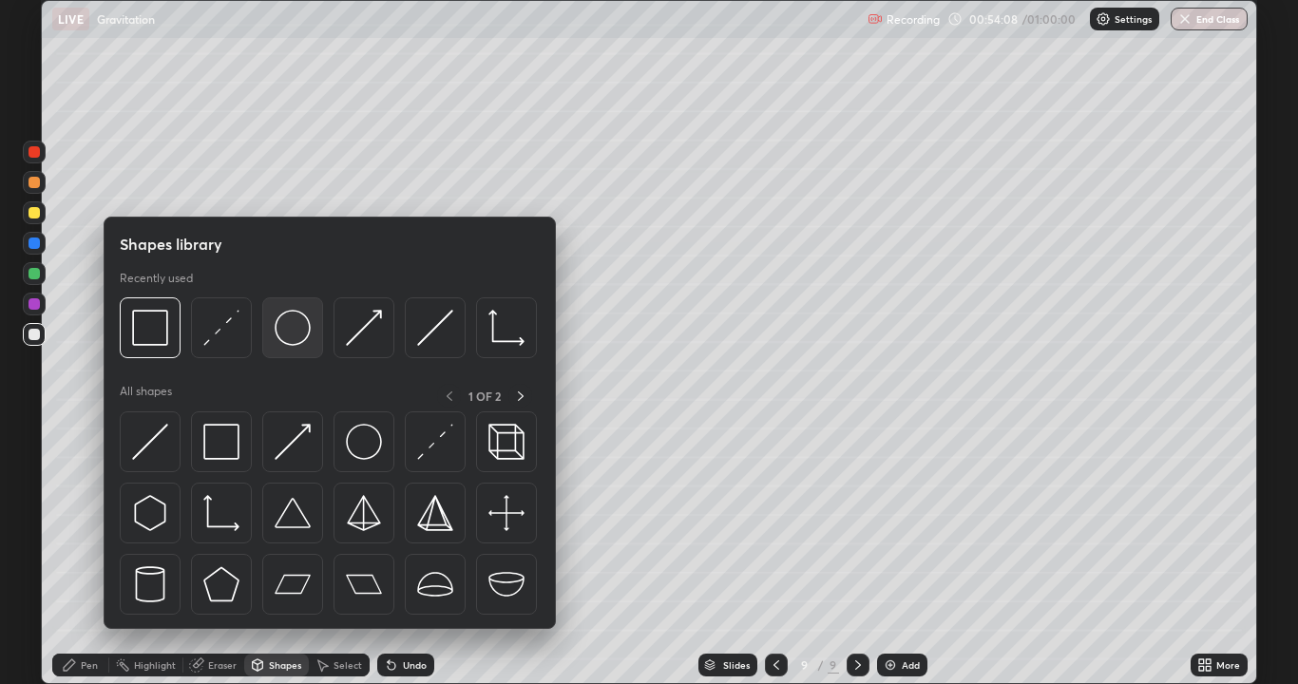
click at [305, 341] on img at bounding box center [293, 328] width 36 height 36
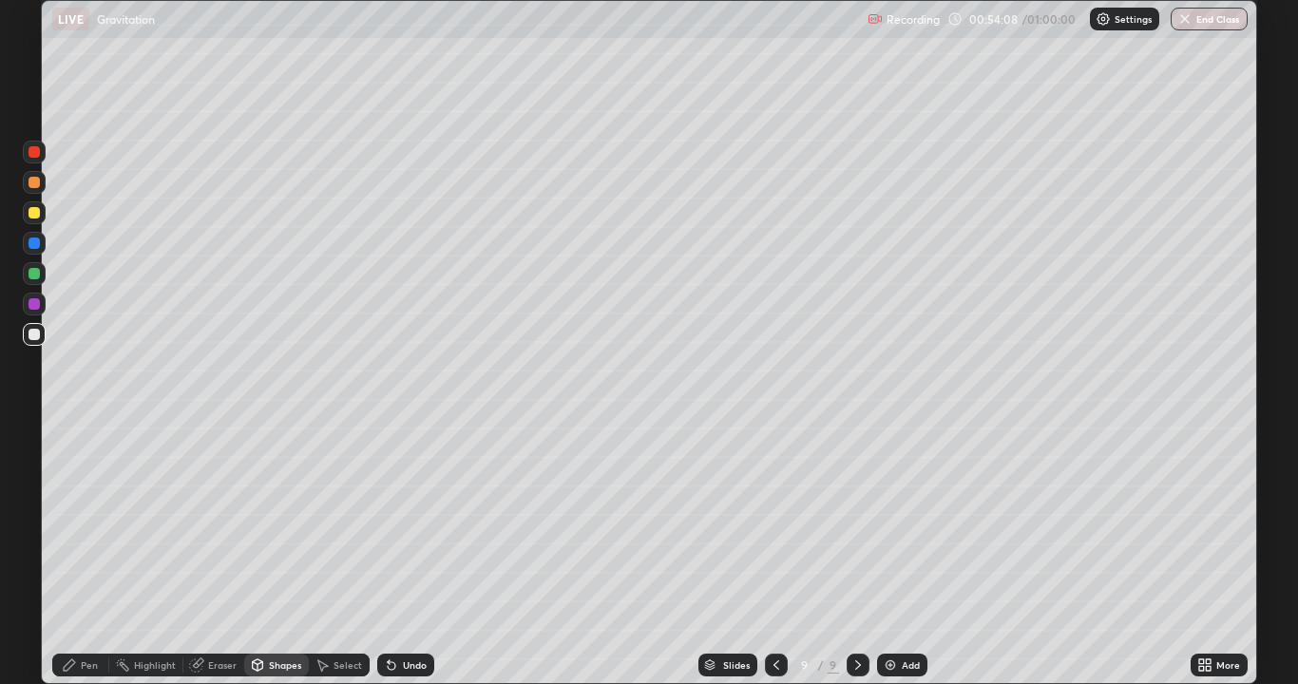
click at [47, 268] on div at bounding box center [34, 273] width 30 height 30
click at [334, 555] on div "Select" at bounding box center [348, 665] width 29 height 10
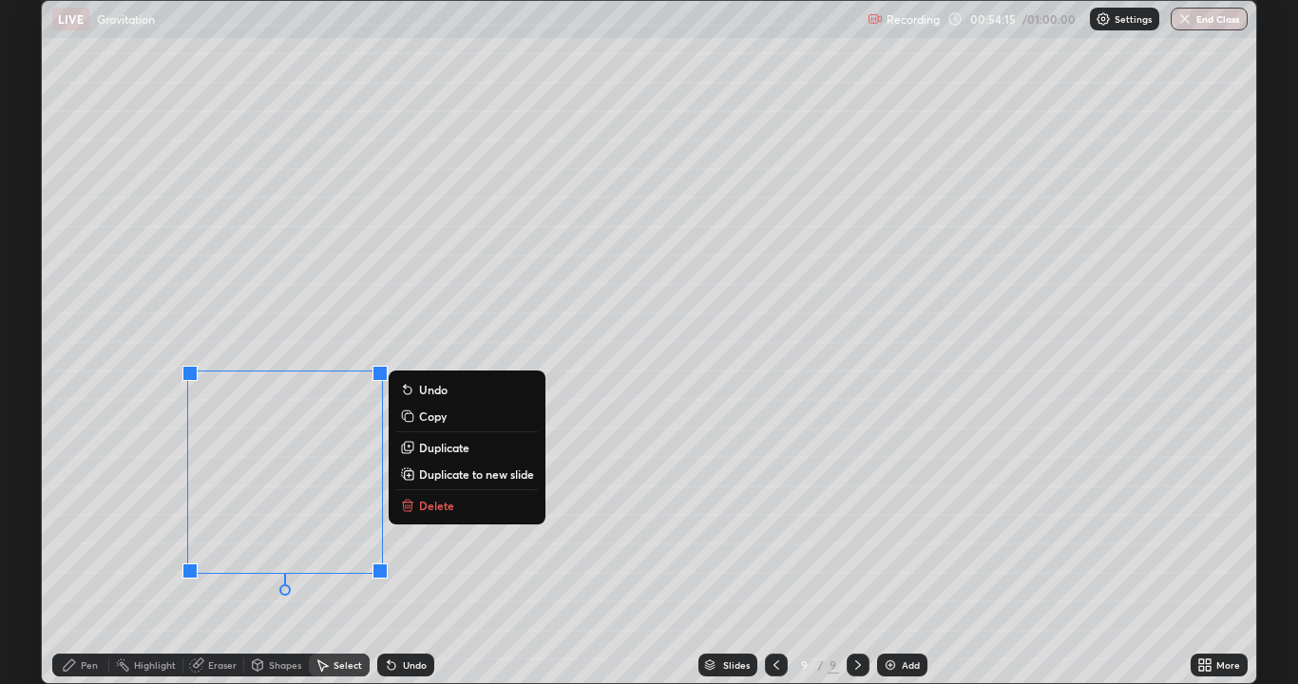
click at [444, 421] on p "Copy" at bounding box center [433, 416] width 28 height 15
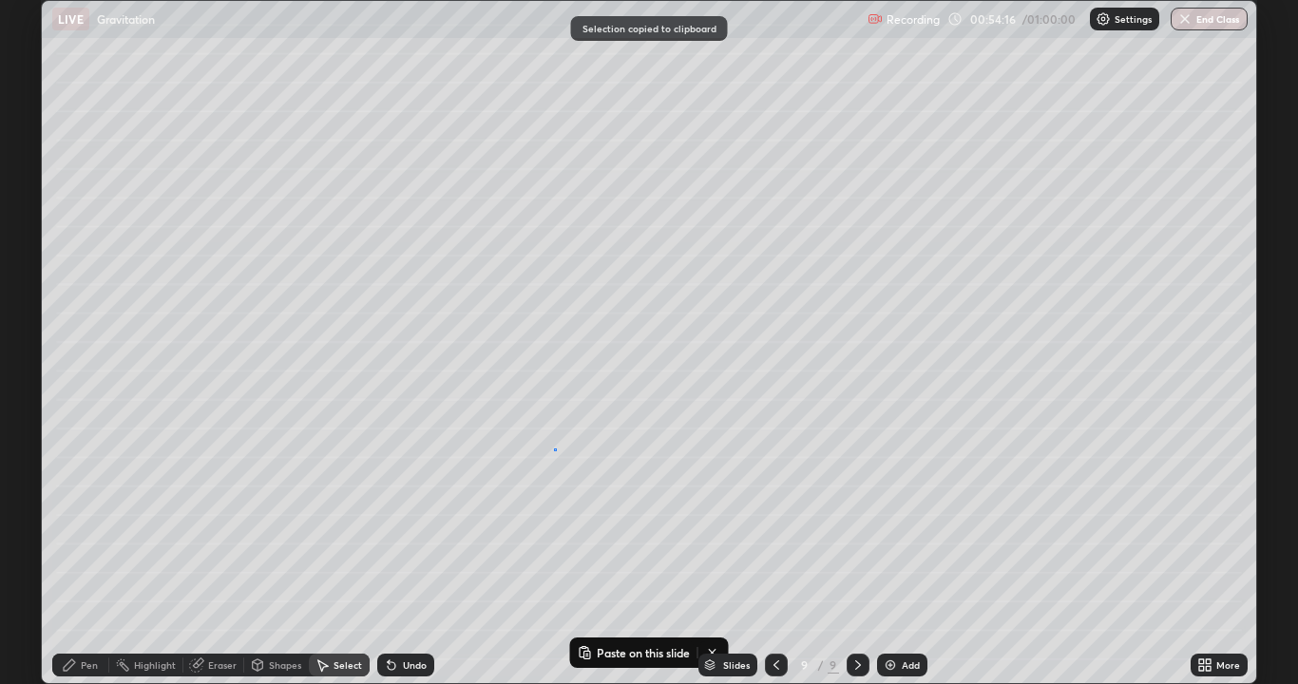
click at [555, 449] on div "0 ° Undo Copy Paste here Duplicate Duplicate to new slide Delete" at bounding box center [649, 342] width 1214 height 682
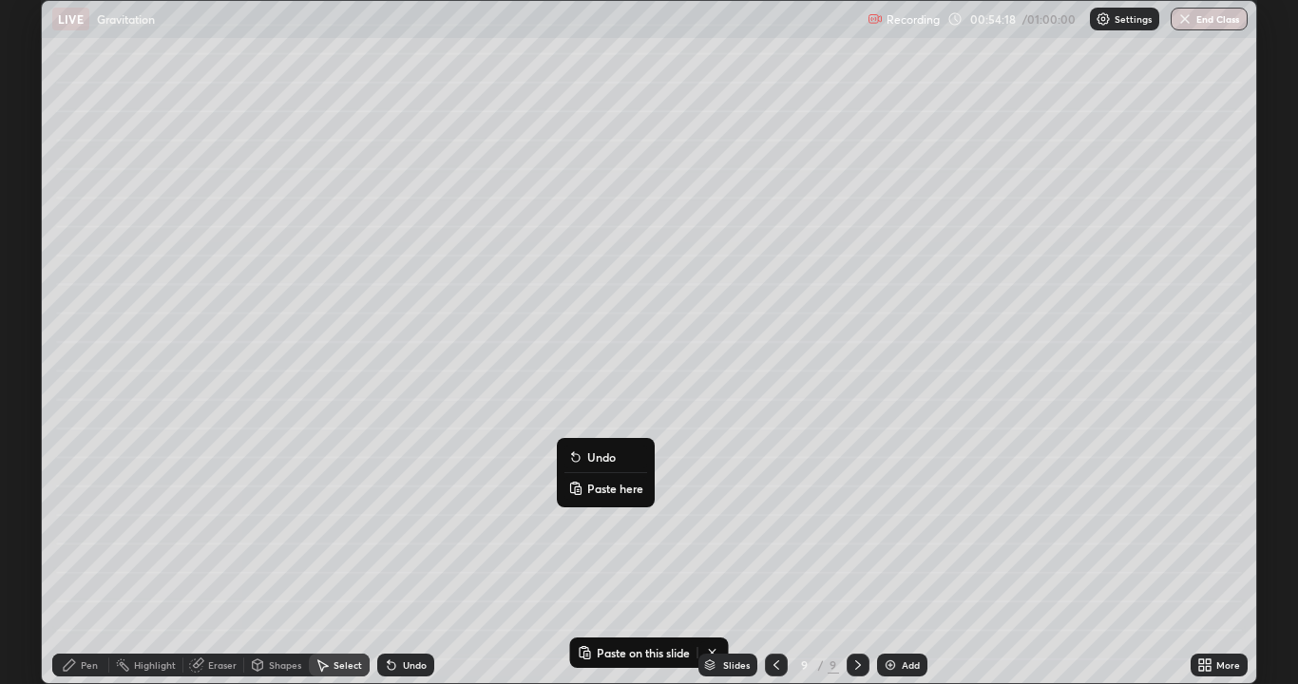
click at [589, 491] on p "Paste here" at bounding box center [615, 488] width 56 height 15
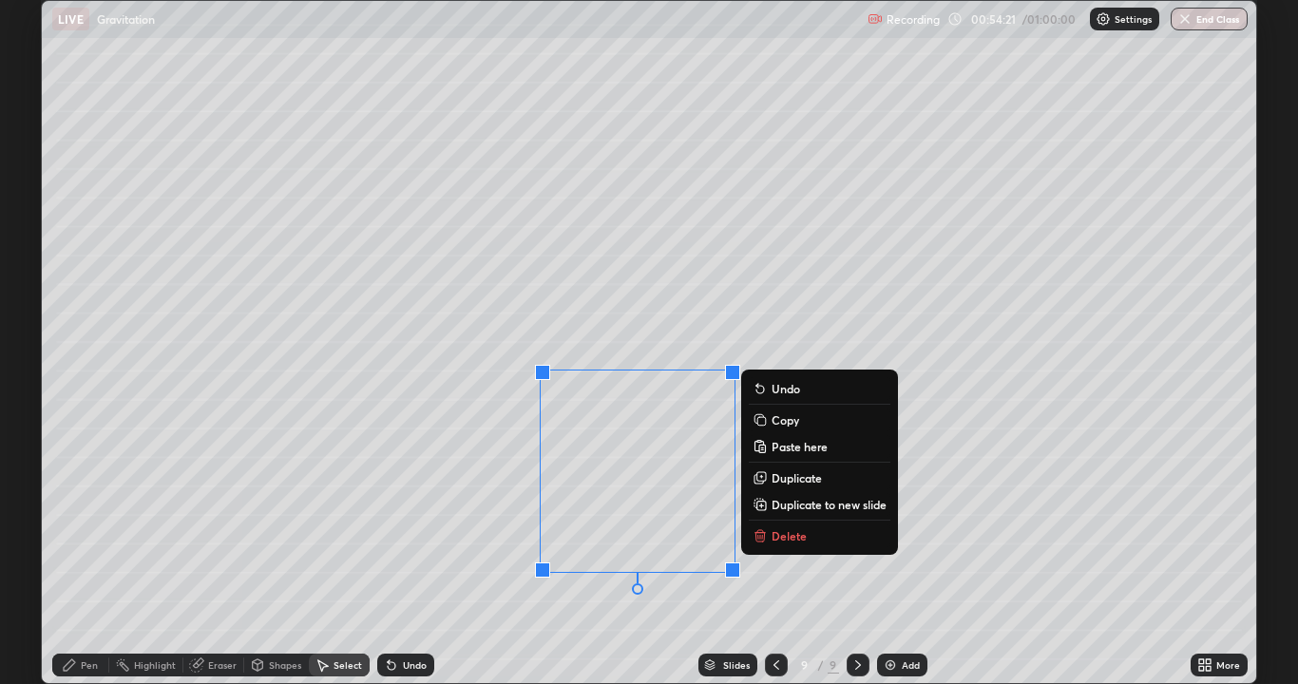
click at [483, 530] on div "0 ° Undo Copy Paste here Duplicate Duplicate to new slide Delete" at bounding box center [649, 342] width 1214 height 682
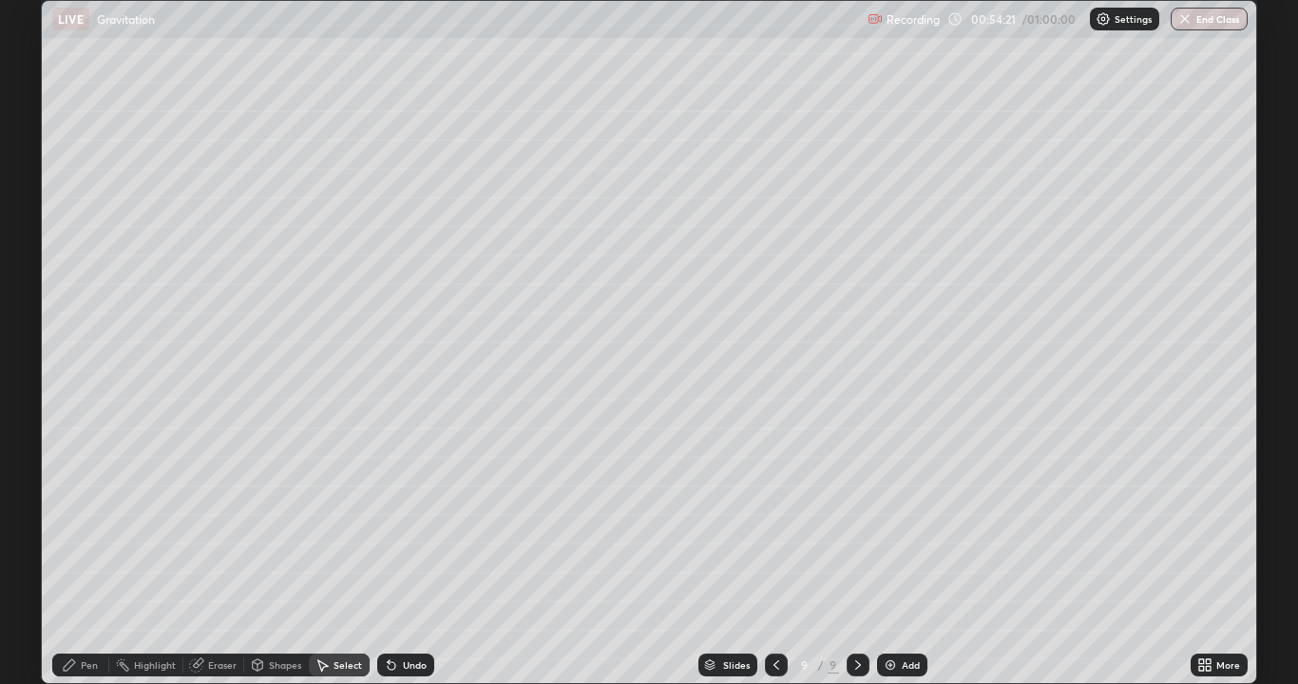
click at [221, 555] on div "Eraser" at bounding box center [213, 665] width 61 height 23
click at [276, 555] on div "Shapes" at bounding box center [276, 665] width 65 height 23
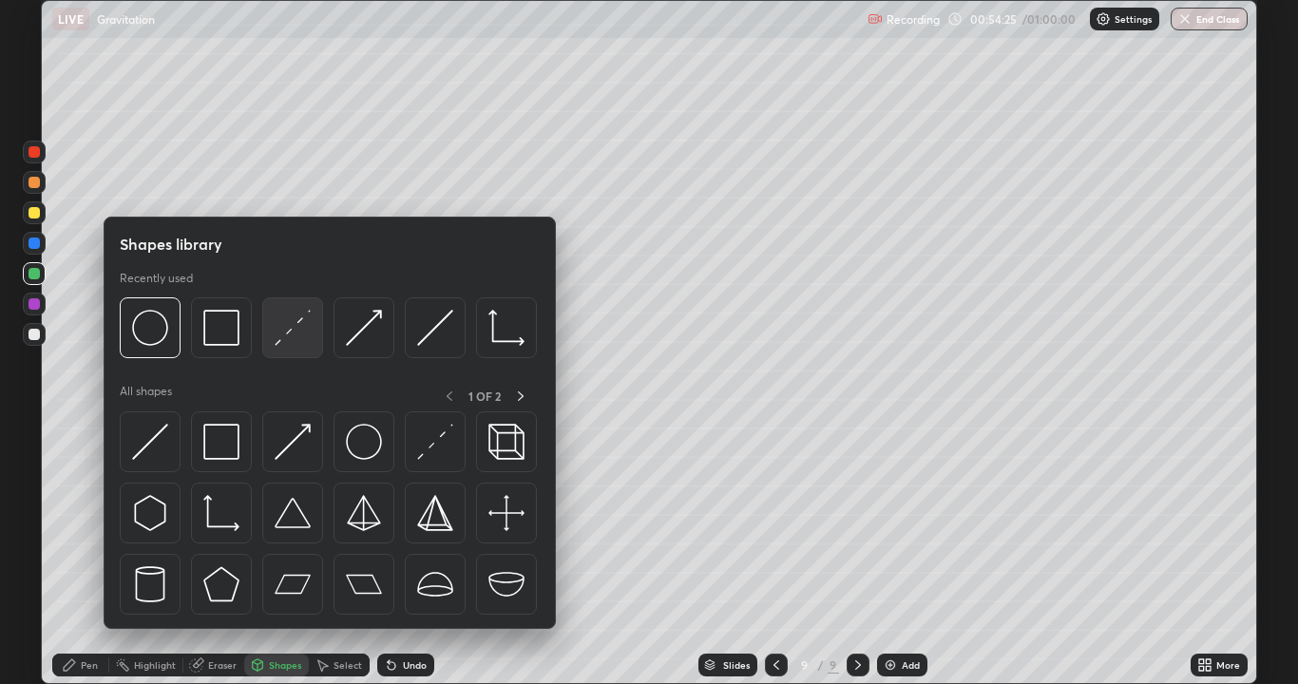
click at [285, 348] on div at bounding box center [292, 327] width 61 height 61
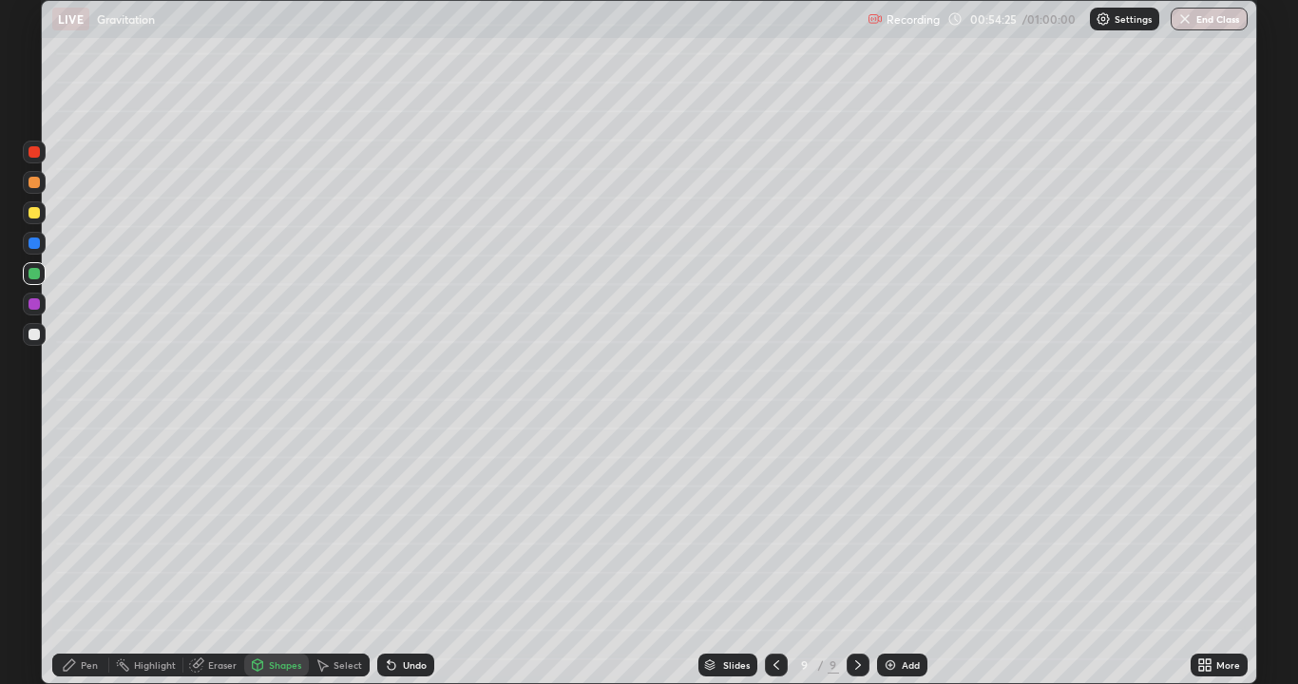
click at [38, 334] on div at bounding box center [34, 334] width 11 height 11
click at [33, 307] on div at bounding box center [34, 303] width 11 height 11
click at [76, 555] on icon at bounding box center [69, 665] width 15 height 15
click at [38, 282] on div at bounding box center [34, 273] width 23 height 23
click at [35, 244] on div at bounding box center [34, 243] width 11 height 11
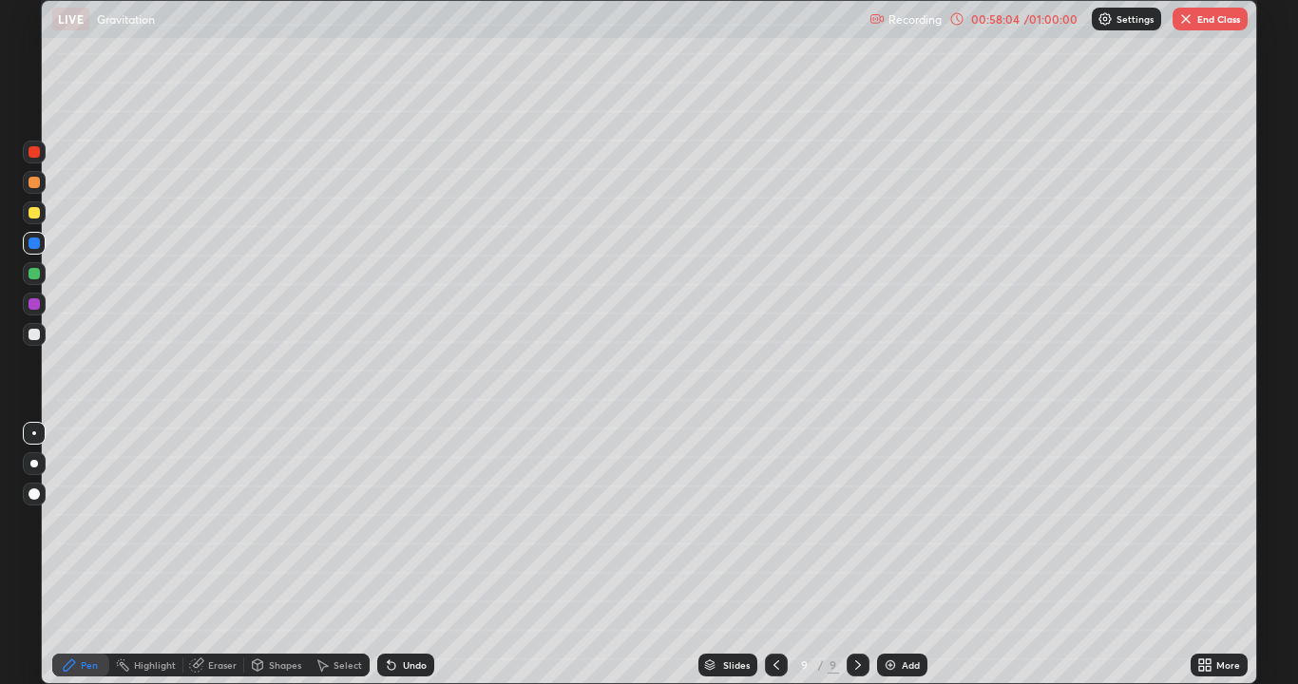
click at [1213, 29] on button "End Class" at bounding box center [1210, 19] width 75 height 23
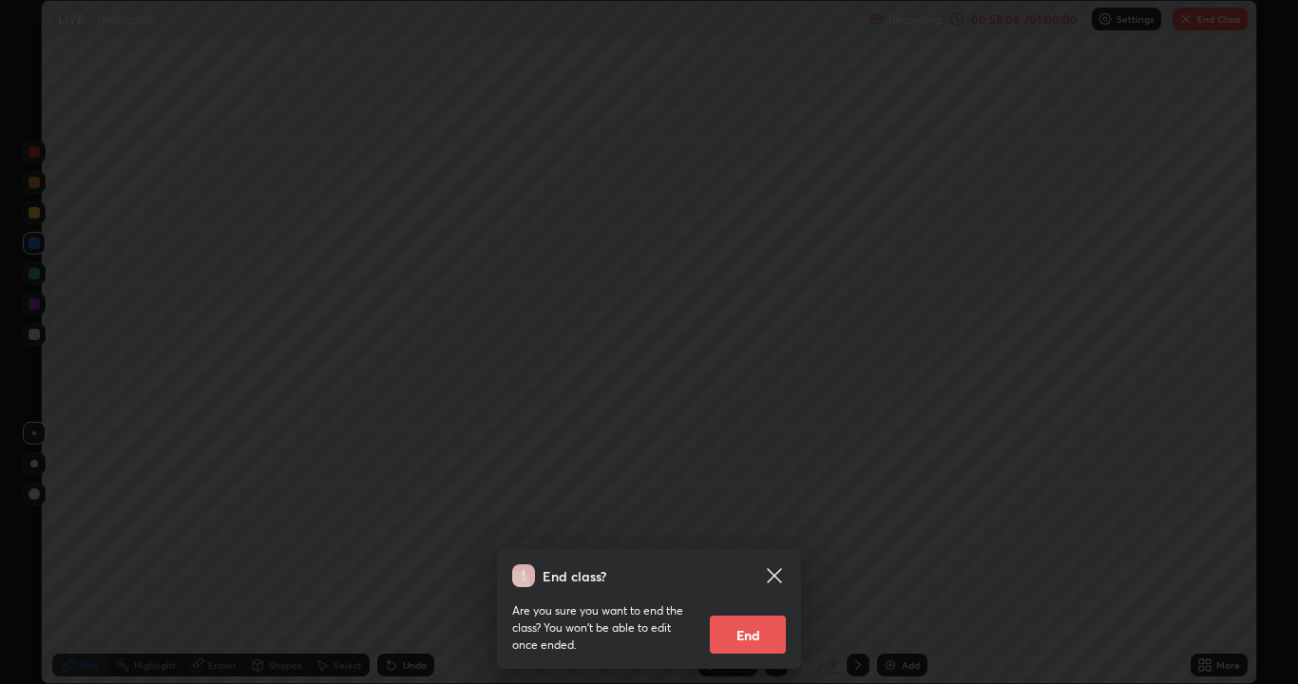
click at [749, 555] on button "End" at bounding box center [748, 635] width 76 height 38
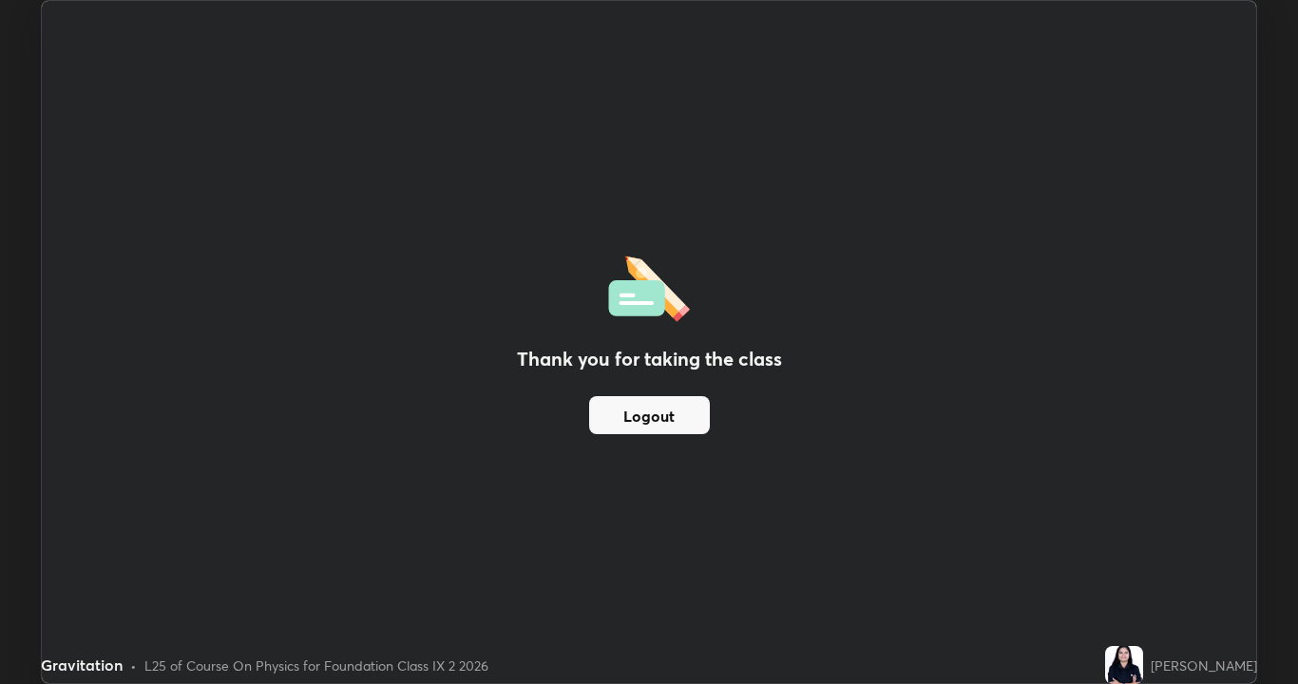
click at [672, 427] on button "Logout" at bounding box center [649, 415] width 121 height 38
click at [678, 423] on button "Logout" at bounding box center [649, 415] width 121 height 38
click at [678, 418] on button "Logout" at bounding box center [649, 415] width 121 height 38
